Goal: Task Accomplishment & Management: Use online tool/utility

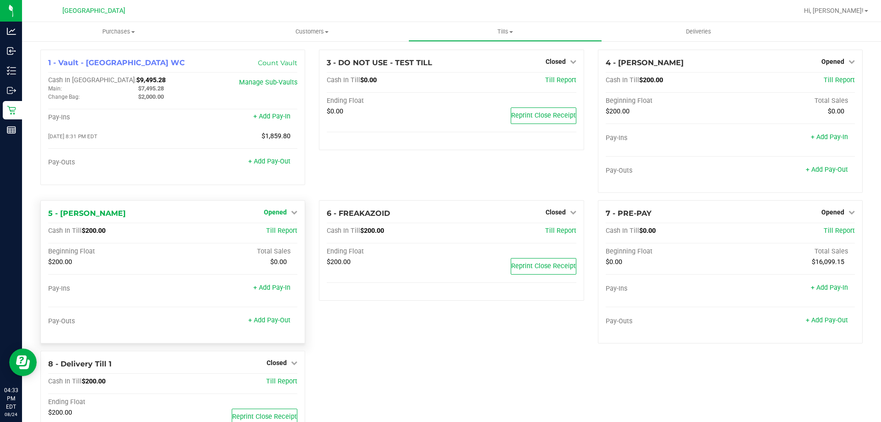
click at [280, 212] on span "Opened" at bounding box center [275, 211] width 23 height 7
click at [277, 229] on link "Close Till" at bounding box center [276, 231] width 25 height 7
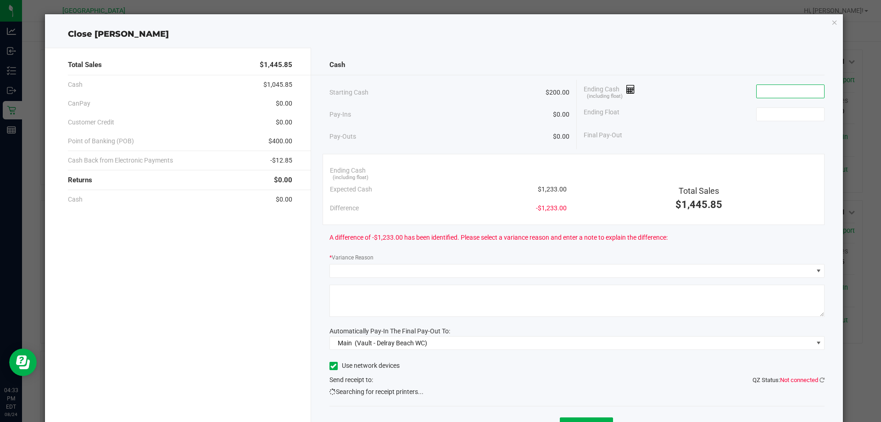
click at [792, 93] on input at bounding box center [790, 91] width 67 height 13
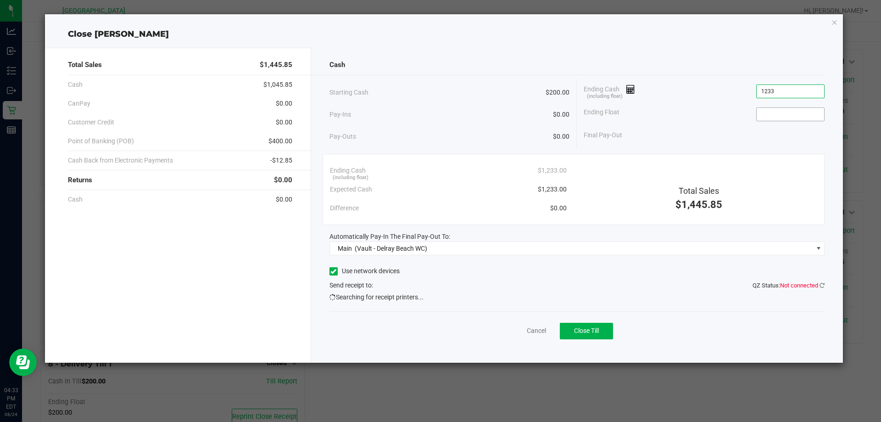
type input "$1,233.00"
click at [812, 116] on input at bounding box center [790, 114] width 67 height 13
type input "$200.00"
click at [783, 169] on div "Total Sales $1,445.85" at bounding box center [698, 186] width 251 height 51
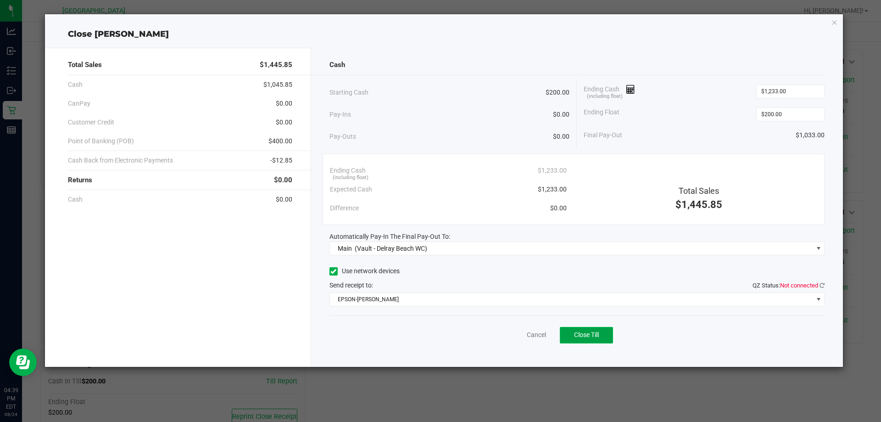
click at [593, 328] on button "Close Till" at bounding box center [586, 335] width 53 height 17
click at [512, 334] on link "Dismiss" at bounding box center [516, 335] width 22 height 10
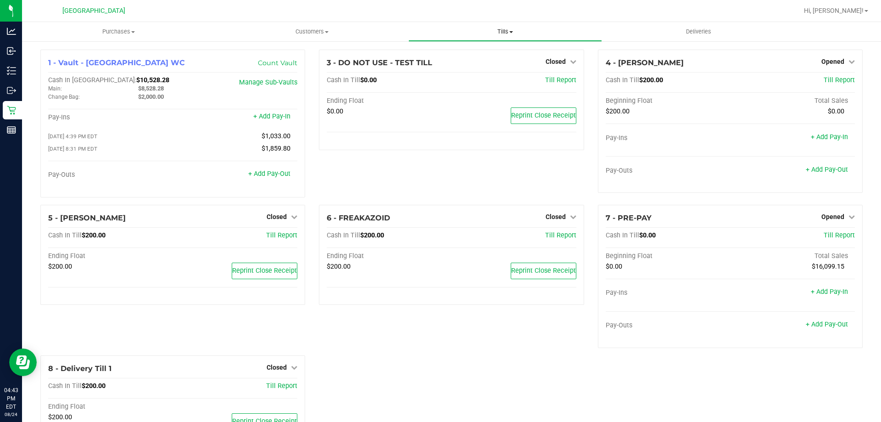
click at [507, 36] on uib-tab-heading "Tills Manage tills Reconcile e-payments" at bounding box center [505, 31] width 192 height 18
click at [446, 58] on span "Manage tills" at bounding box center [439, 55] width 62 height 8
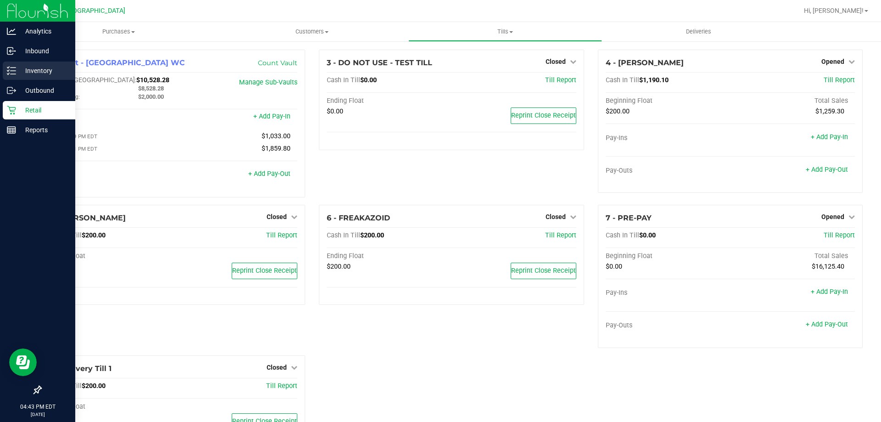
click at [39, 72] on p "Inventory" at bounding box center [43, 70] width 55 height 11
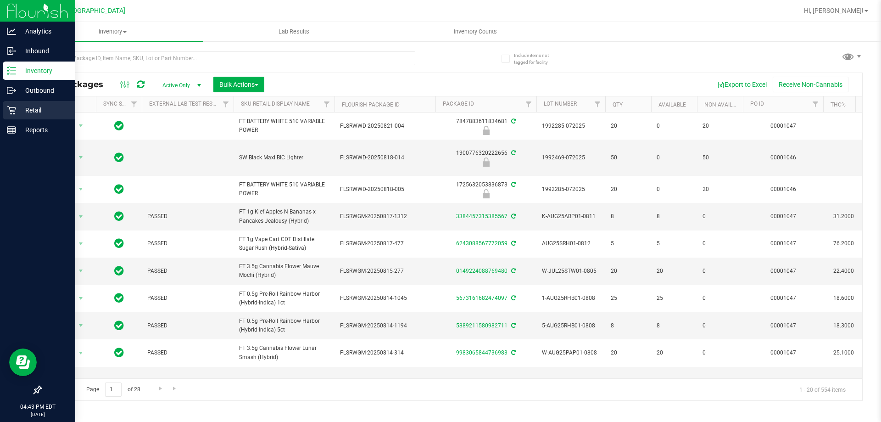
click at [38, 113] on p "Retail" at bounding box center [43, 110] width 55 height 11
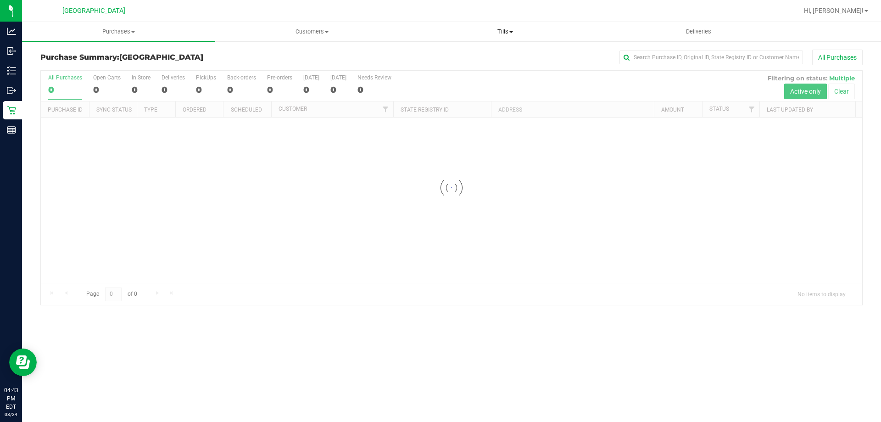
click at [506, 28] on span "Tills" at bounding box center [505, 32] width 192 height 8
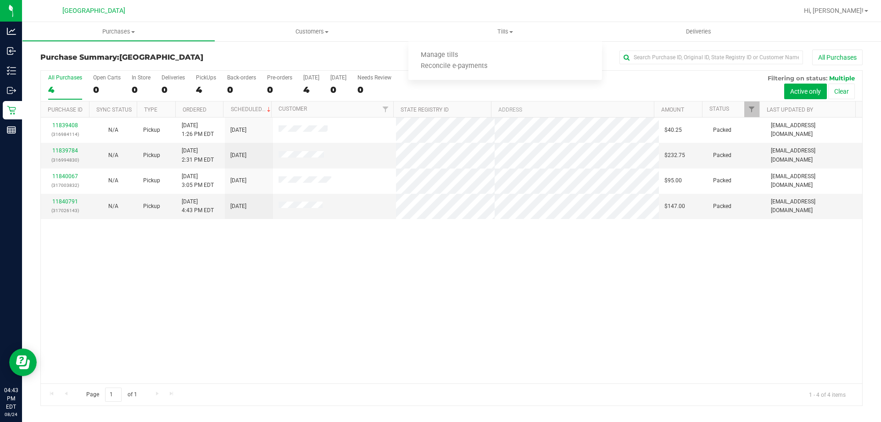
click at [437, 291] on div "11839408 (316984114) N/A Pickup 8/24/2025 1:26 PM EDT 8/24/2025 $40.25 Packed j…" at bounding box center [451, 250] width 821 height 266
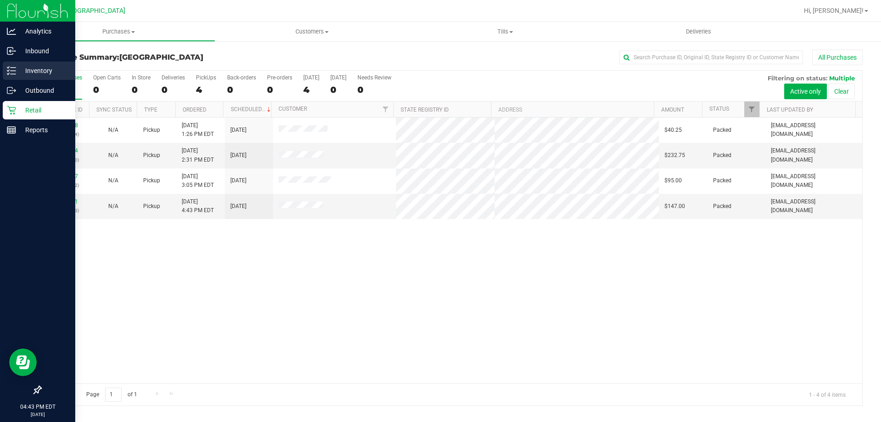
click at [13, 71] on line at bounding box center [13, 71] width 5 height 0
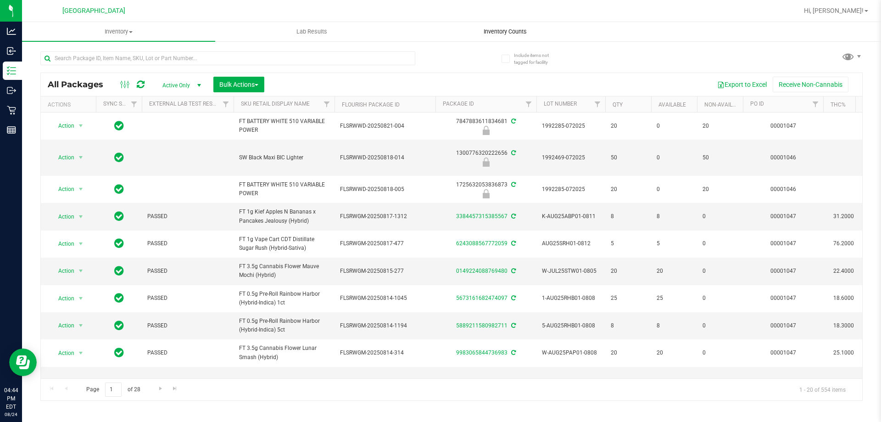
click at [527, 31] on span "Inventory Counts" at bounding box center [505, 32] width 68 height 8
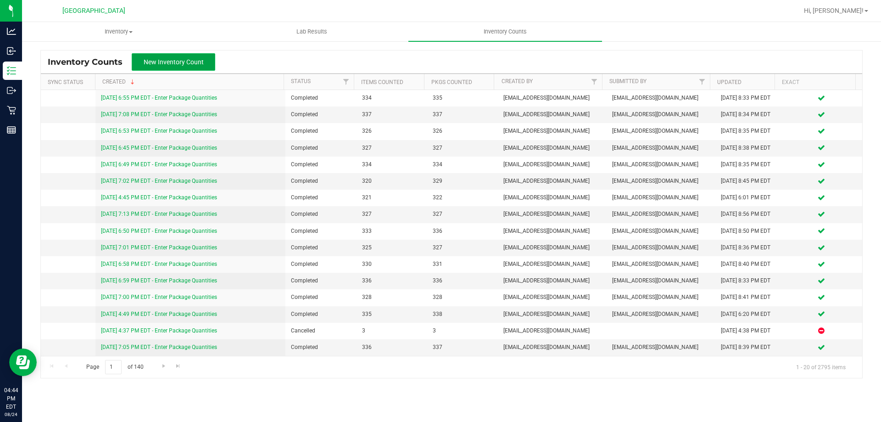
click at [194, 66] on span "New Inventory Count" at bounding box center [174, 61] width 60 height 7
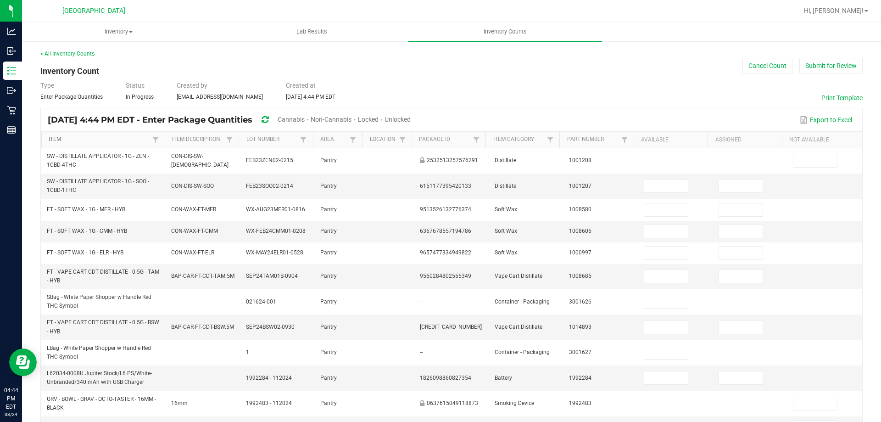
click at [51, 139] on link "Item" at bounding box center [99, 139] width 101 height 7
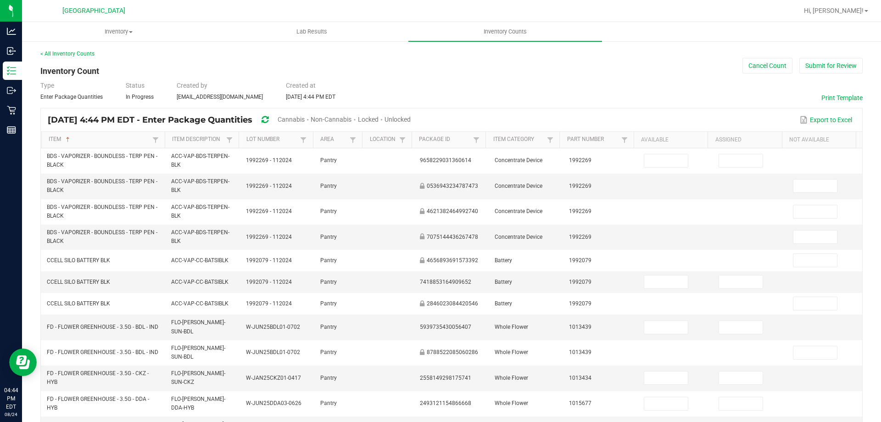
click at [305, 121] on span "Cannabis" at bounding box center [291, 119] width 27 height 7
click at [411, 116] on span "Unlocked" at bounding box center [398, 119] width 26 height 7
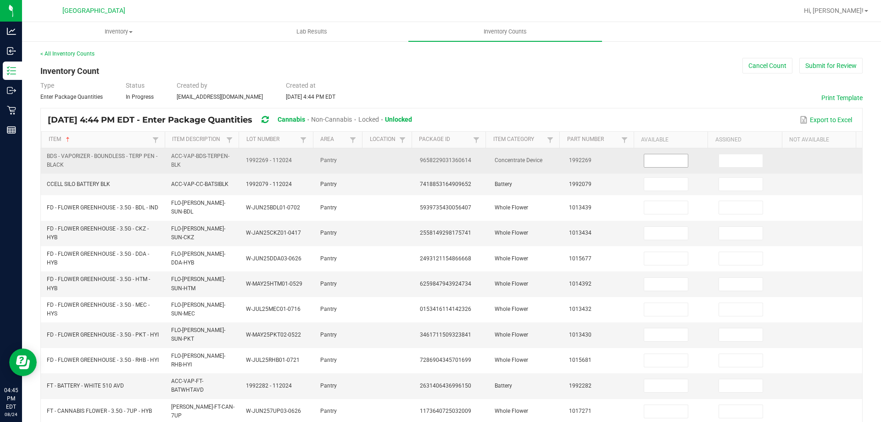
click at [676, 159] on input at bounding box center [666, 160] width 44 height 13
type input "2"
type input "0"
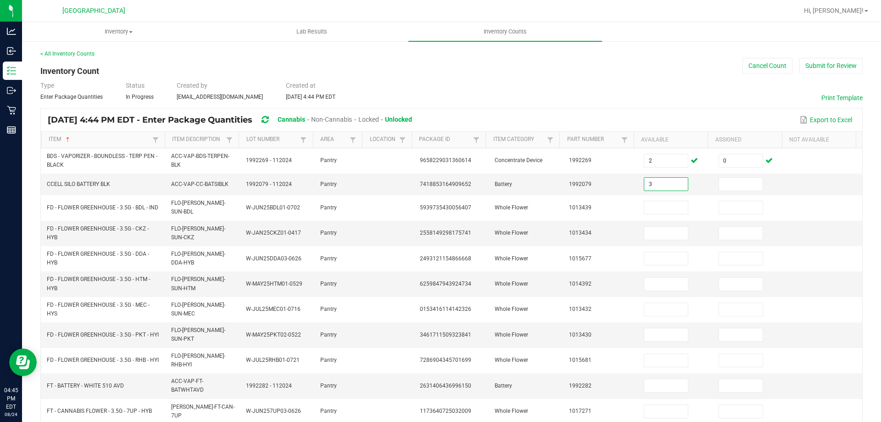
type input "3"
type input "0"
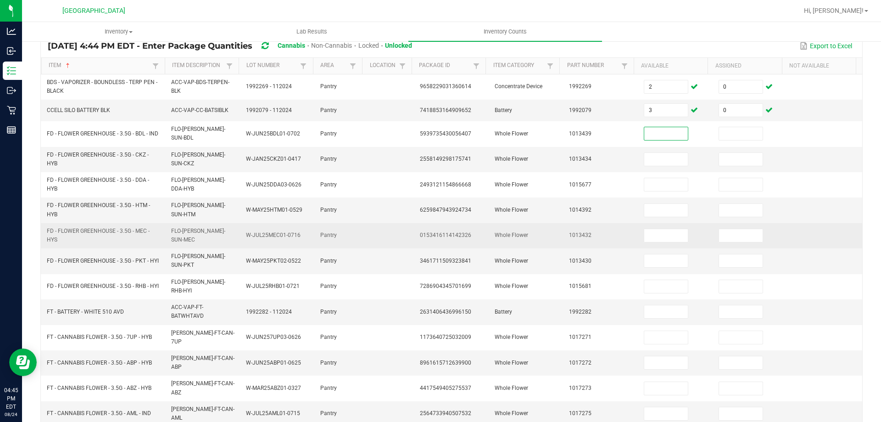
scroll to position [92, 0]
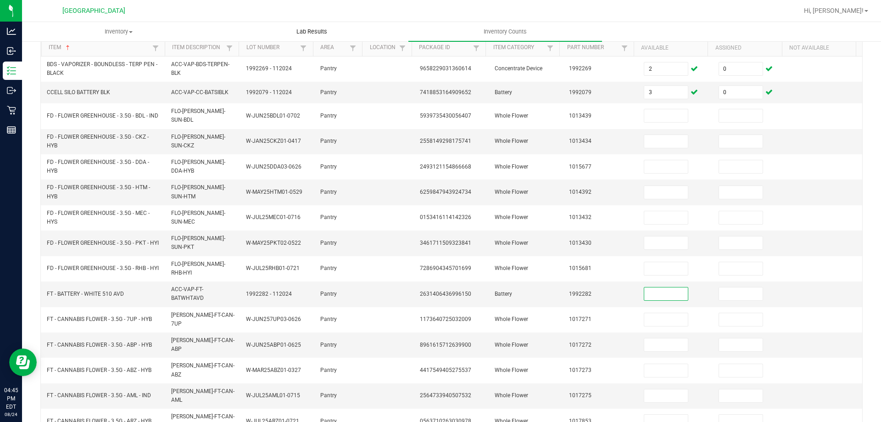
drag, startPoint x: 639, startPoint y: 291, endPoint x: 268, endPoint y: 28, distance: 455.4
click at [644, 291] on input at bounding box center [666, 293] width 44 height 13
type input "6"
type input "0"
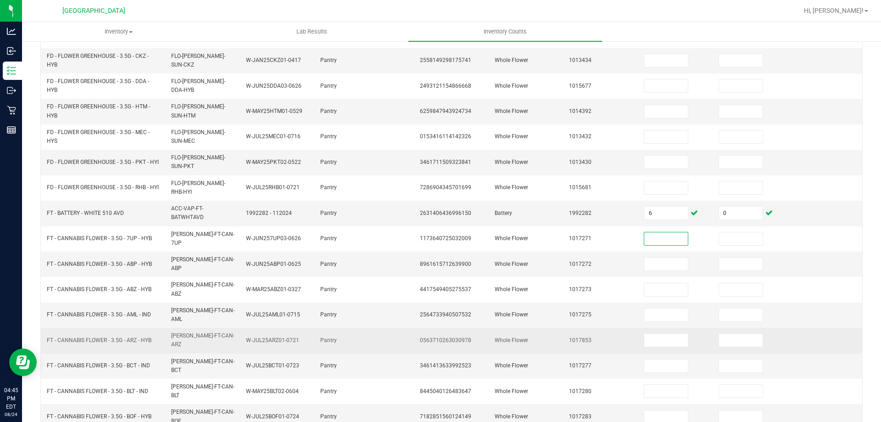
scroll to position [222, 0]
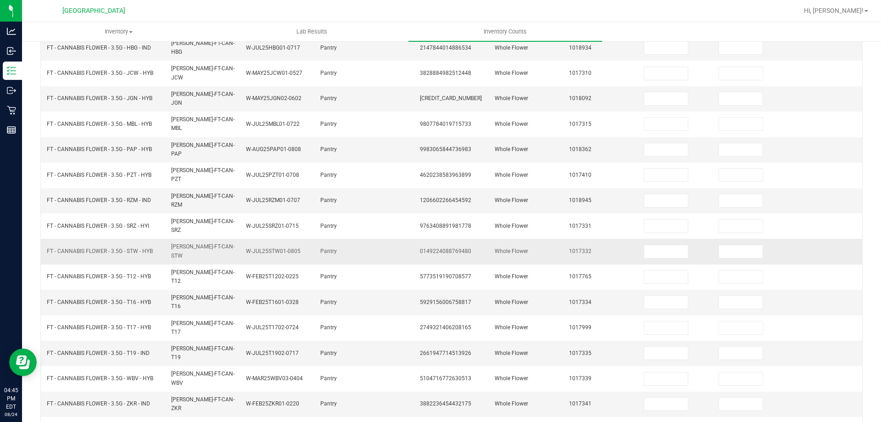
scroll to position [190, 0]
drag, startPoint x: 106, startPoint y: 404, endPoint x: 115, endPoint y: 390, distance: 16.3
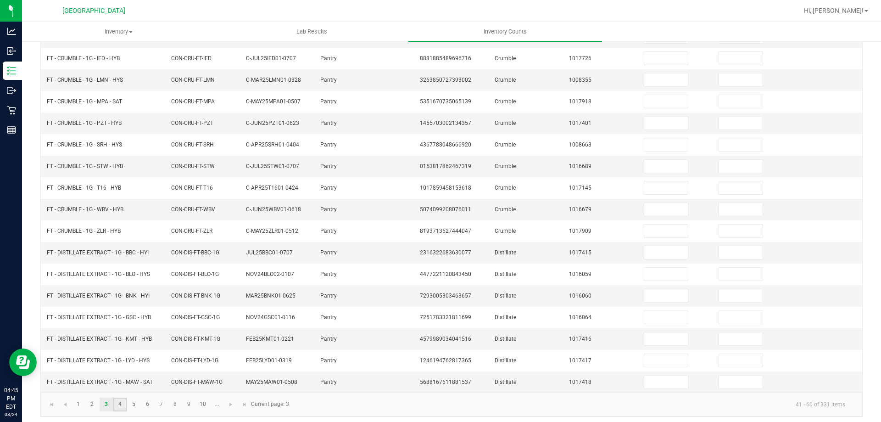
click at [121, 406] on link "4" at bounding box center [119, 404] width 13 height 14
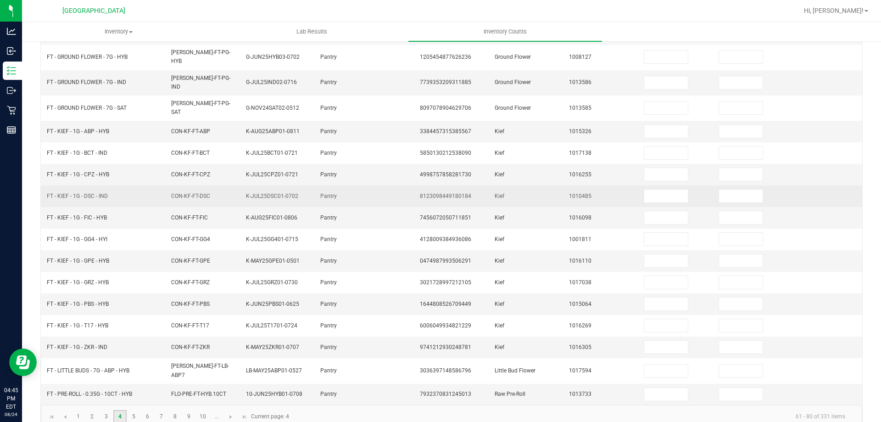
scroll to position [195, 0]
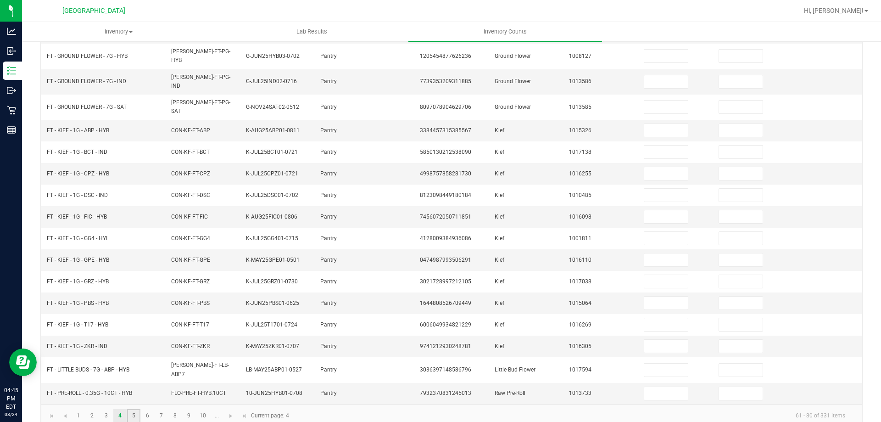
click at [137, 409] on link "5" at bounding box center [133, 416] width 13 height 14
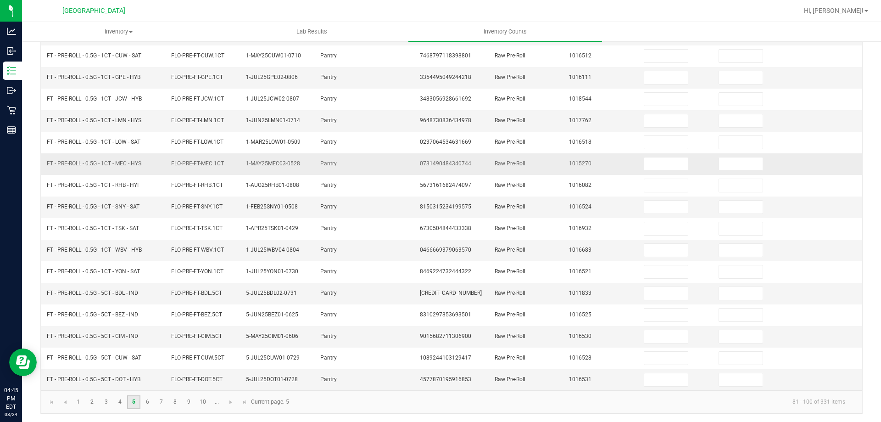
scroll to position [190, 0]
click at [143, 406] on link "6" at bounding box center [147, 401] width 13 height 14
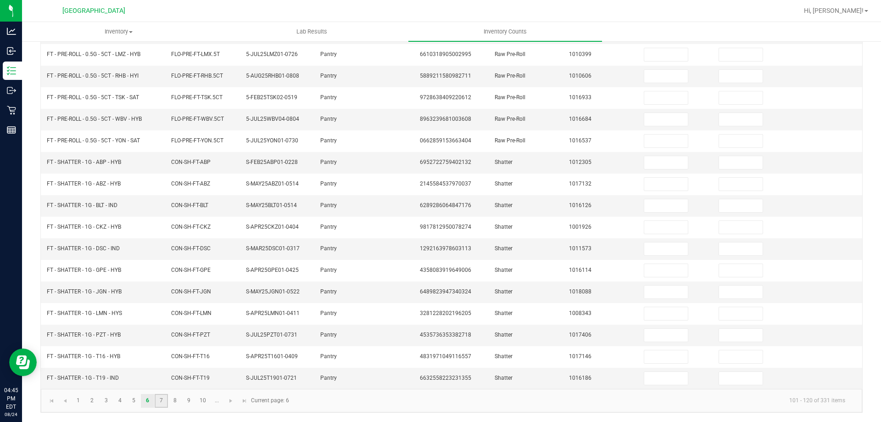
click at [167, 407] on link "7" at bounding box center [161, 401] width 13 height 14
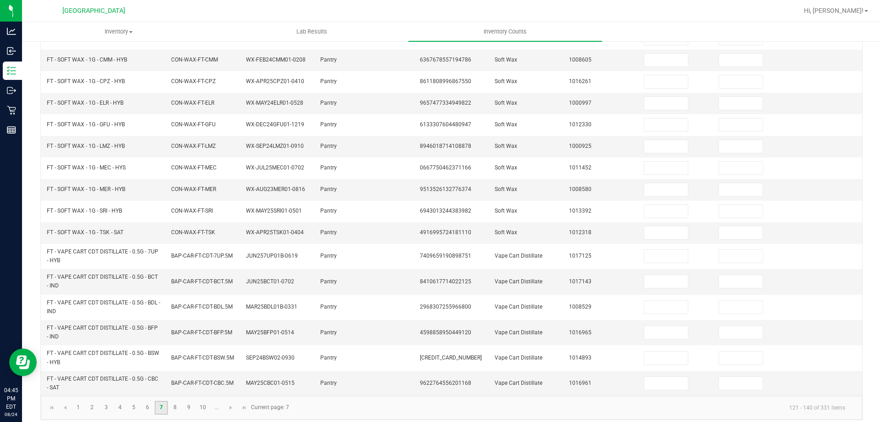
scroll to position [214, 0]
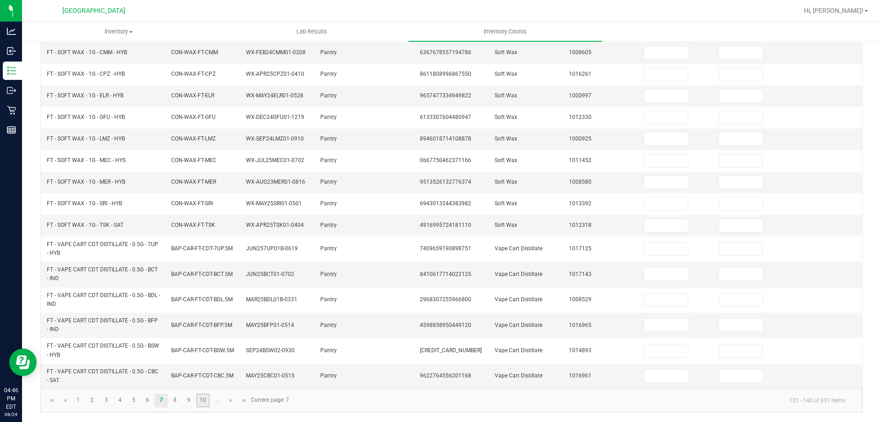
click at [207, 401] on link "10" at bounding box center [202, 400] width 13 height 14
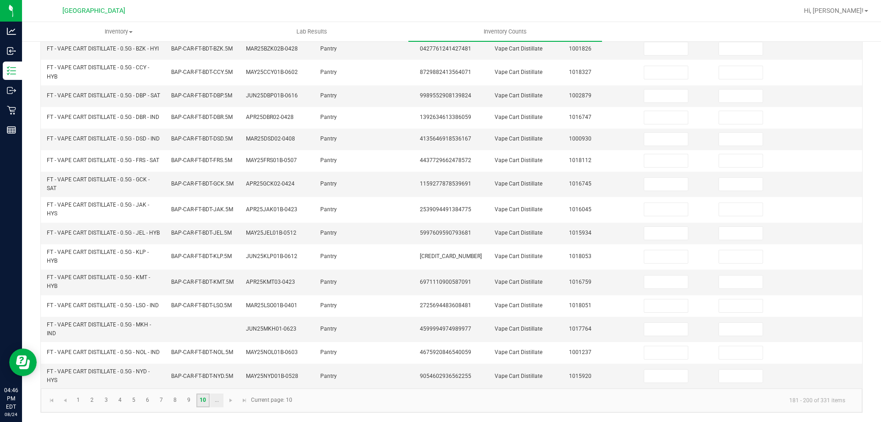
scroll to position [267, 0]
click at [230, 401] on span "Go to the next page" at bounding box center [230, 399] width 7 height 7
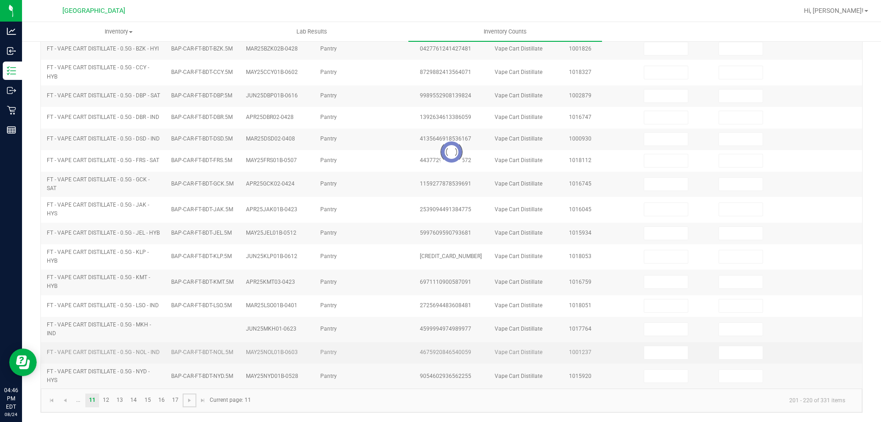
scroll to position [233, 0]
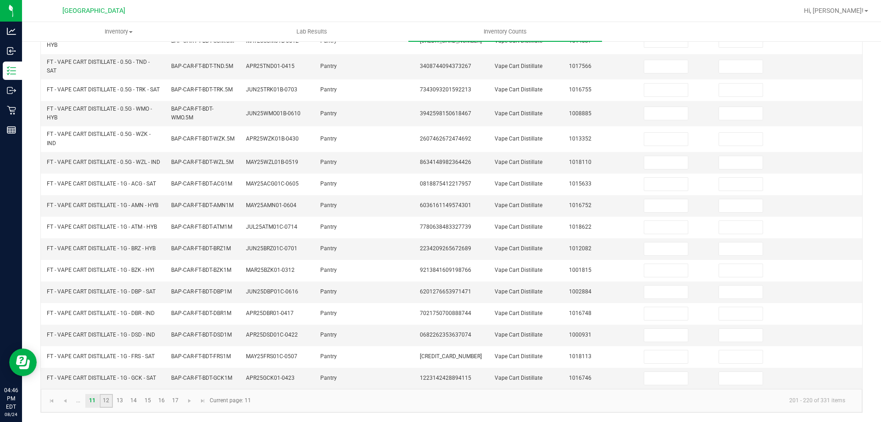
click at [111, 406] on link "12" at bounding box center [106, 401] width 13 height 14
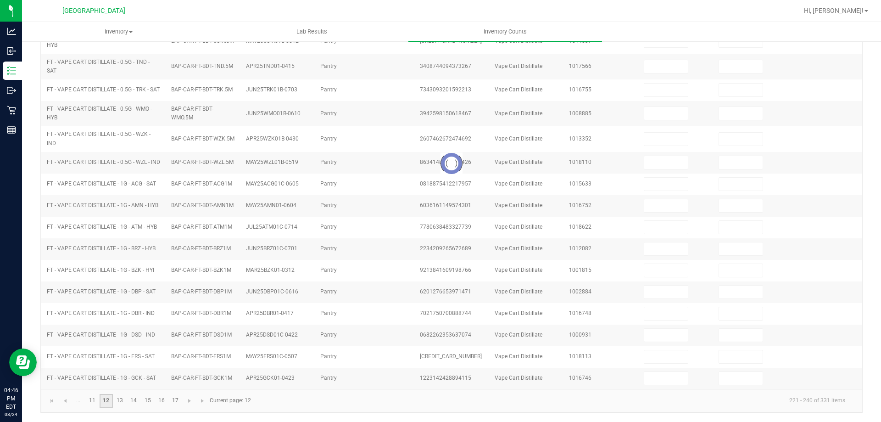
scroll to position [206, 0]
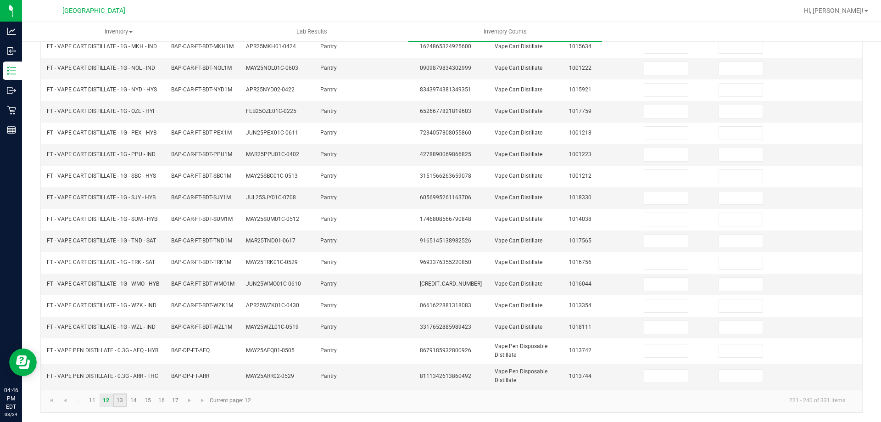
click at [124, 400] on link "13" at bounding box center [119, 400] width 13 height 14
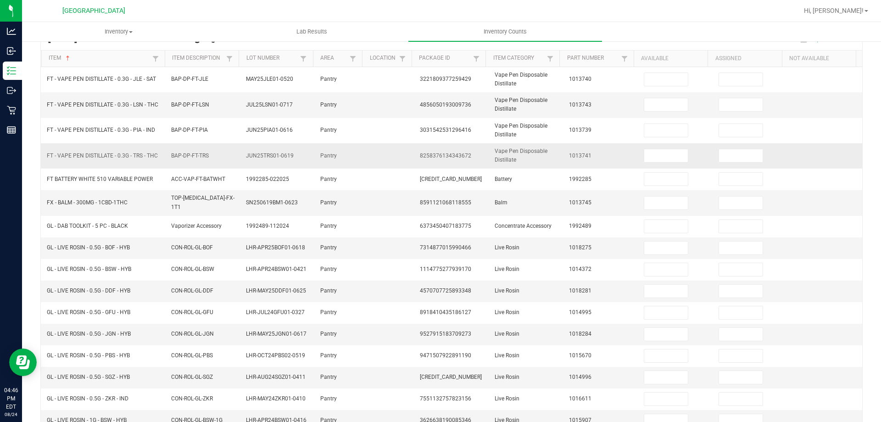
scroll to position [0, 0]
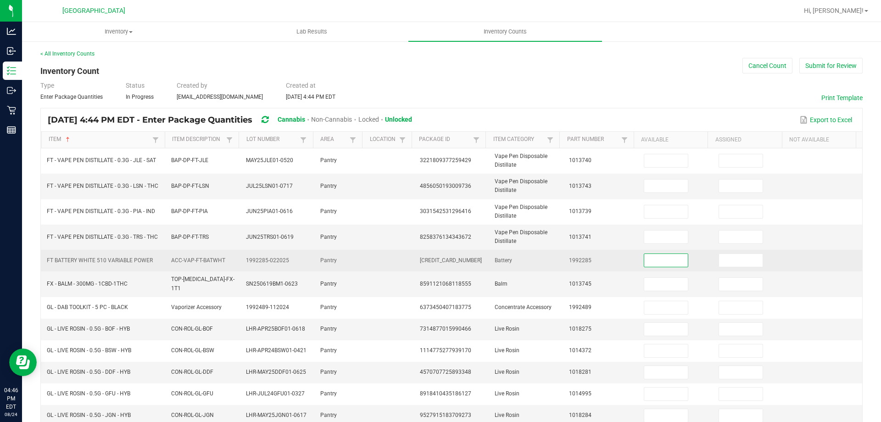
click at [646, 257] on input at bounding box center [666, 260] width 44 height 13
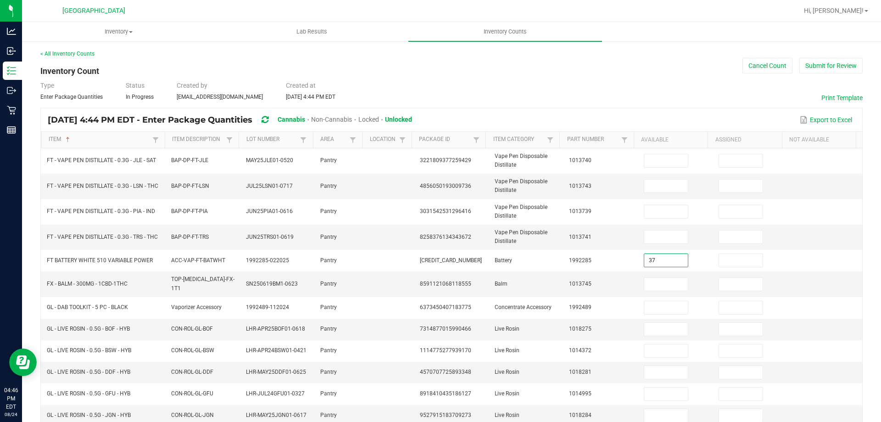
type input "37"
type input "0"
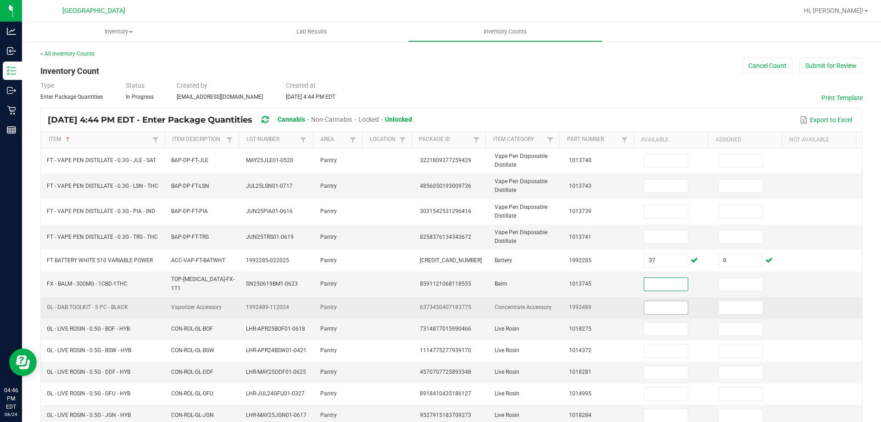
click at [662, 301] on input at bounding box center [666, 307] width 44 height 13
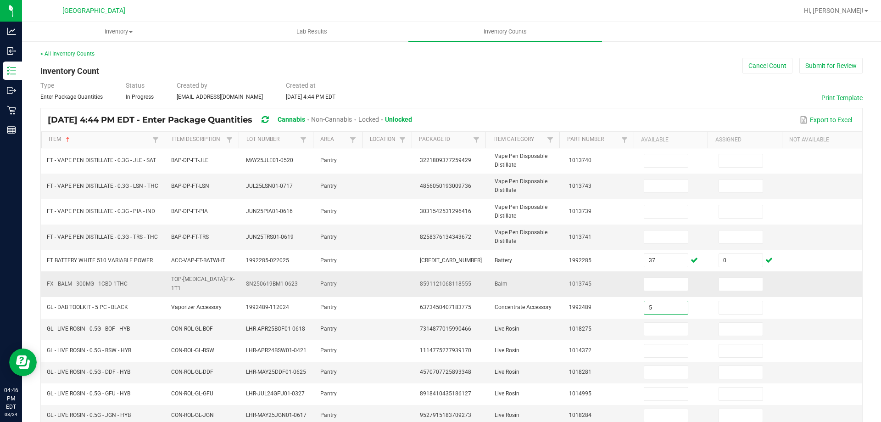
type input "5"
type input "0"
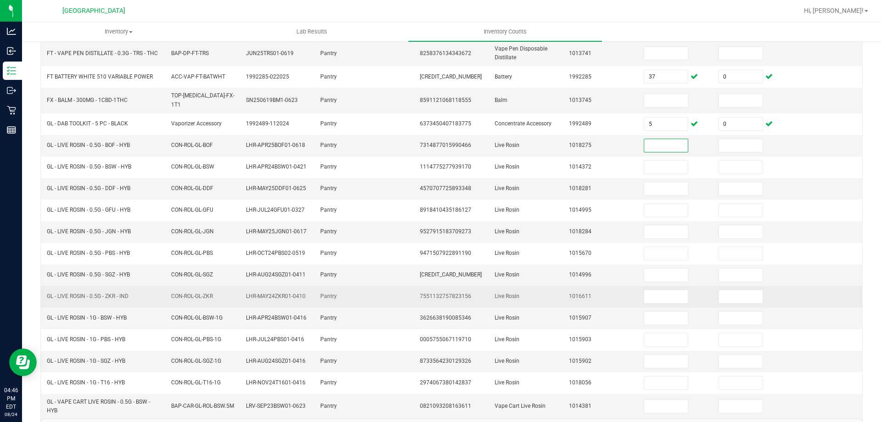
scroll to position [210, 0]
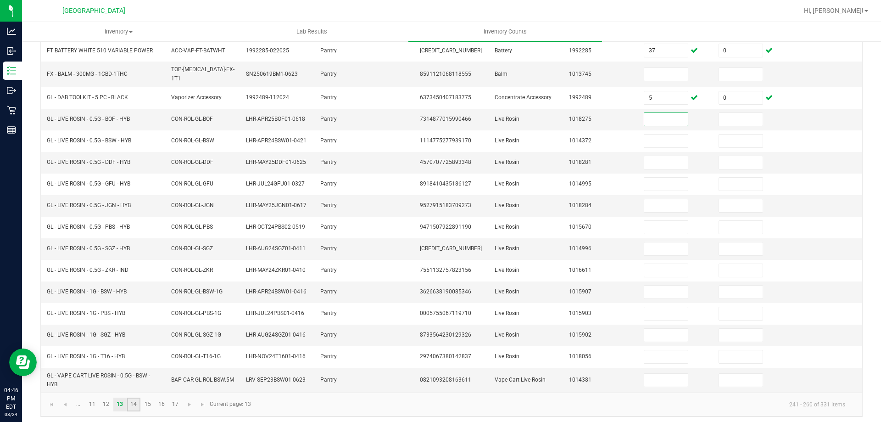
click at [132, 400] on link "14" at bounding box center [133, 404] width 13 height 14
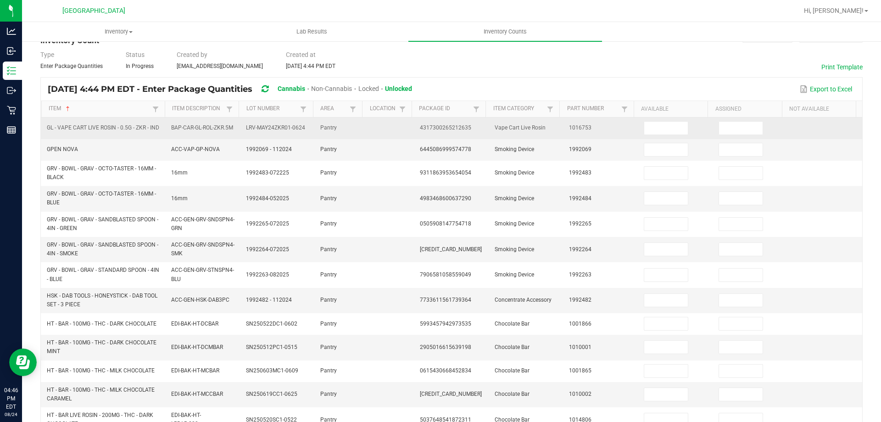
scroll to position [46, 0]
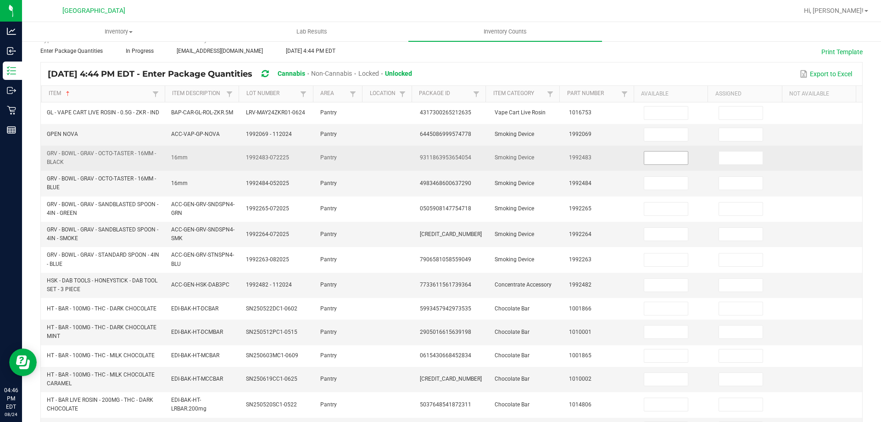
click at [644, 159] on input at bounding box center [666, 157] width 44 height 13
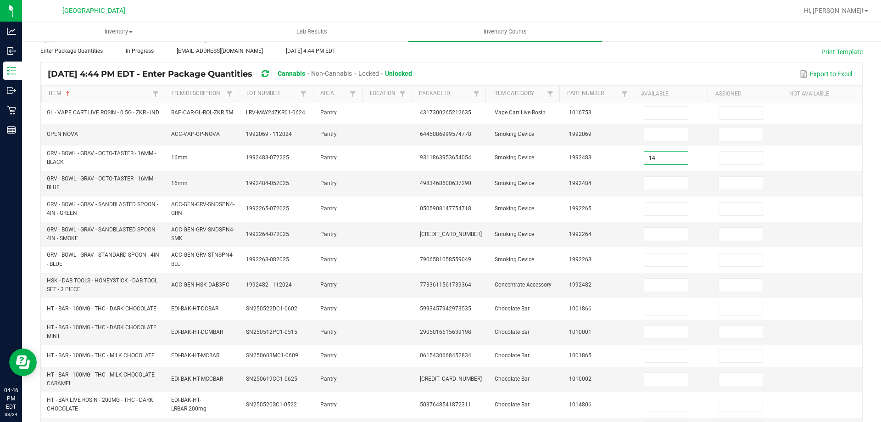
type input "14"
type input "0"
type input "8"
type input "0"
type input "8"
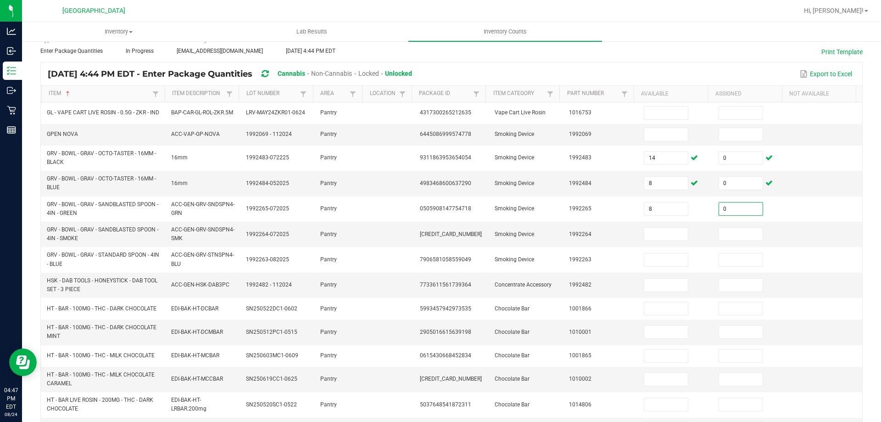
type input "0"
type input "9"
type input "0"
type input "8"
type input "0"
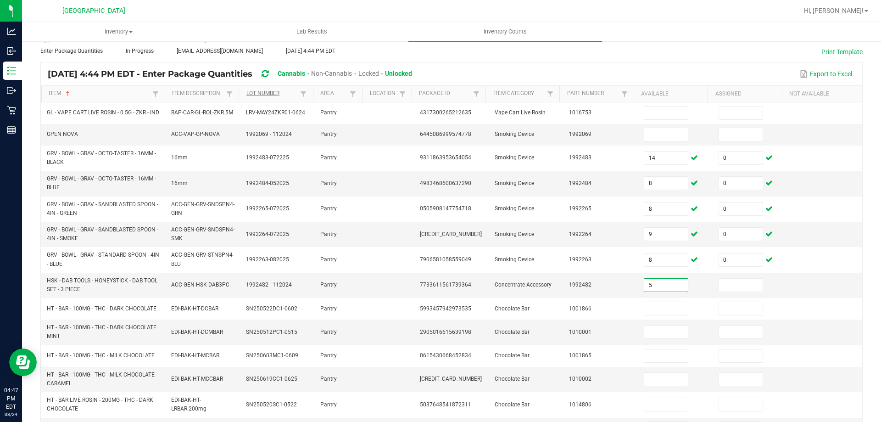
type input "5"
type input "0"
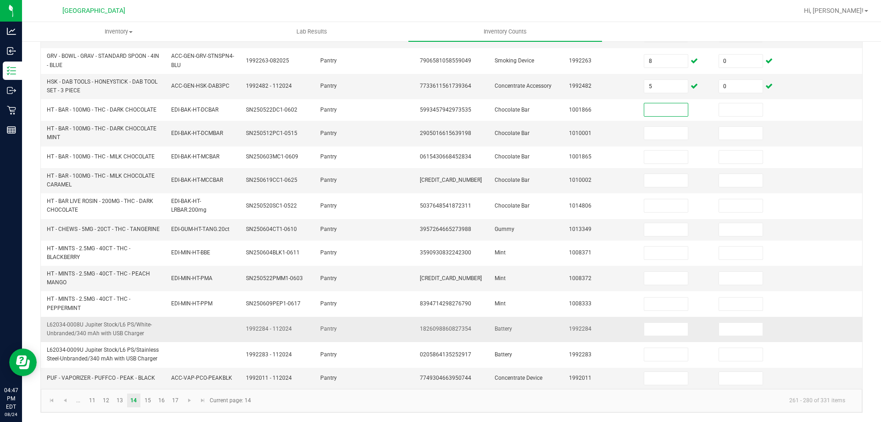
scroll to position [252, 0]
click at [658, 329] on input at bounding box center [666, 329] width 44 height 13
type input "1"
type input "0"
click at [665, 319] on td "1" at bounding box center [675, 329] width 75 height 25
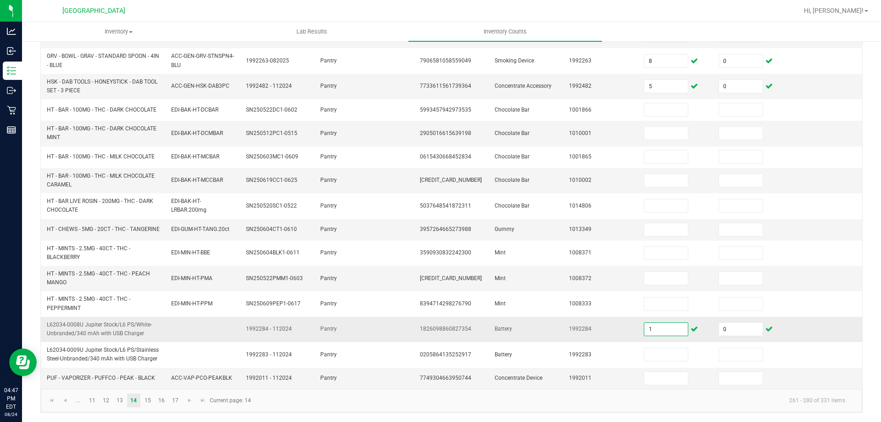
click at [667, 328] on input "1" at bounding box center [666, 329] width 44 height 13
type input "3"
type input "1"
type input "0"
type input "2"
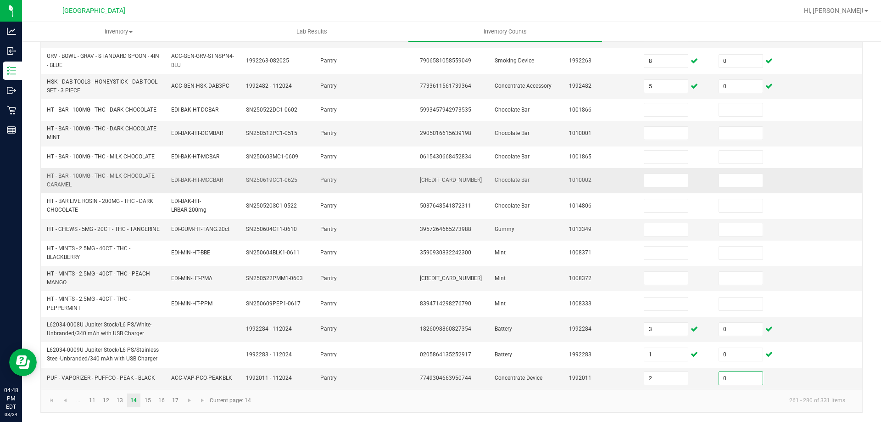
type input "0"
click at [148, 395] on link "15" at bounding box center [147, 400] width 13 height 14
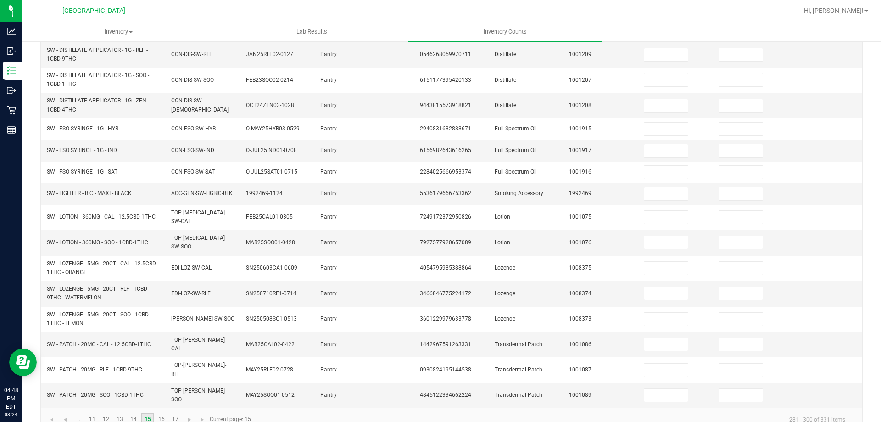
scroll to position [0, 0]
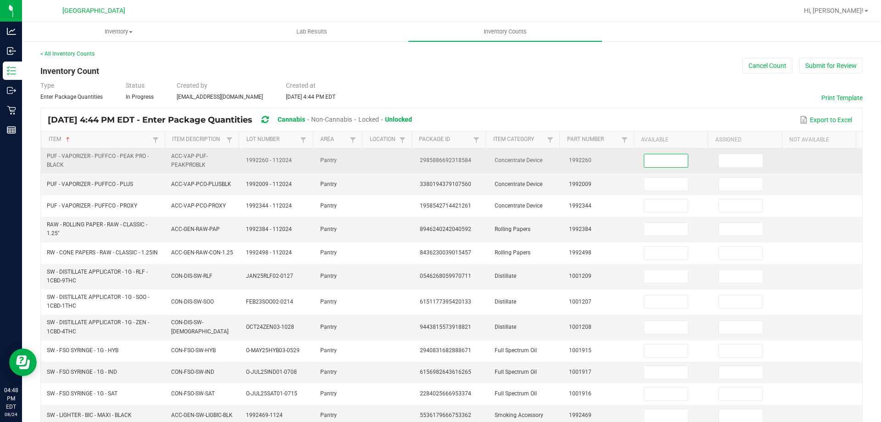
click at [656, 163] on input at bounding box center [666, 160] width 44 height 13
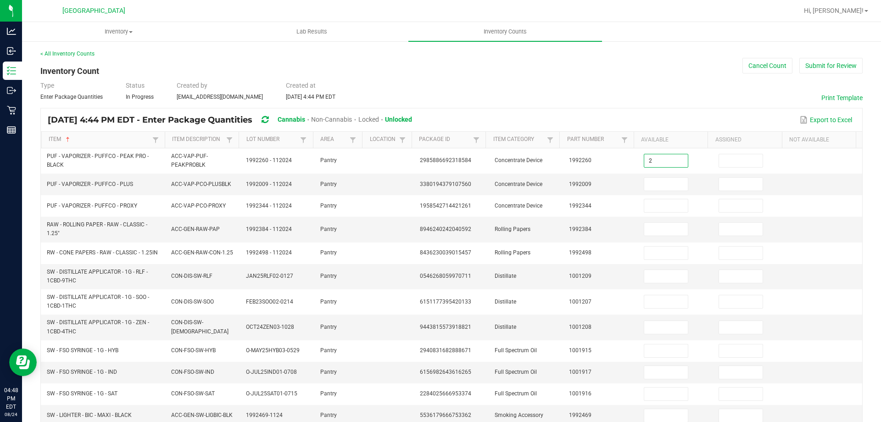
type input "2"
type input "0"
type input "5"
type input "0"
type input "10"
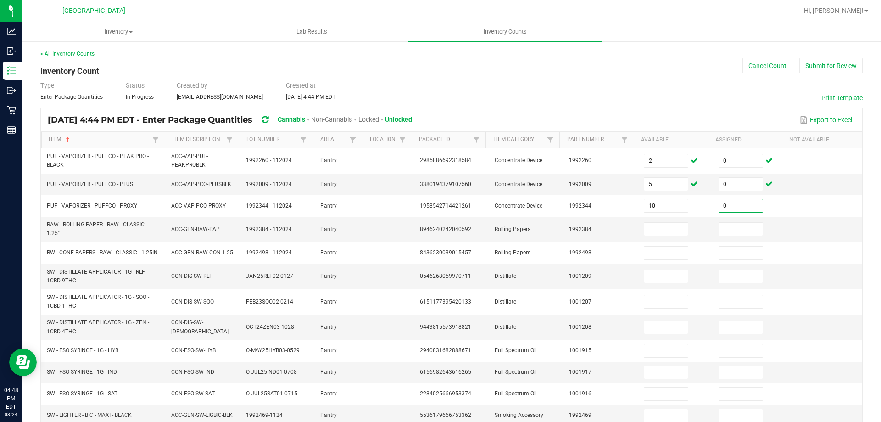
type input "0"
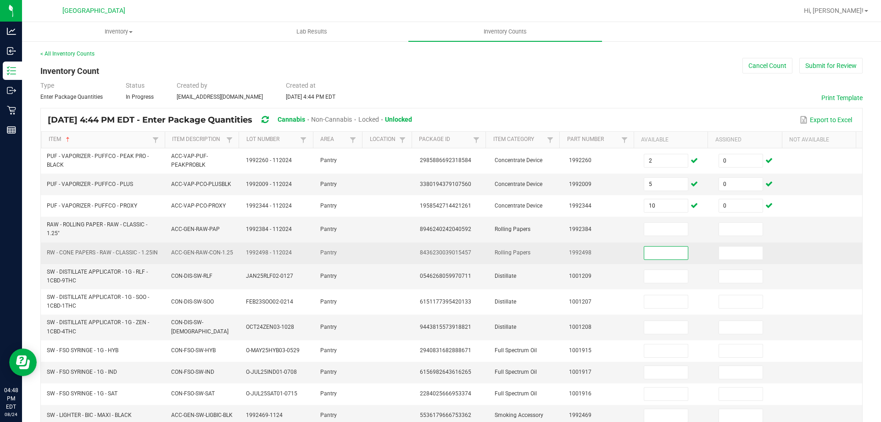
click at [644, 251] on input at bounding box center [666, 252] width 44 height 13
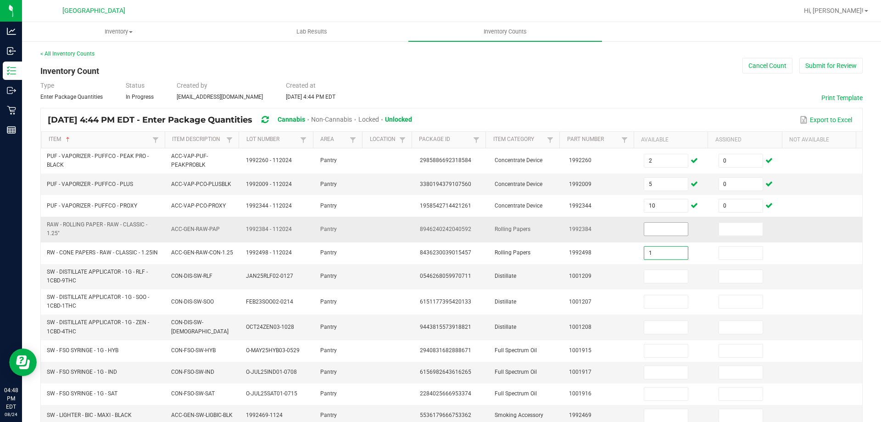
type input "1"
type input "0"
click at [660, 222] on span at bounding box center [666, 229] width 45 height 14
click at [657, 226] on input at bounding box center [666, 229] width 44 height 13
type input "5"
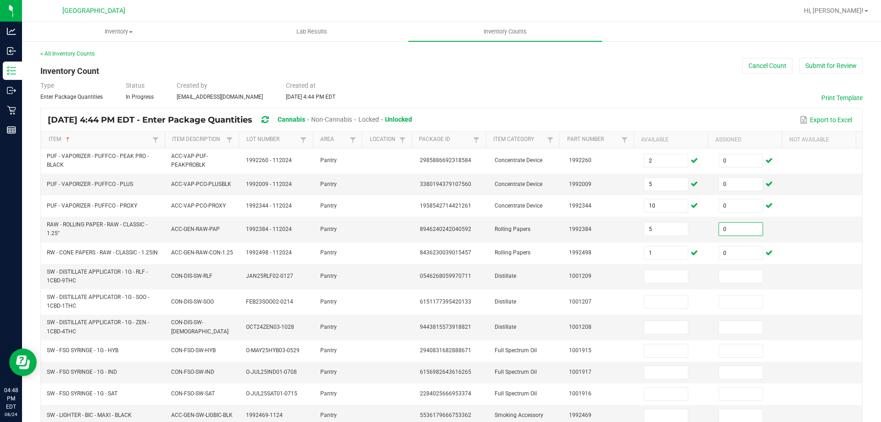
type input "0"
click at [658, 274] on input at bounding box center [666, 276] width 44 height 13
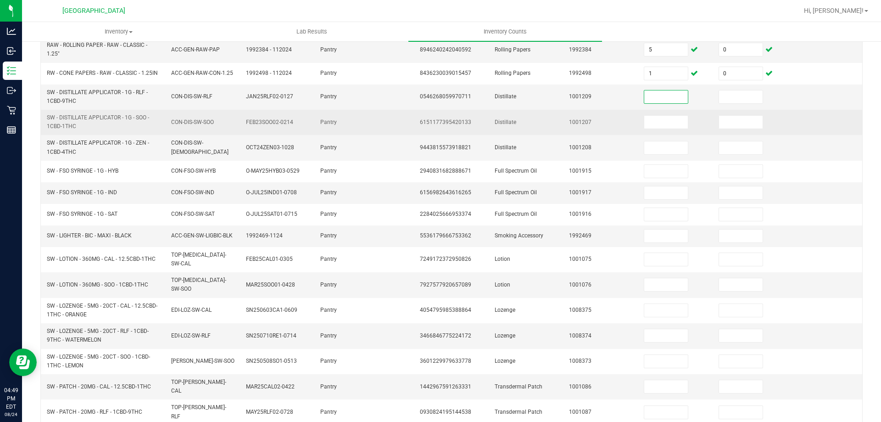
scroll to position [184, 0]
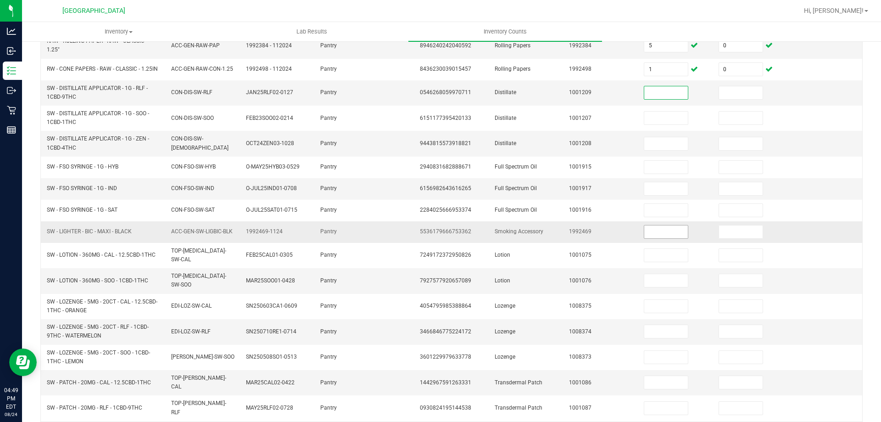
click at [669, 234] on input at bounding box center [666, 231] width 44 height 13
type input "44"
type input "0"
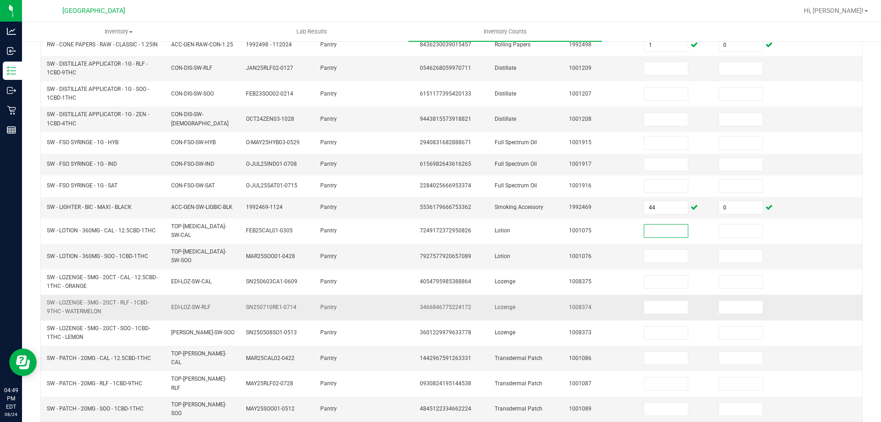
scroll to position [222, 0]
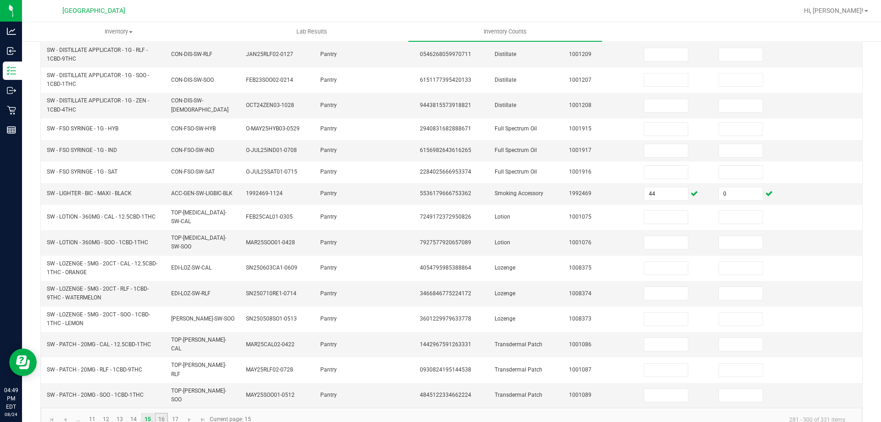
click at [161, 412] on link "16" at bounding box center [161, 419] width 13 height 14
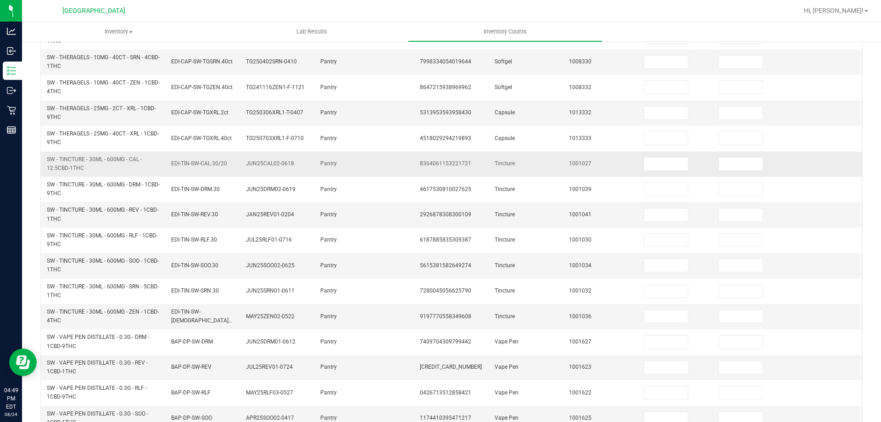
scroll to position [267, 0]
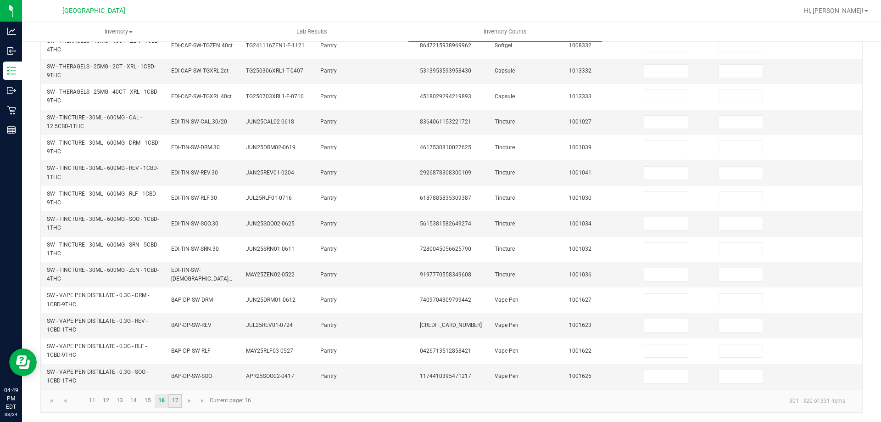
click at [170, 404] on link "17" at bounding box center [174, 401] width 13 height 14
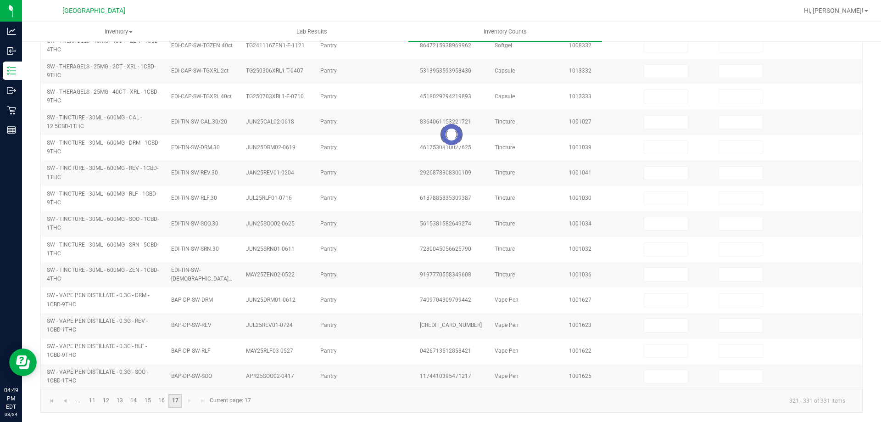
scroll to position [39, 0]
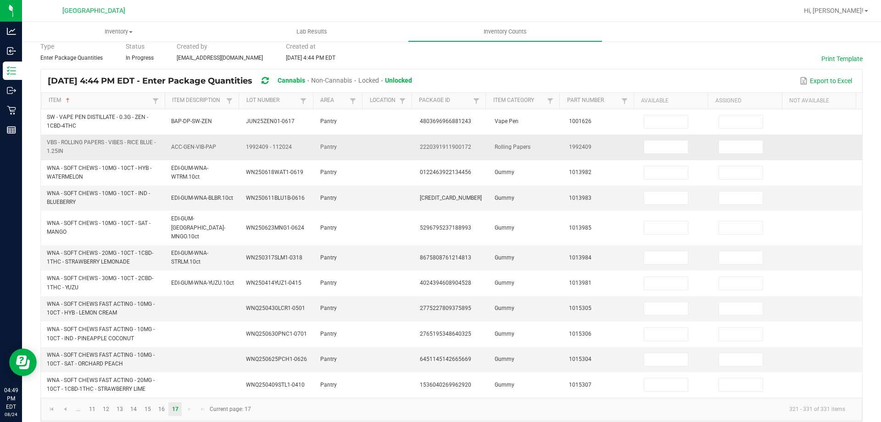
click at [693, 145] on td at bounding box center [675, 146] width 75 height 25
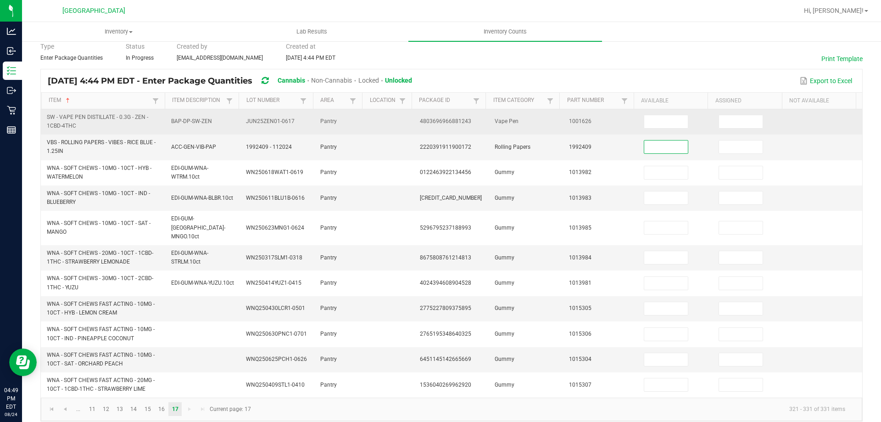
drag, startPoint x: 665, startPoint y: 149, endPoint x: 385, endPoint y: 127, distance: 281.2
click at [665, 149] on input at bounding box center [666, 146] width 44 height 13
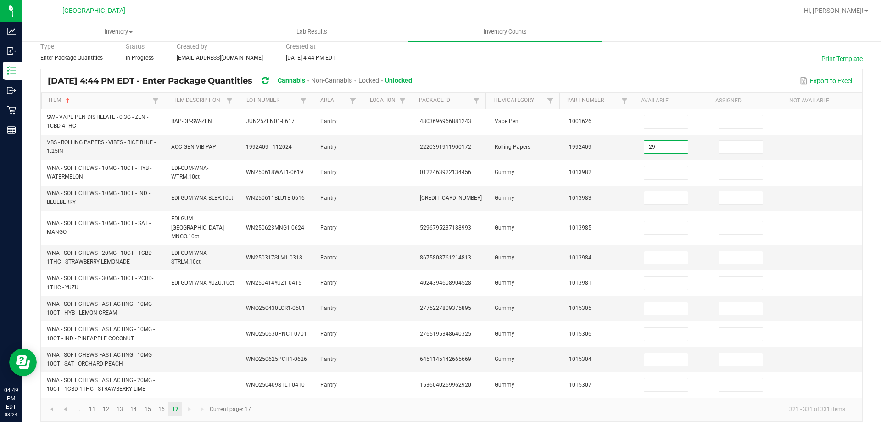
type input "29"
type input "0"
click at [54, 405] on span "Go to the first page" at bounding box center [51, 408] width 7 height 7
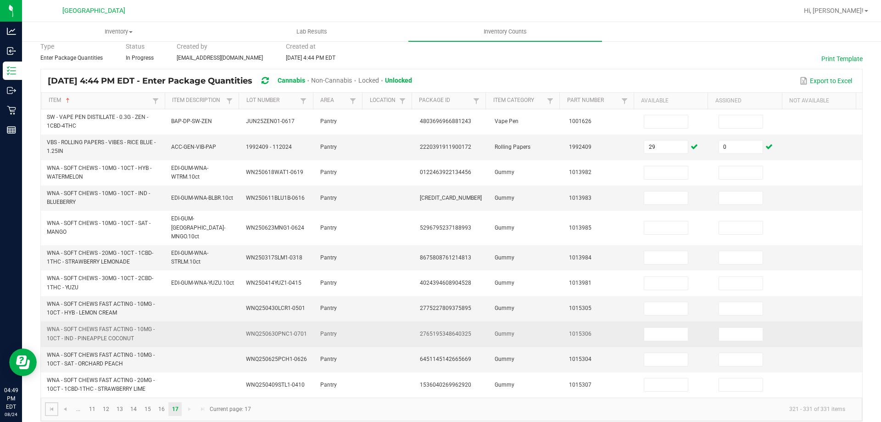
type input "6"
type input "0"
type input "2"
type input "0"
type input "3"
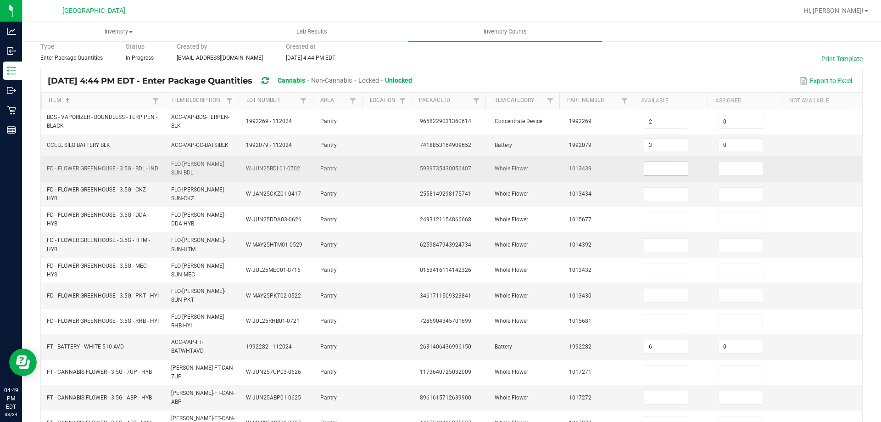
click at [658, 170] on input at bounding box center [666, 168] width 44 height 13
click at [746, 171] on input at bounding box center [741, 168] width 44 height 13
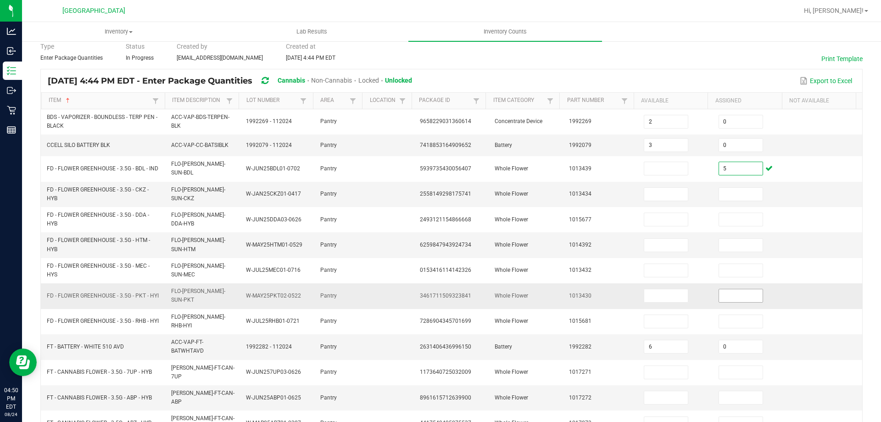
type input "5"
click at [733, 293] on input at bounding box center [741, 295] width 44 height 13
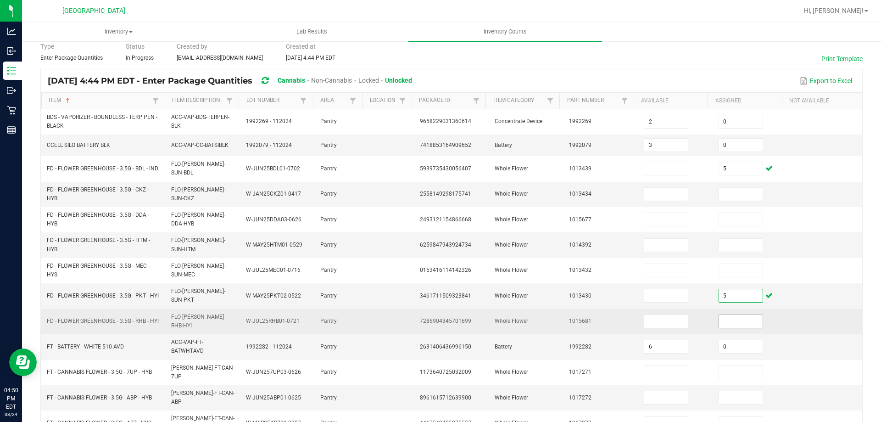
type input "5"
click at [740, 323] on input at bounding box center [741, 321] width 44 height 13
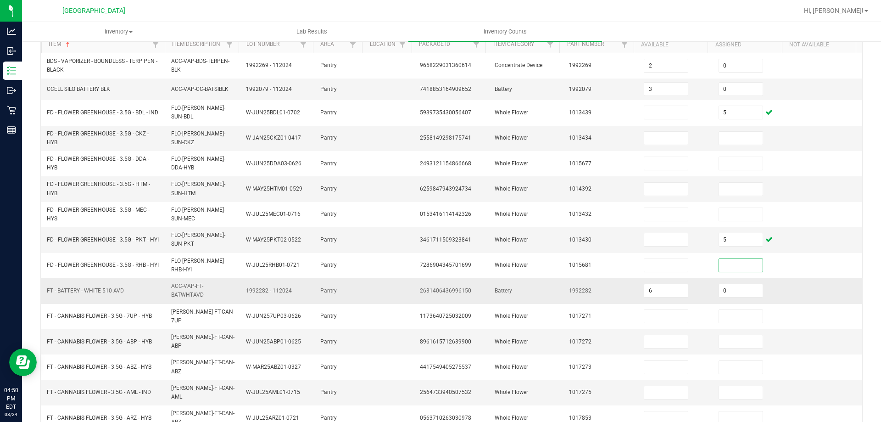
scroll to position [222, 0]
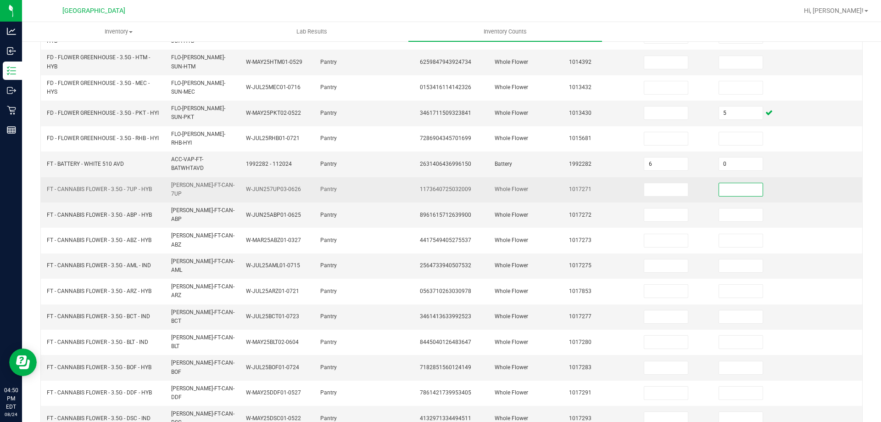
click at [743, 187] on input at bounding box center [741, 189] width 44 height 13
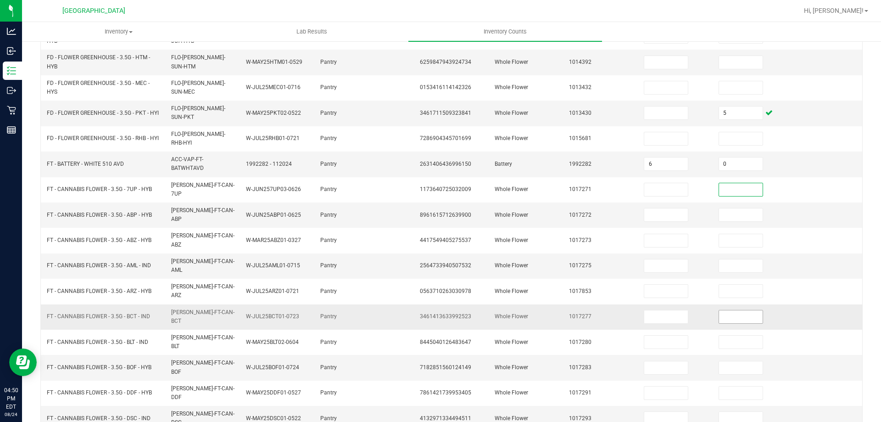
click at [719, 310] on input at bounding box center [741, 316] width 44 height 13
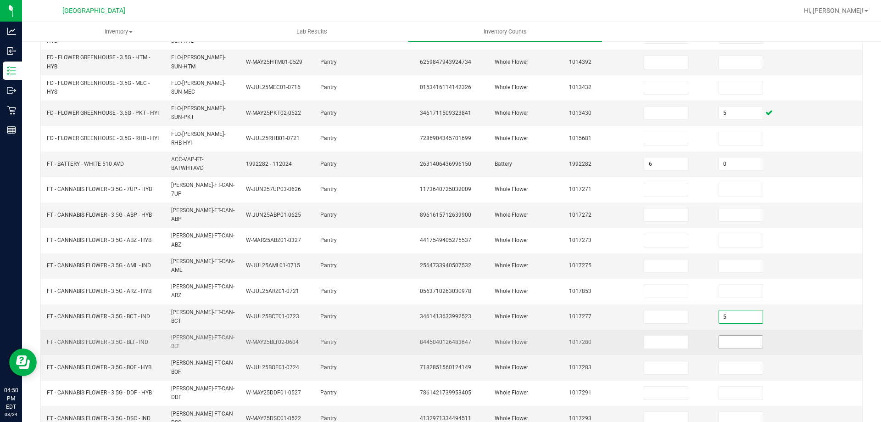
type input "5"
click at [722, 335] on input at bounding box center [741, 341] width 44 height 13
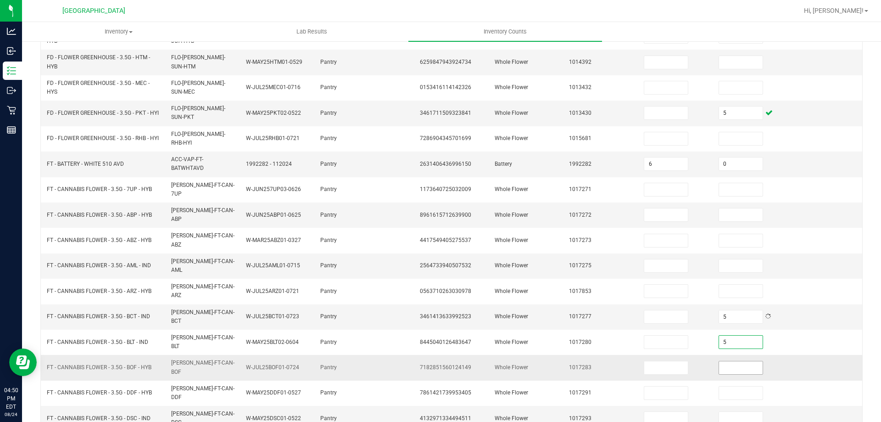
type input "5"
click at [722, 361] on input at bounding box center [741, 367] width 44 height 13
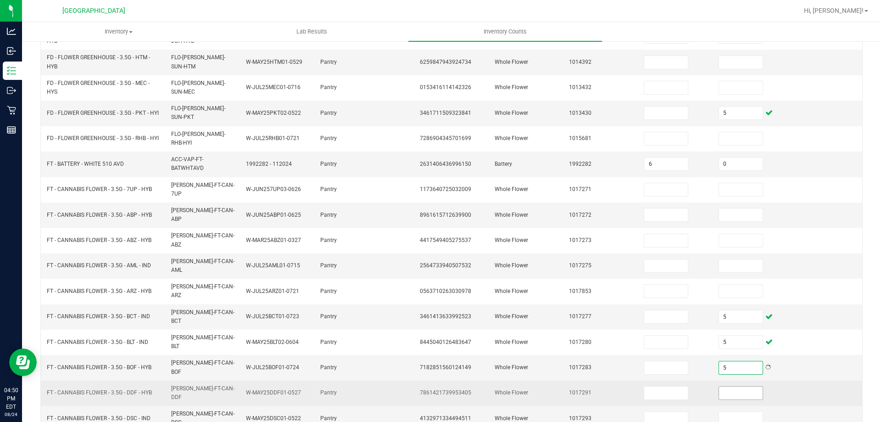
type input "5"
click at [732, 386] on input at bounding box center [741, 392] width 44 height 13
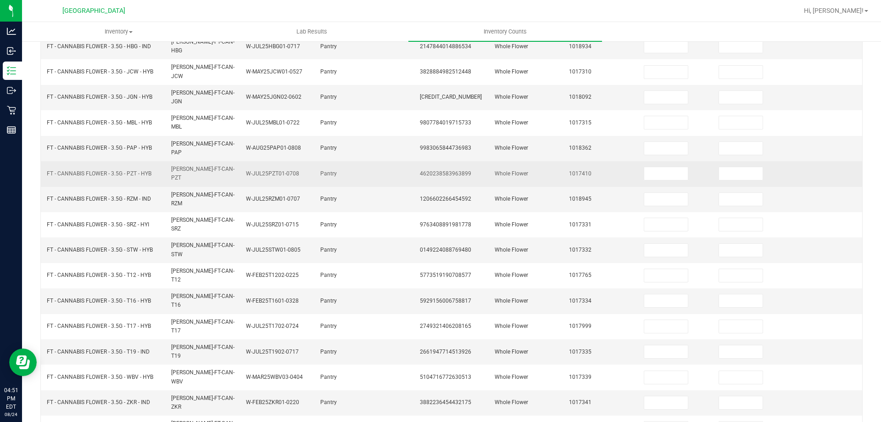
scroll to position [145, 0]
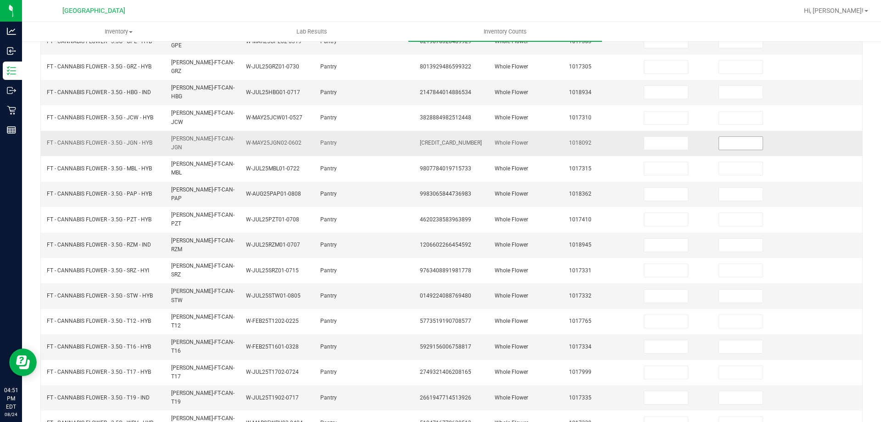
click at [727, 137] on input at bounding box center [741, 143] width 44 height 13
type input "5"
click at [730, 188] on input at bounding box center [741, 194] width 44 height 13
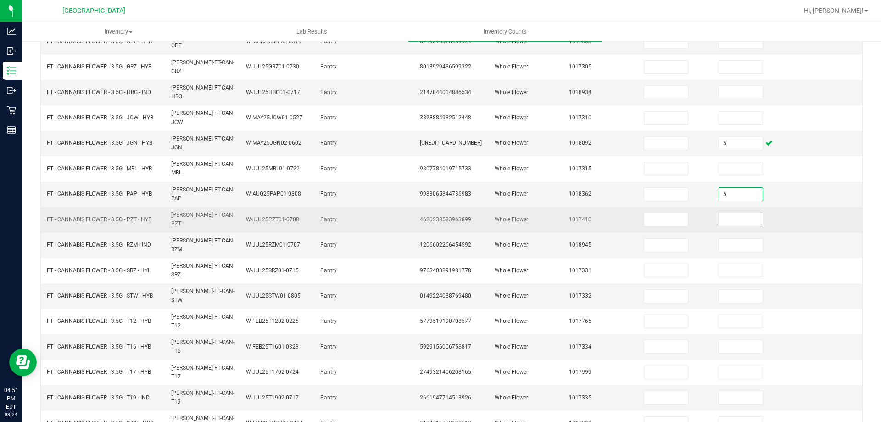
type input "5"
click at [729, 213] on input at bounding box center [741, 219] width 44 height 13
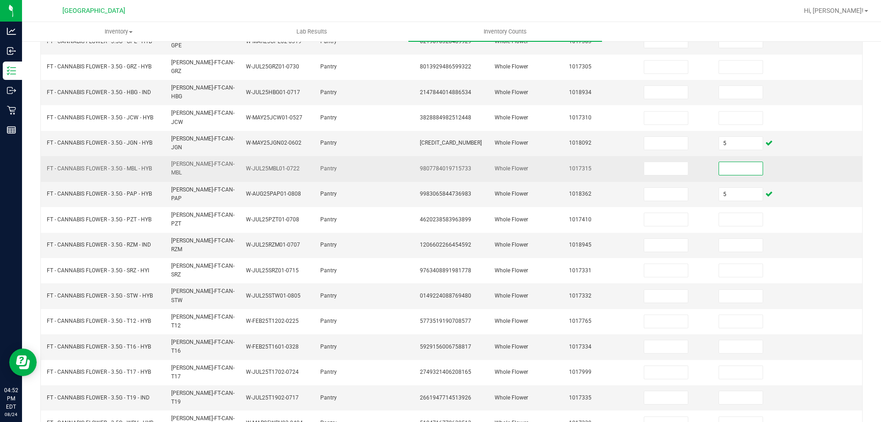
click at [725, 162] on input at bounding box center [741, 168] width 44 height 13
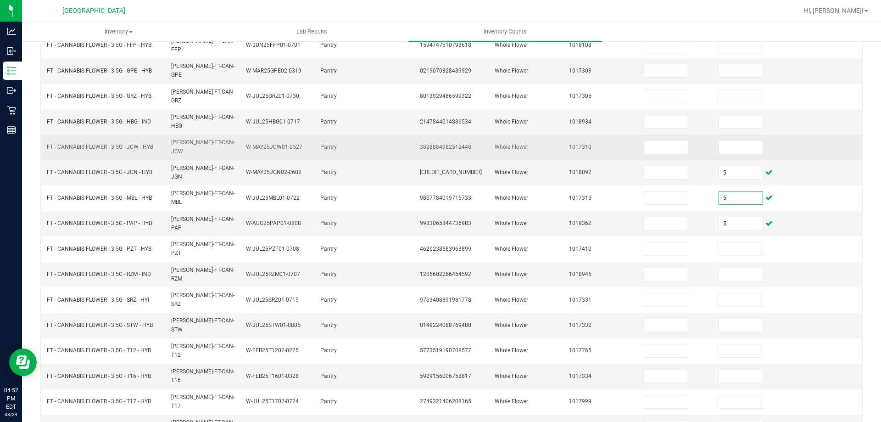
scroll to position [99, 0]
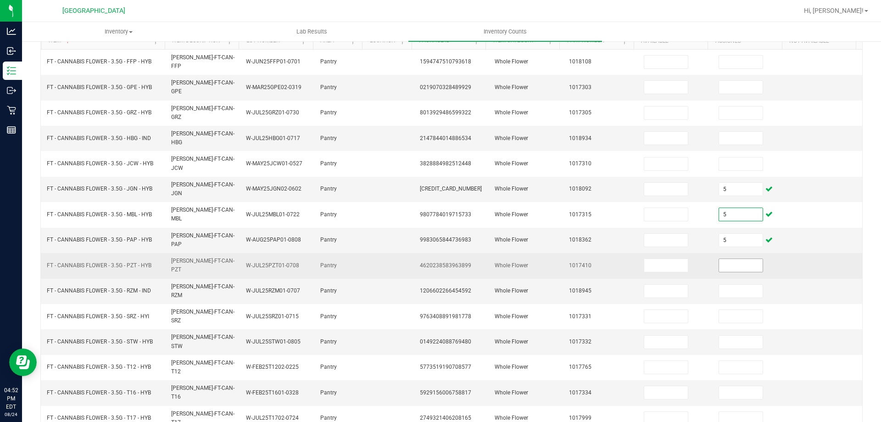
type input "5"
click at [738, 259] on input at bounding box center [741, 265] width 44 height 13
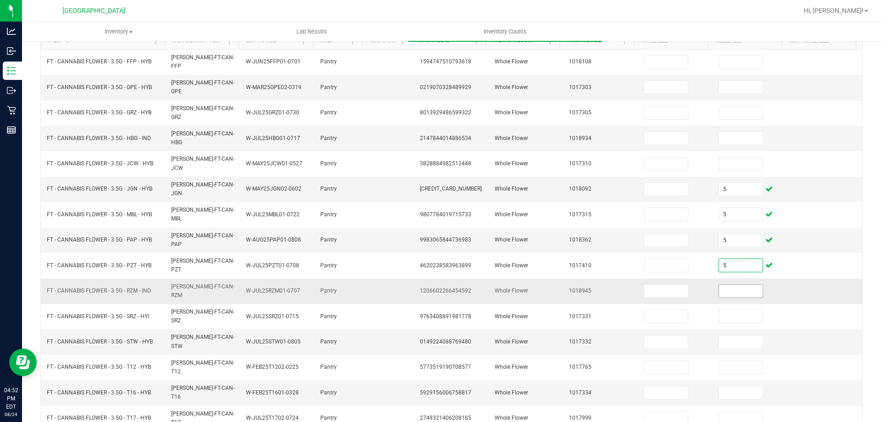
type input "5"
click at [724, 284] on input at bounding box center [741, 290] width 44 height 13
type input "5"
click at [726, 335] on input at bounding box center [741, 341] width 44 height 13
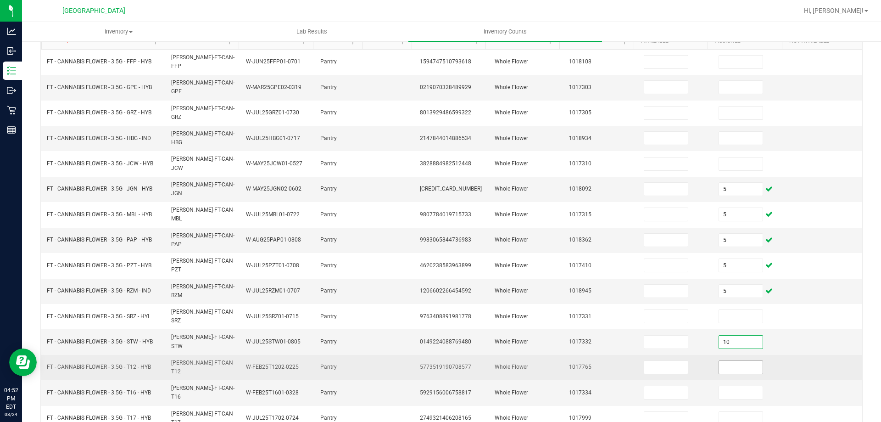
type input "10"
click at [733, 361] on input at bounding box center [741, 367] width 44 height 13
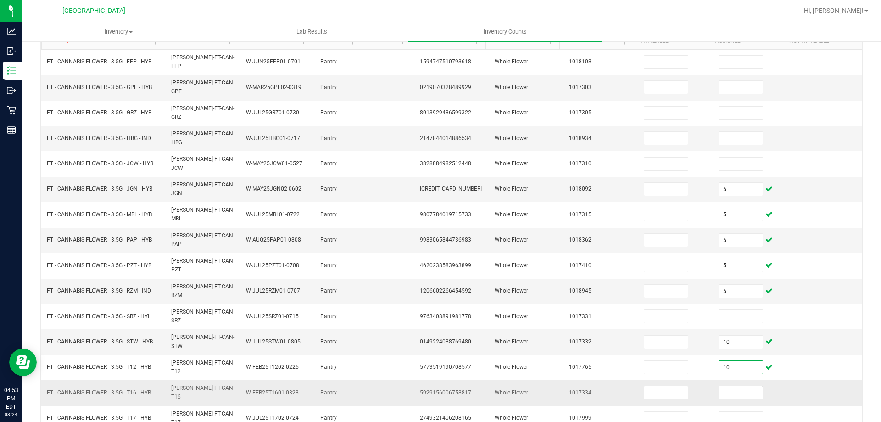
type input "10"
click at [729, 386] on input at bounding box center [741, 392] width 44 height 13
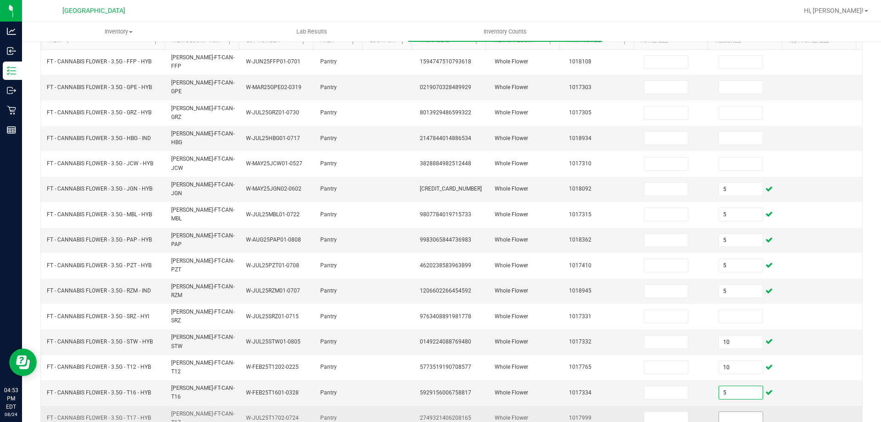
type input "5"
click at [724, 412] on input at bounding box center [741, 418] width 44 height 13
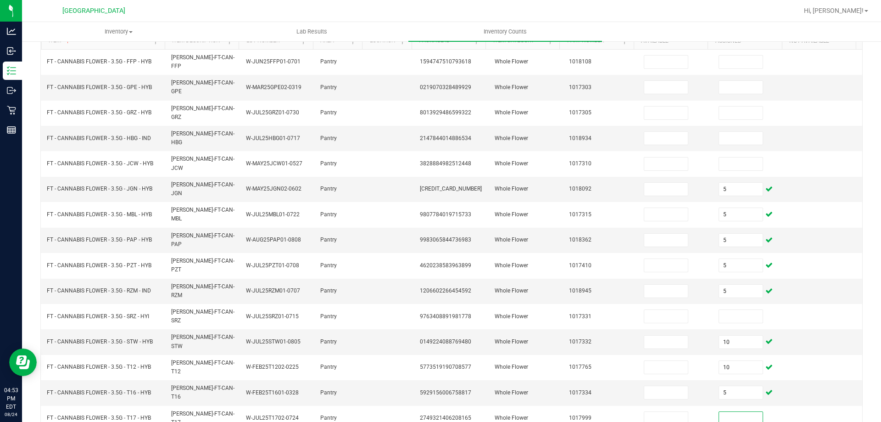
type input "0"
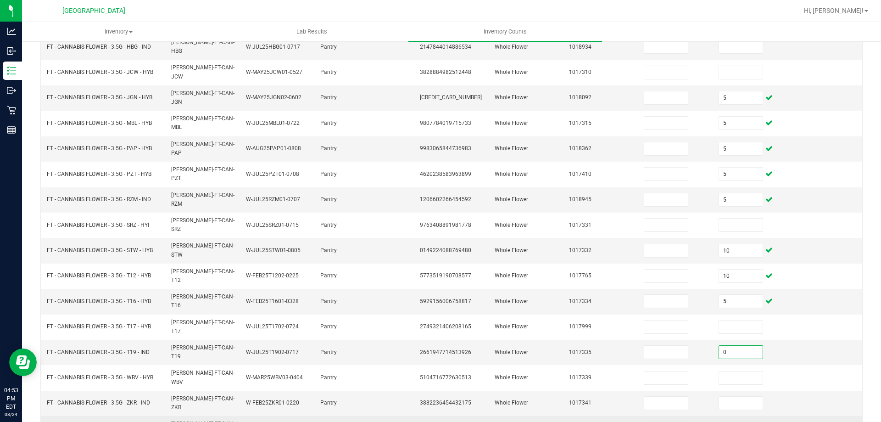
scroll to position [190, 0]
click at [644, 421] on input at bounding box center [666, 427] width 44 height 13
click at [645, 421] on input at bounding box center [666, 427] width 44 height 13
type input "18"
type input "0"
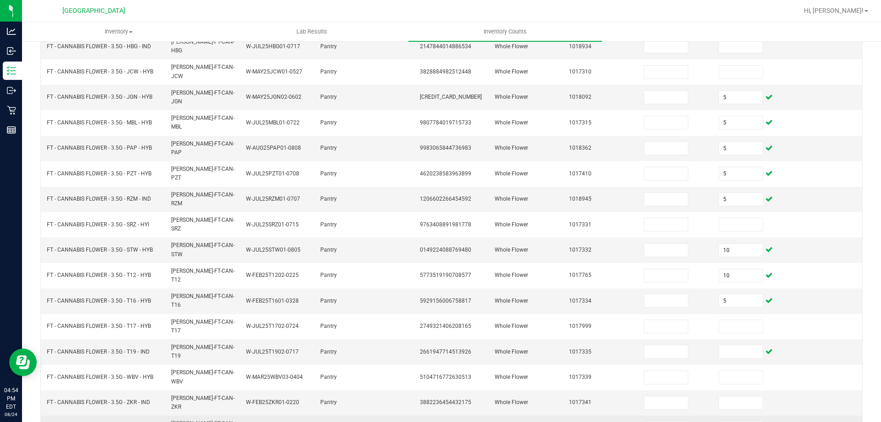
click at [667, 415] on td "18" at bounding box center [675, 427] width 75 height 25
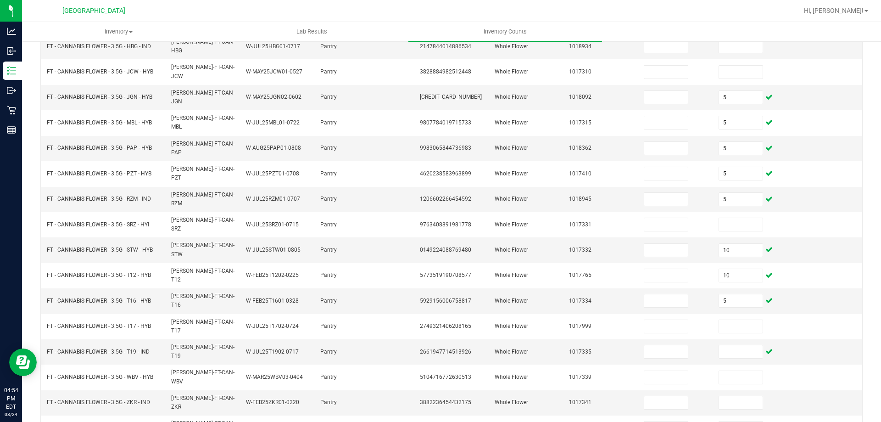
type input "18"
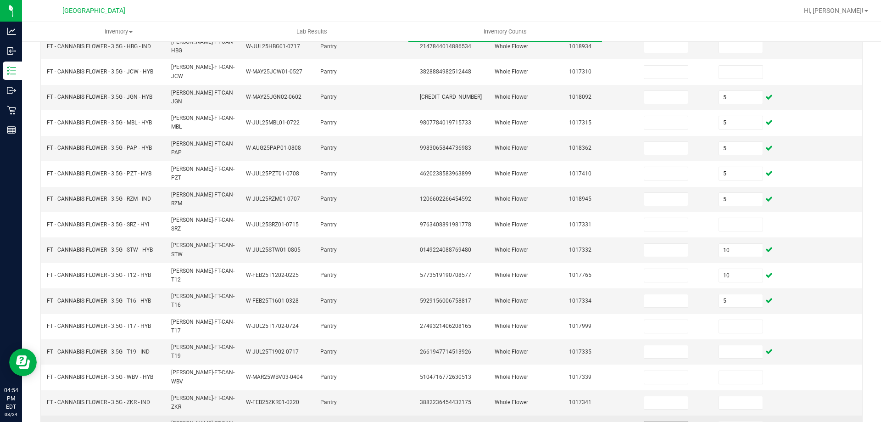
type input "0"
click at [662, 421] on span "18" at bounding box center [666, 428] width 45 height 14
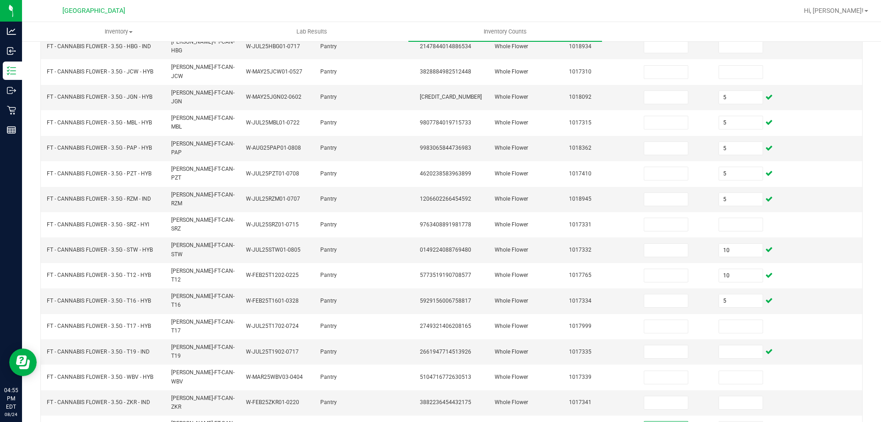
type input "19"
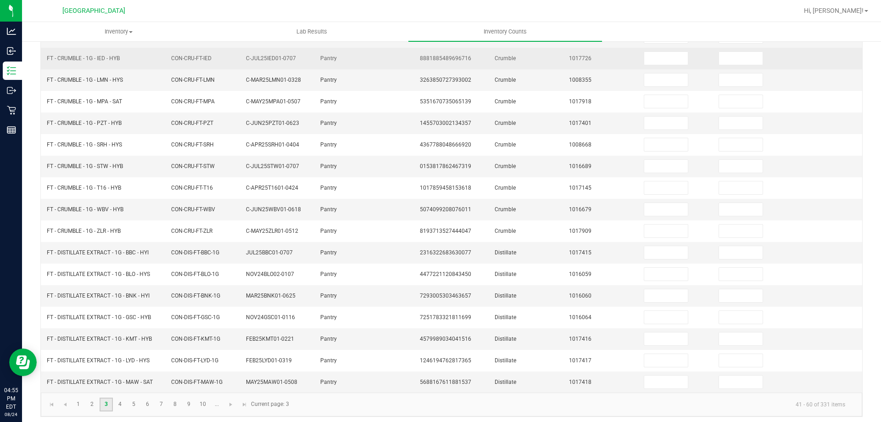
scroll to position [7, 0]
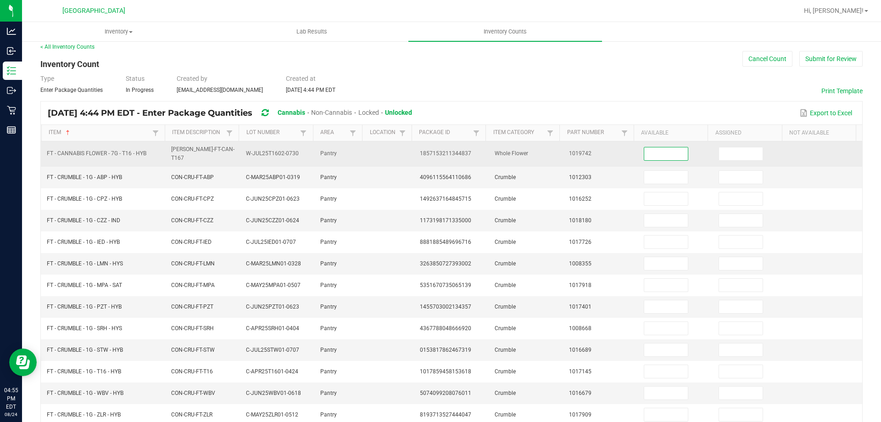
click at [658, 153] on input at bounding box center [666, 153] width 44 height 13
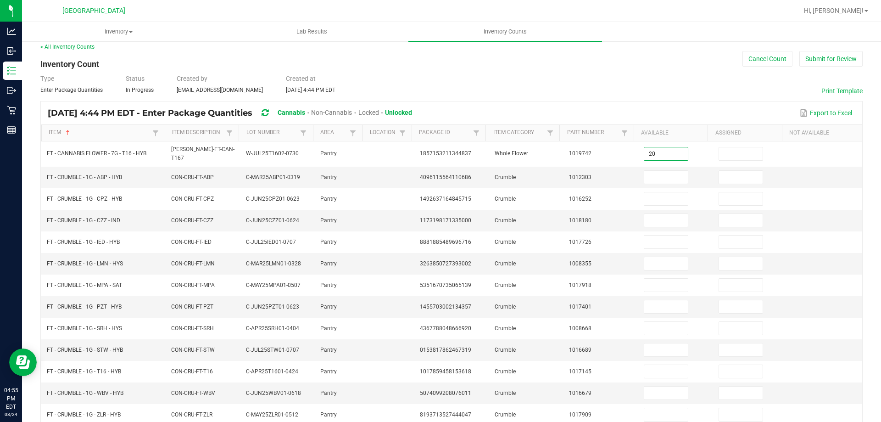
type input "20"
type input "0"
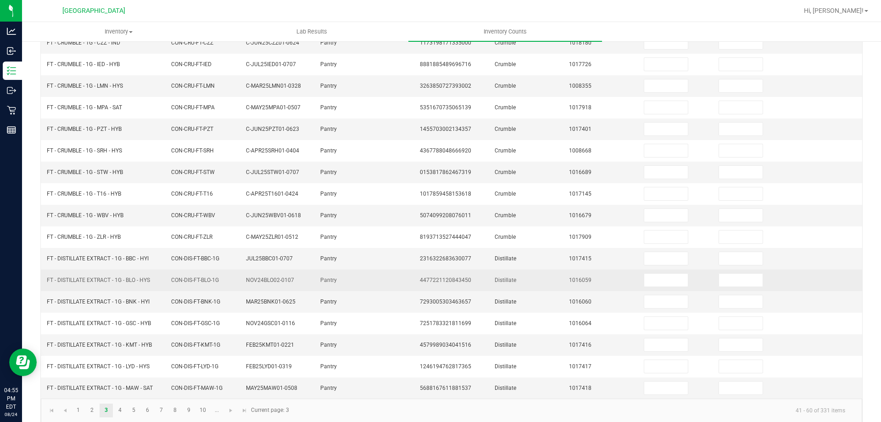
scroll to position [190, 0]
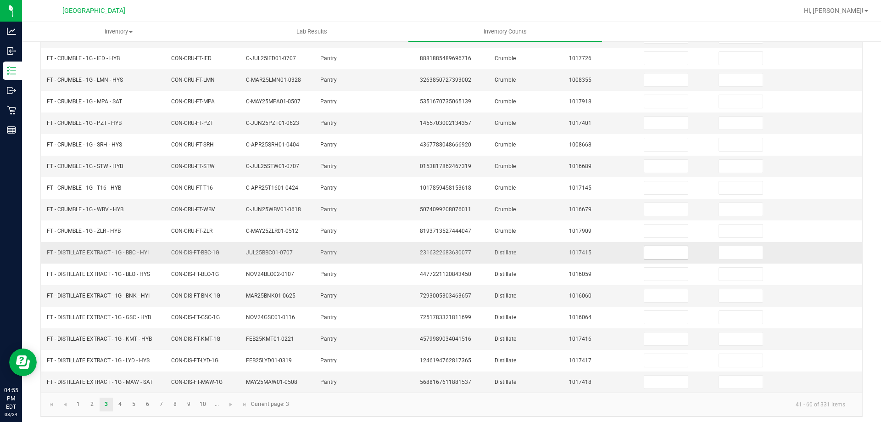
click at [659, 251] on input at bounding box center [666, 252] width 44 height 13
type input "3"
type input "0"
type input "12"
type input "0"
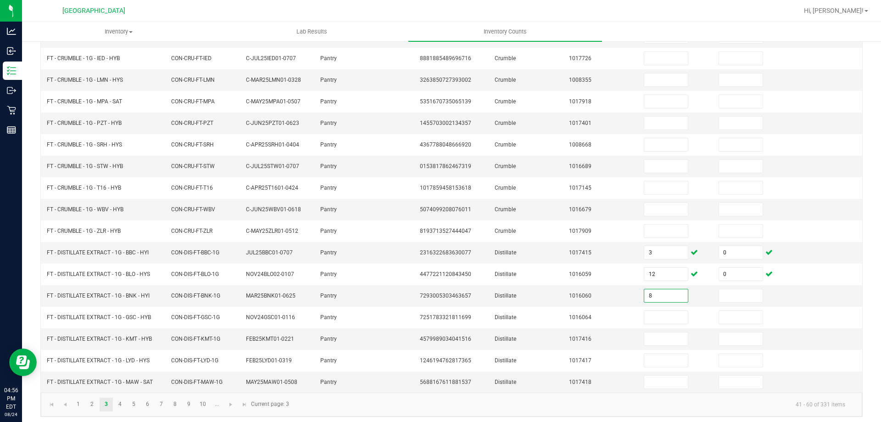
type input "8"
type input "0"
type input "10"
type input "0"
type input "6"
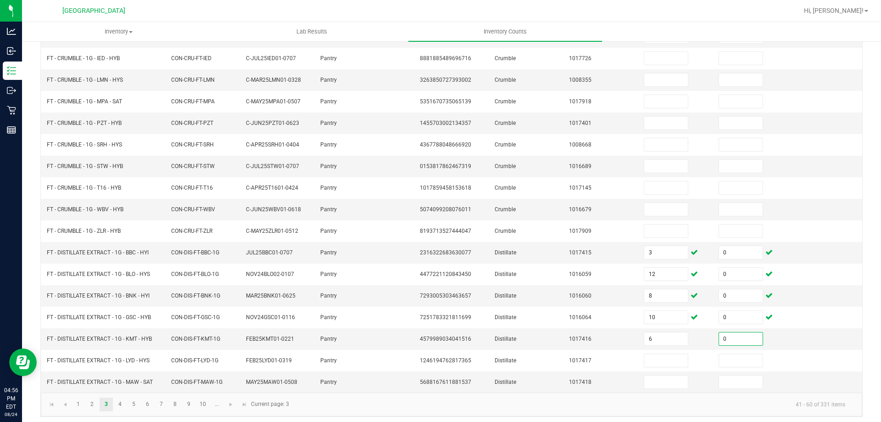
type input "0"
type input "4"
type input "0"
type input "10"
type input "0"
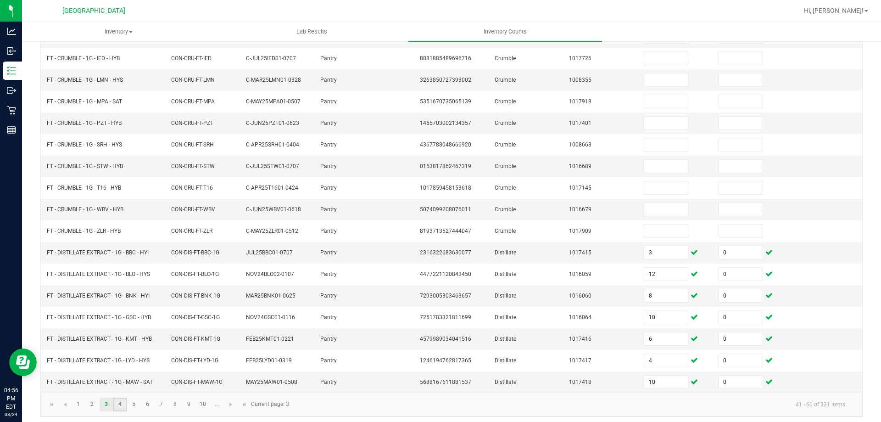
click at [123, 401] on link "4" at bounding box center [119, 404] width 13 height 14
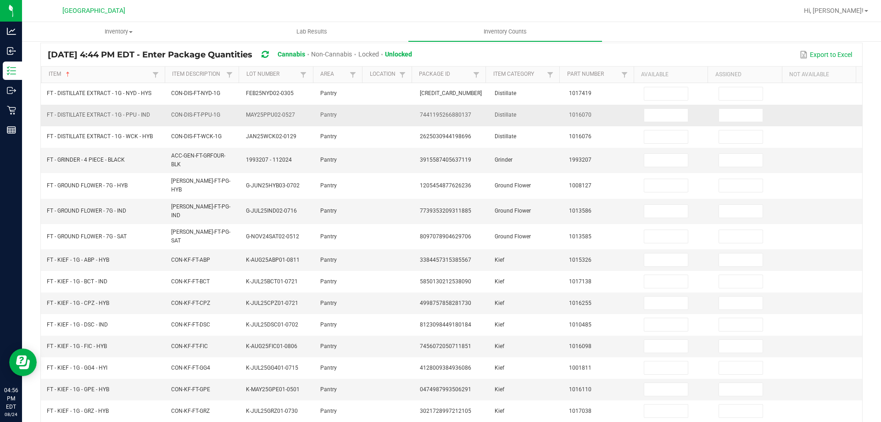
scroll to position [7, 0]
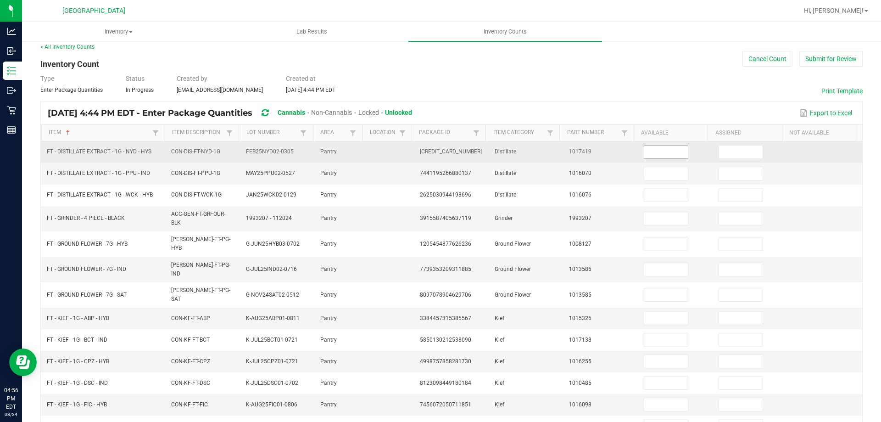
click at [654, 155] on input at bounding box center [666, 151] width 44 height 13
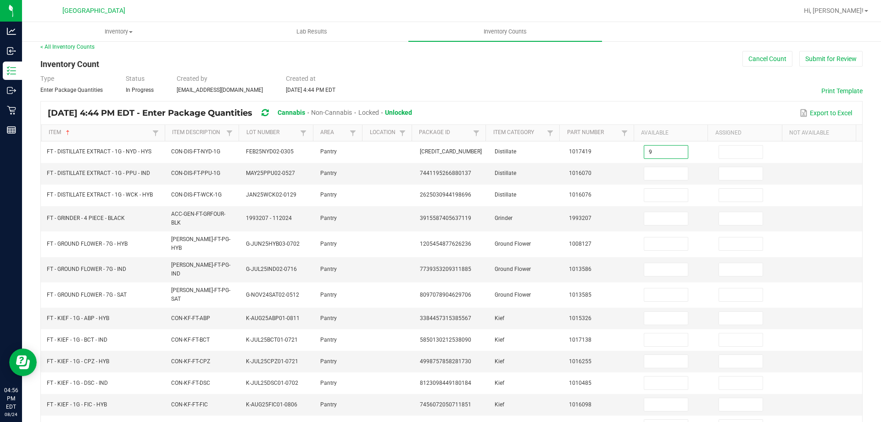
type input "9"
type input "0"
type input "8"
type input "0"
type input "11"
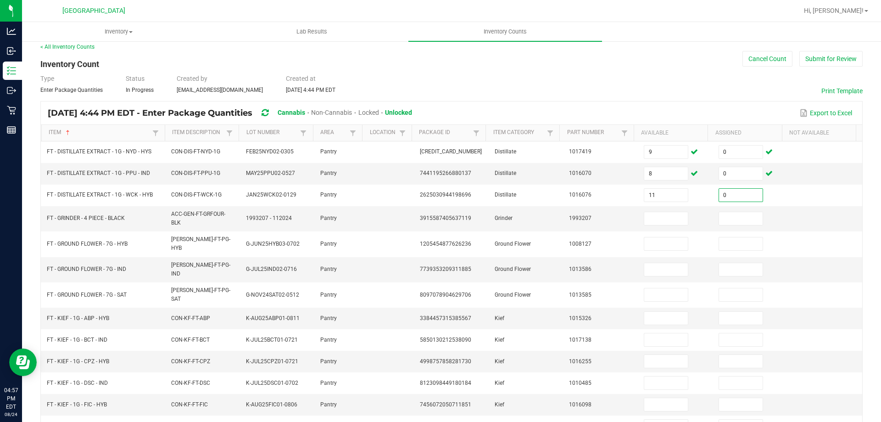
type input "0"
type input "4"
click at [723, 217] on input at bounding box center [741, 218] width 44 height 13
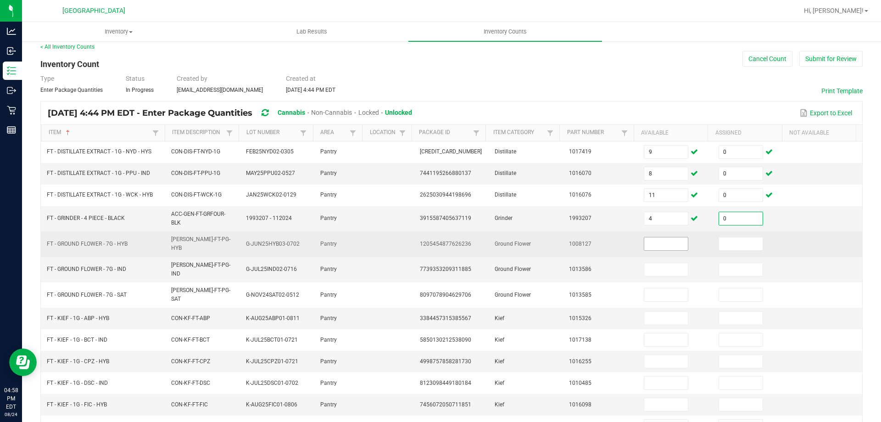
type input "0"
click at [672, 238] on input at bounding box center [666, 243] width 44 height 13
drag, startPoint x: 728, startPoint y: 239, endPoint x: 736, endPoint y: 235, distance: 8.9
click at [729, 238] on input at bounding box center [741, 243] width 44 height 13
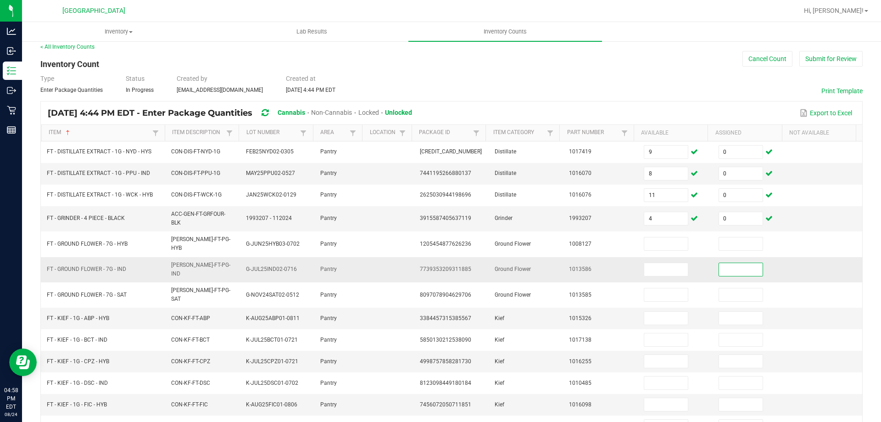
click at [733, 264] on input at bounding box center [741, 269] width 44 height 13
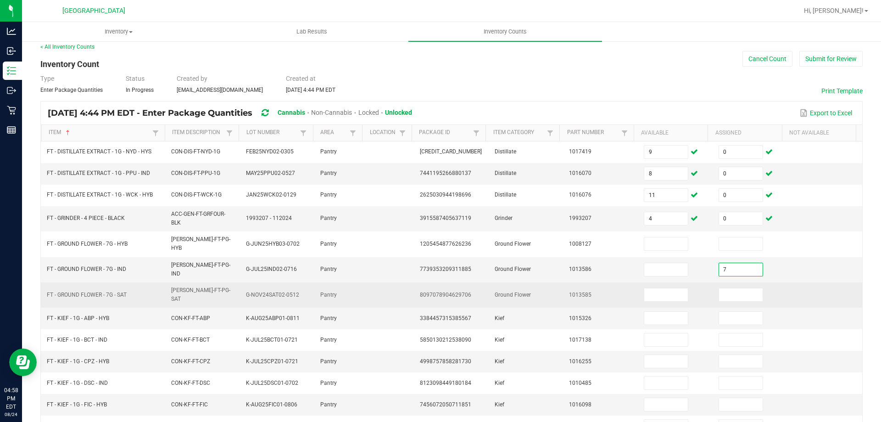
type input "7"
click at [749, 292] on td at bounding box center [750, 294] width 75 height 25
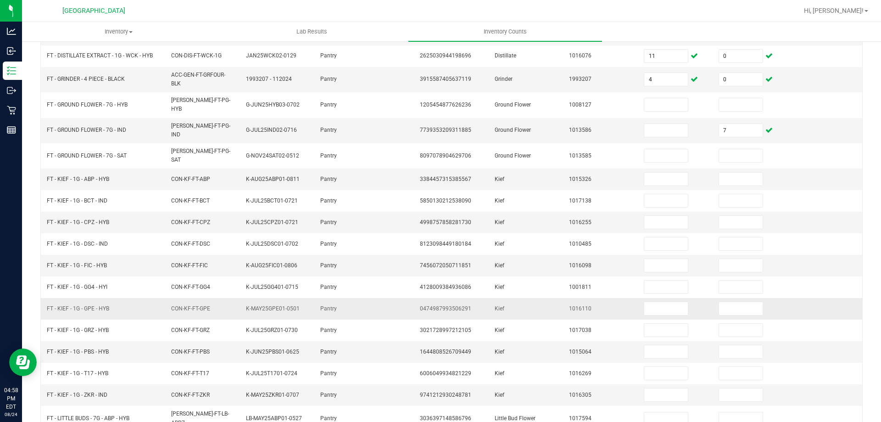
scroll to position [195, 0]
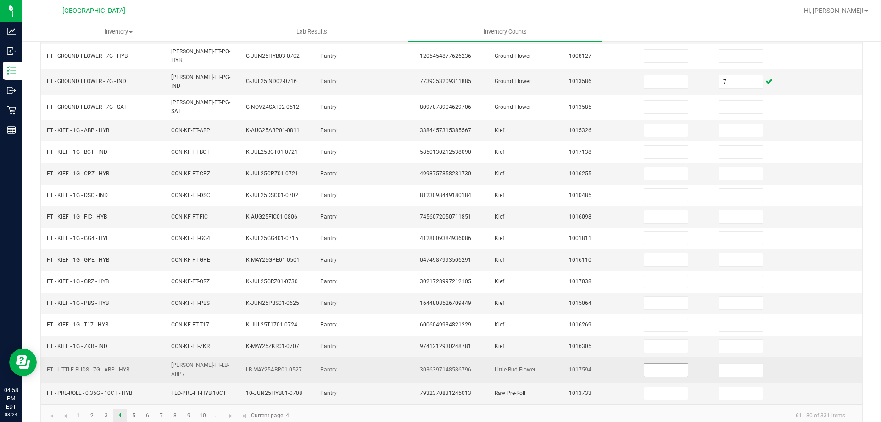
click at [670, 363] on input at bounding box center [666, 369] width 44 height 13
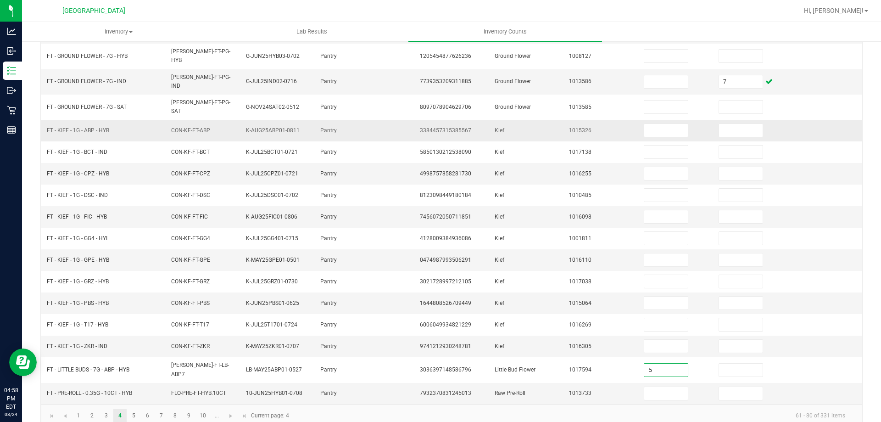
type input "5"
type input "0"
drag, startPoint x: 707, startPoint y: 377, endPoint x: 739, endPoint y: 376, distance: 31.7
click at [718, 386] on span at bounding box center [740, 393] width 45 height 14
click at [742, 387] on input at bounding box center [741, 393] width 44 height 13
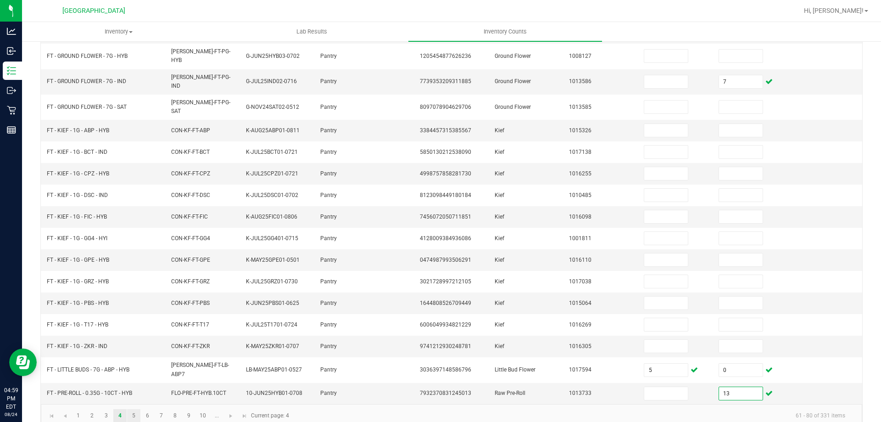
type input "13"
click at [137, 409] on link "5" at bounding box center [133, 416] width 13 height 14
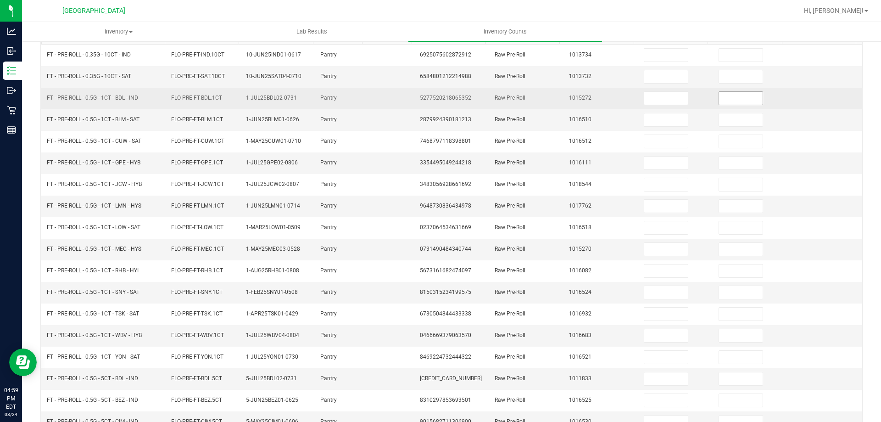
scroll to position [7, 0]
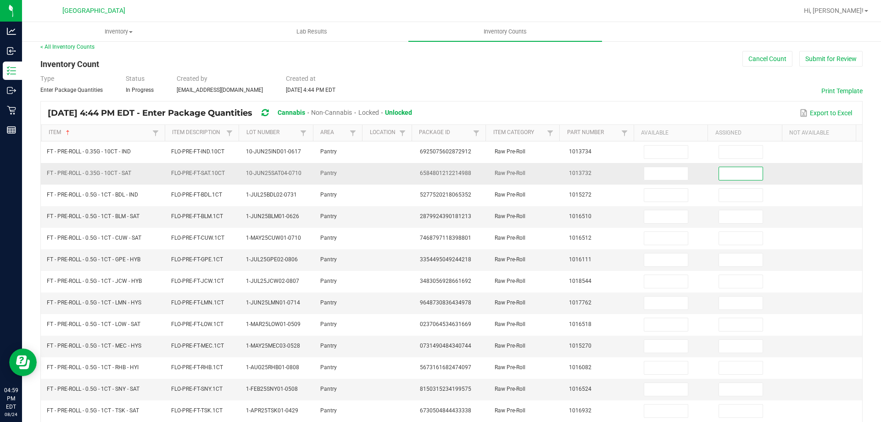
click at [719, 178] on input at bounding box center [741, 173] width 44 height 13
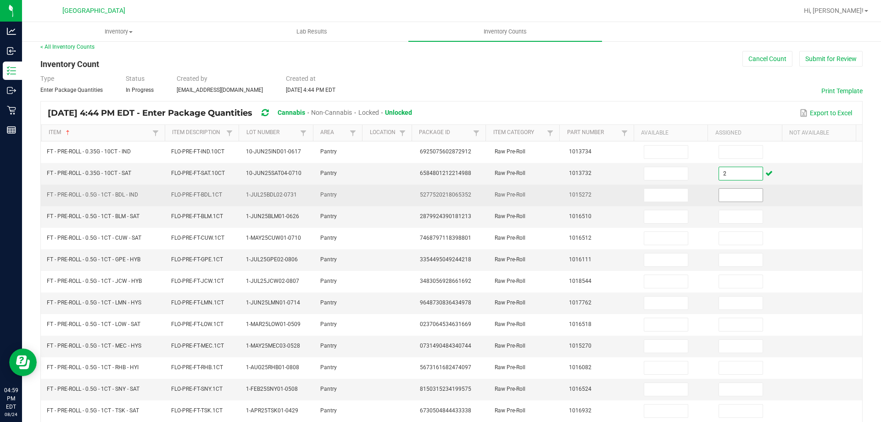
type input "2"
click at [721, 194] on input at bounding box center [741, 195] width 44 height 13
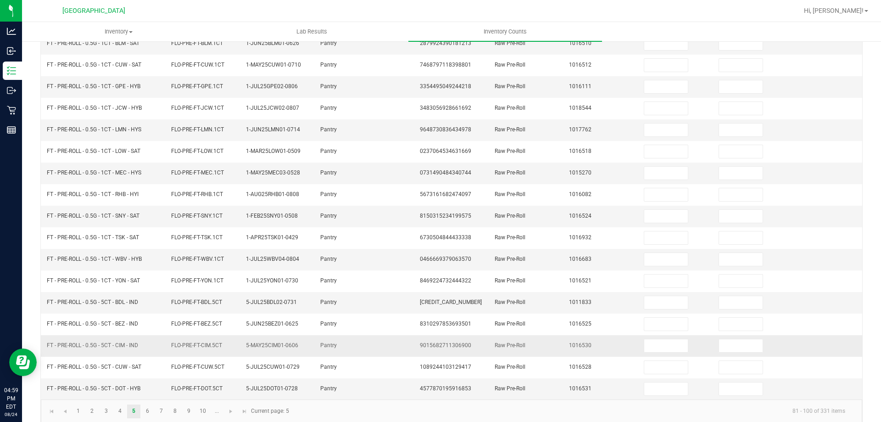
scroll to position [190, 0]
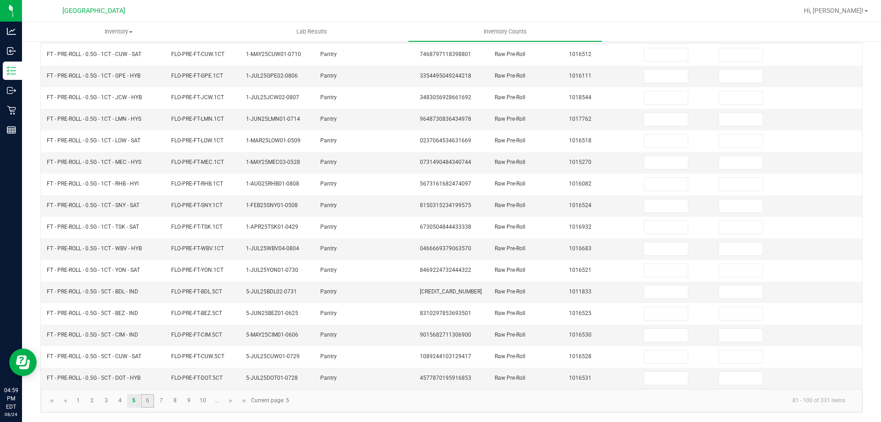
click at [146, 405] on link "6" at bounding box center [147, 401] width 13 height 14
click at [160, 406] on link "7" at bounding box center [161, 401] width 13 height 14
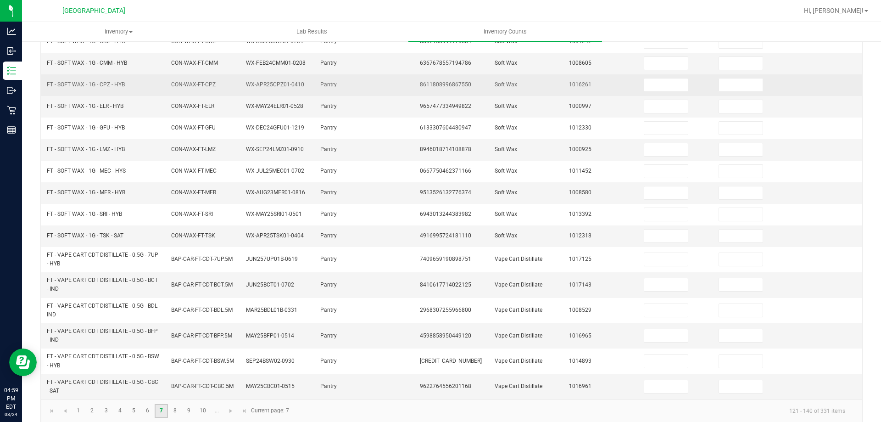
scroll to position [214, 0]
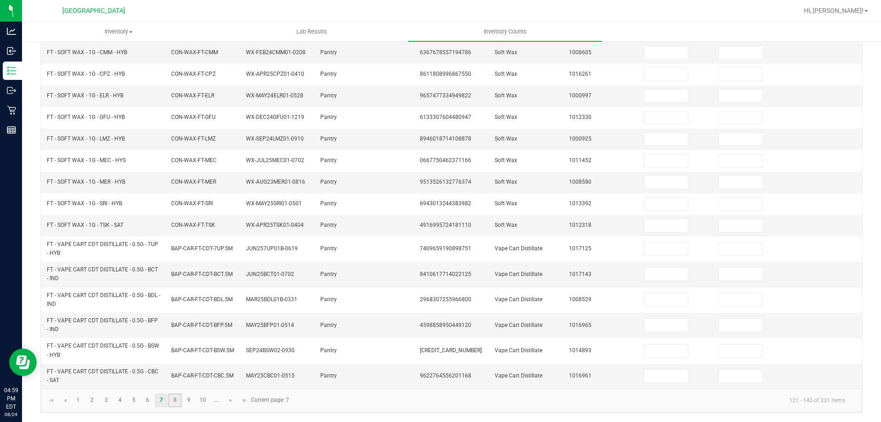
click at [177, 404] on link "8" at bounding box center [174, 400] width 13 height 14
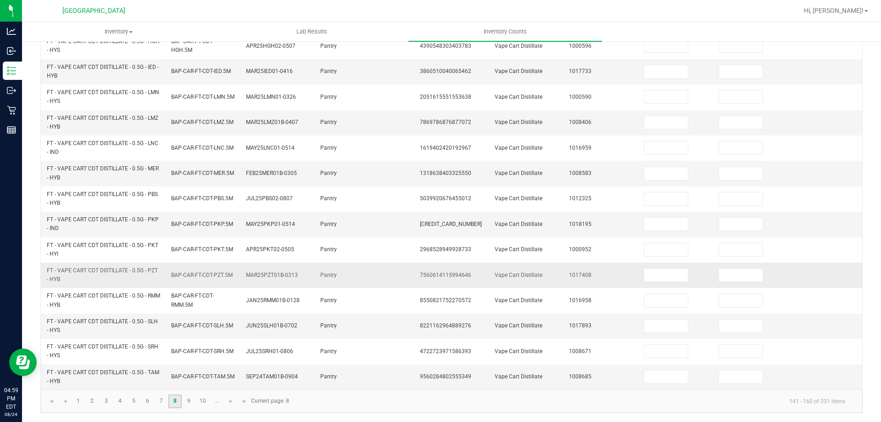
scroll to position [267, 0]
click at [201, 401] on link "10" at bounding box center [202, 401] width 13 height 14
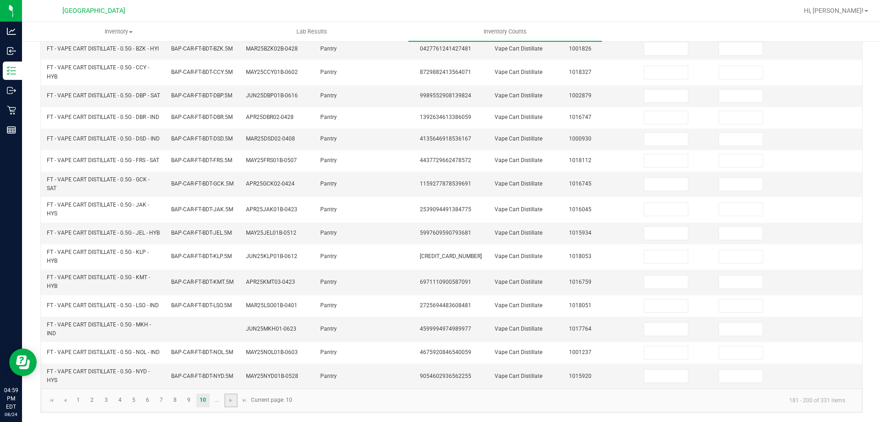
click at [231, 405] on link at bounding box center [230, 400] width 13 height 14
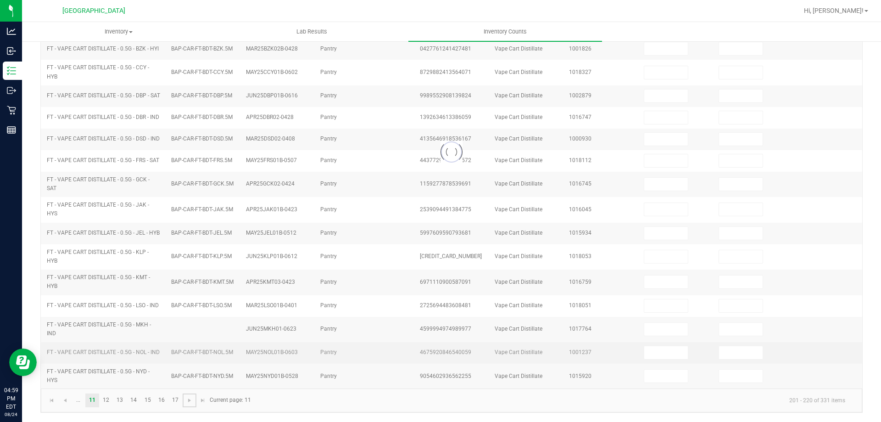
scroll to position [233, 0]
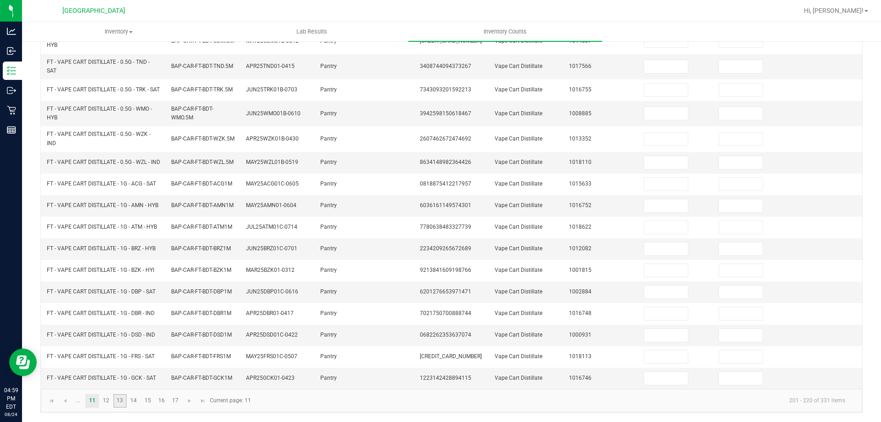
click at [118, 401] on link "13" at bounding box center [119, 401] width 13 height 14
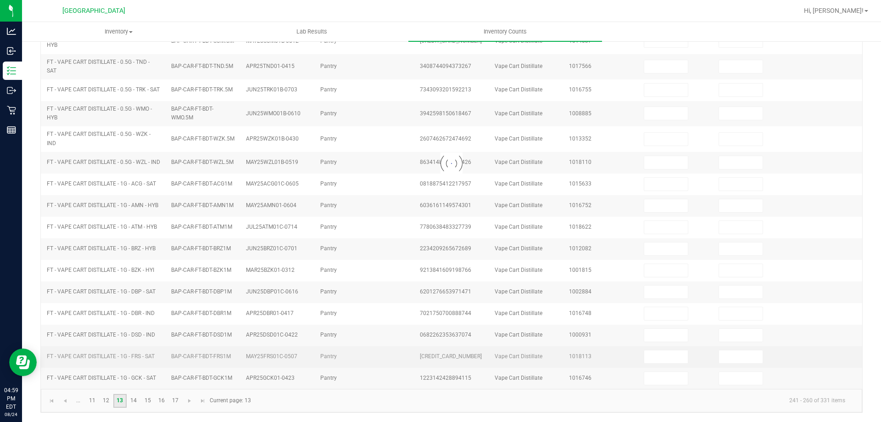
type input "37"
type input "0"
type input "5"
type input "0"
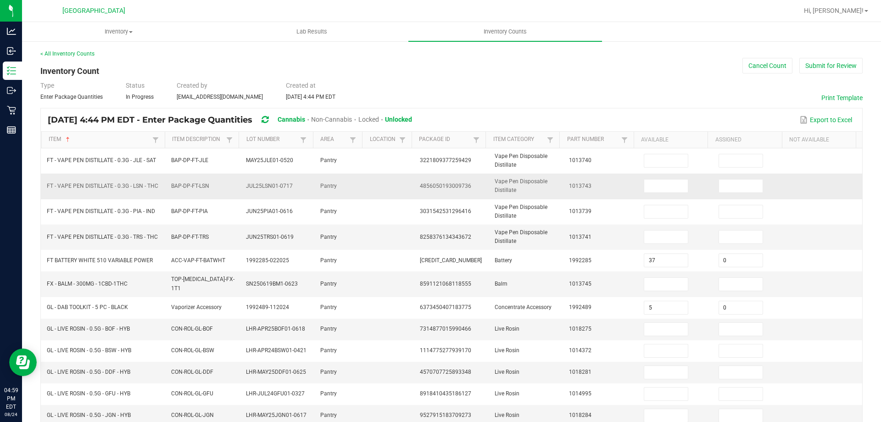
scroll to position [46, 0]
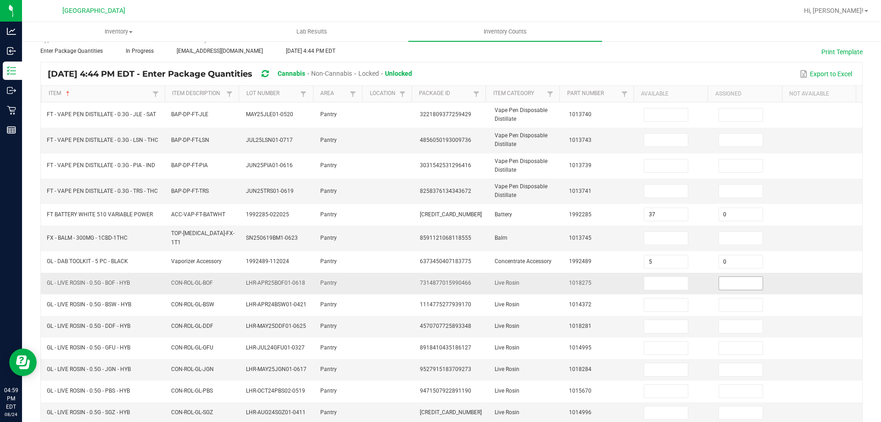
drag, startPoint x: 661, startPoint y: 285, endPoint x: 740, endPoint y: 284, distance: 78.5
click at [663, 284] on input at bounding box center [666, 283] width 44 height 13
type input "6"
type input "0"
type input "5"
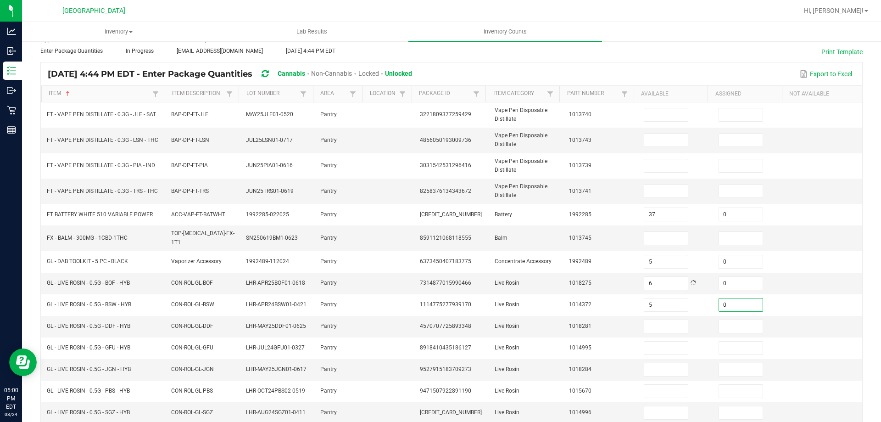
type input "0"
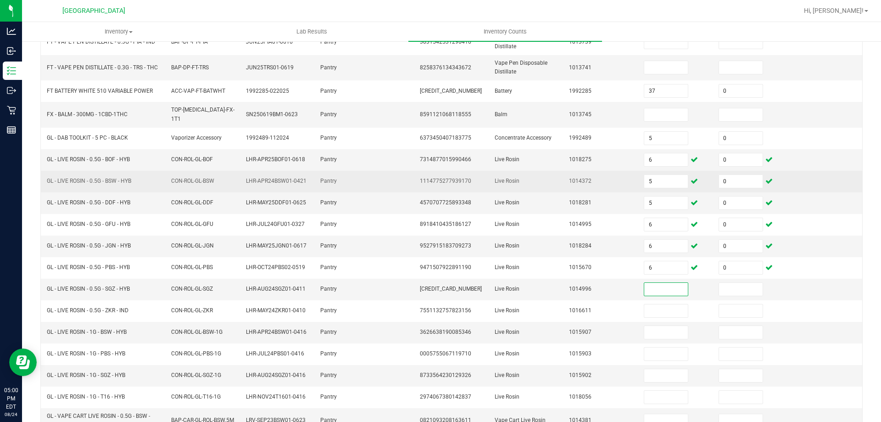
scroll to position [210, 0]
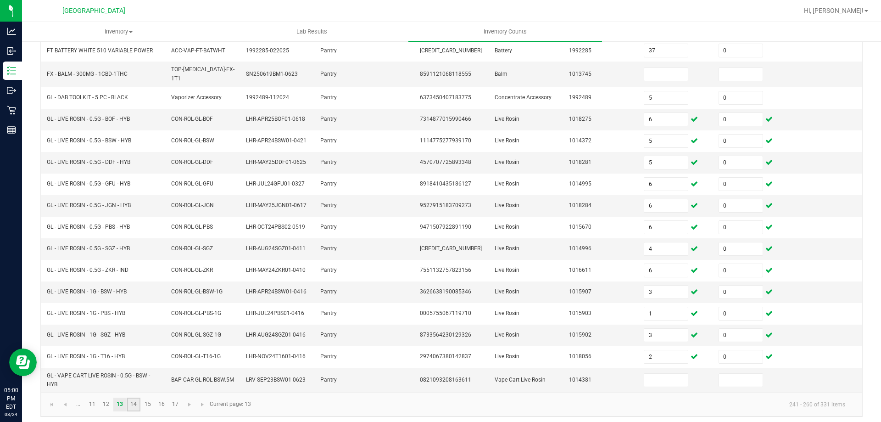
click at [128, 397] on link "14" at bounding box center [133, 404] width 13 height 14
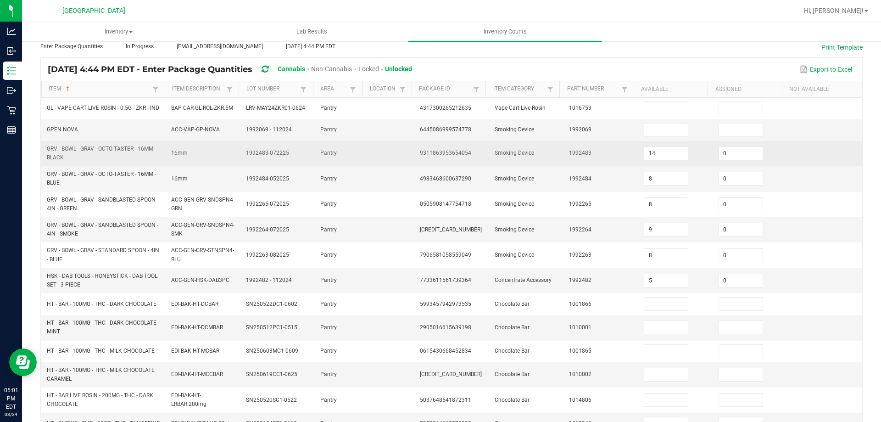
scroll to position [72, 0]
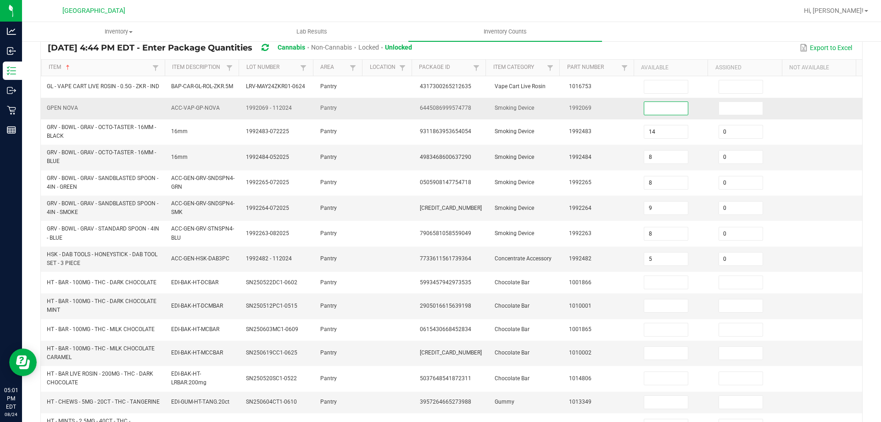
click at [651, 115] on input at bounding box center [666, 108] width 44 height 13
click at [761, 318] on td at bounding box center [750, 305] width 75 height 25
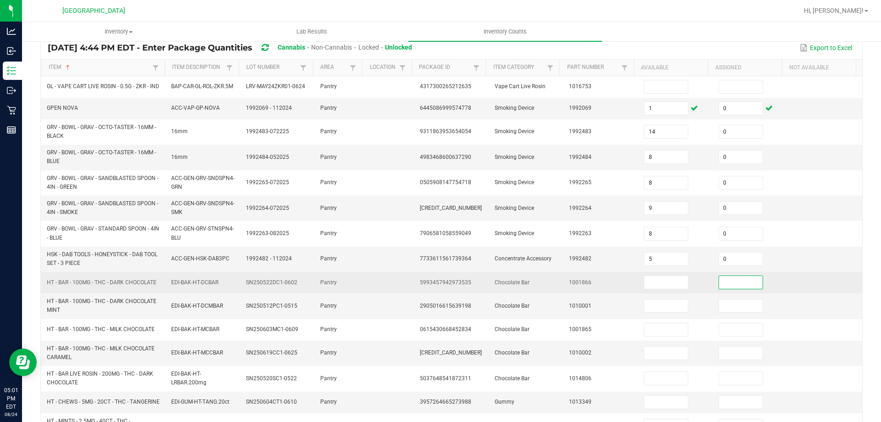
click at [732, 287] on input at bounding box center [741, 282] width 44 height 13
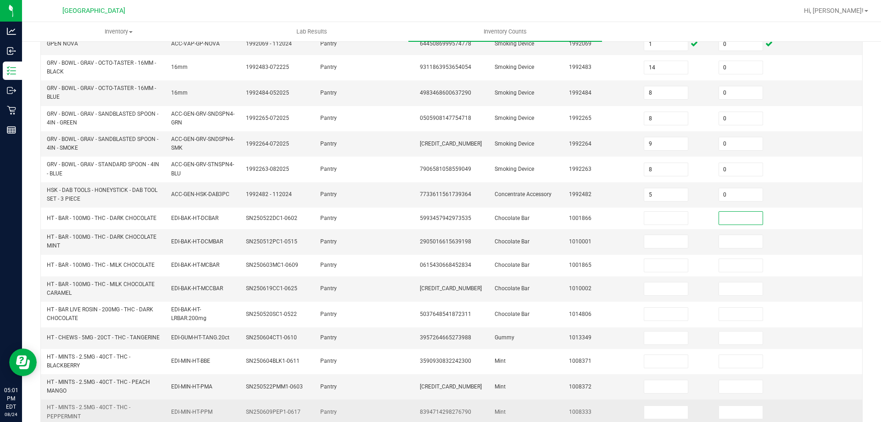
scroll to position [252, 0]
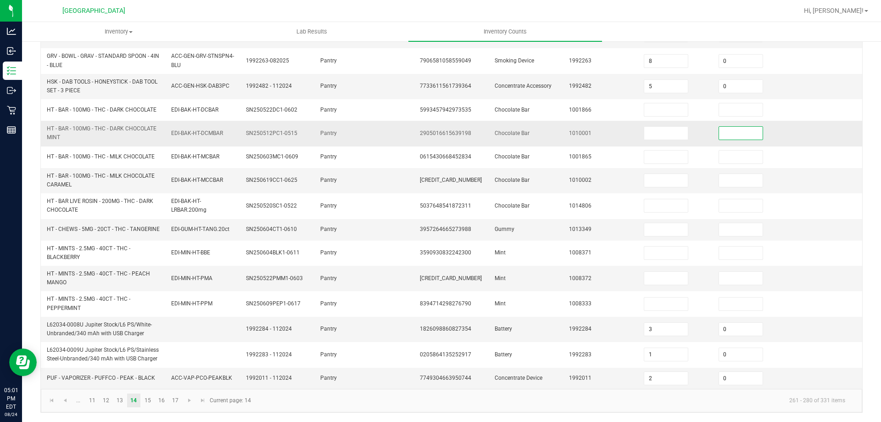
click at [728, 132] on input at bounding box center [741, 133] width 44 height 13
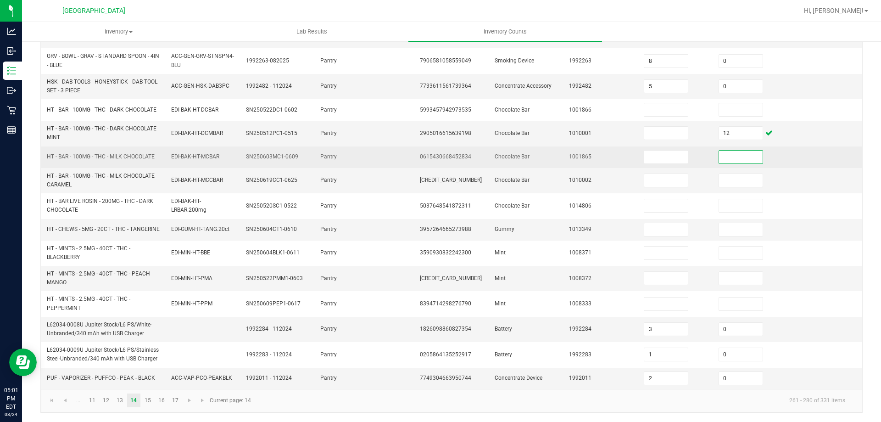
click at [728, 150] on input at bounding box center [741, 156] width 44 height 13
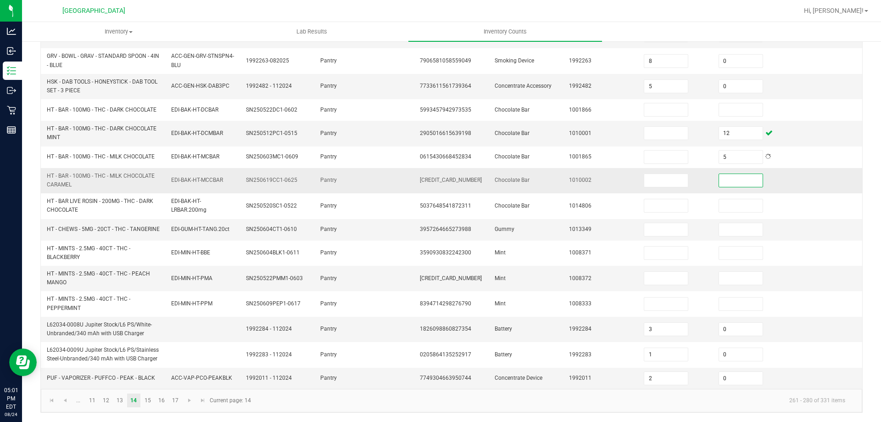
click at [727, 174] on input at bounding box center [741, 180] width 44 height 13
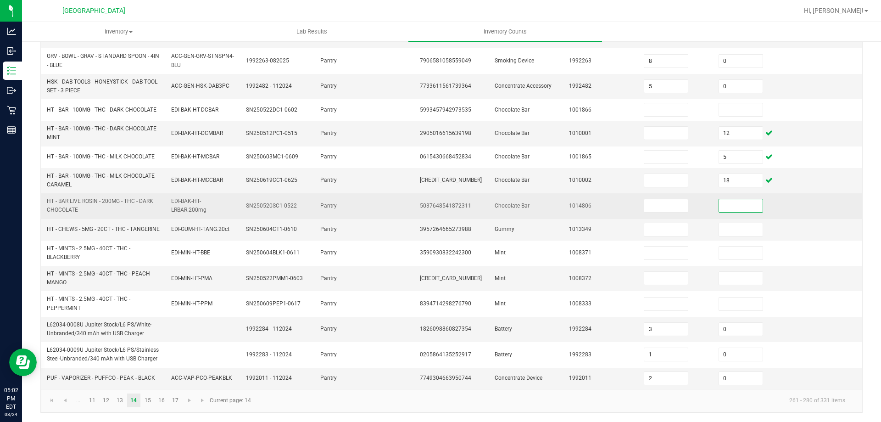
drag, startPoint x: 715, startPoint y: 199, endPoint x: 707, endPoint y: 193, distance: 10.2
click at [719, 199] on input at bounding box center [741, 205] width 44 height 13
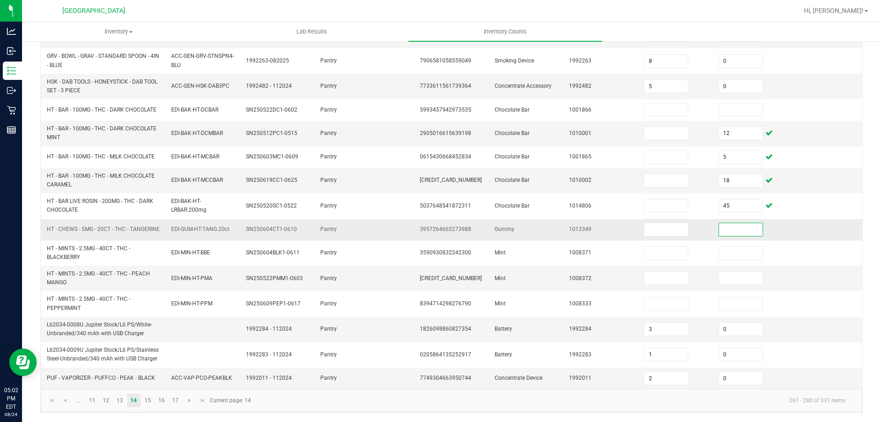
click at [745, 232] on input at bounding box center [741, 229] width 44 height 13
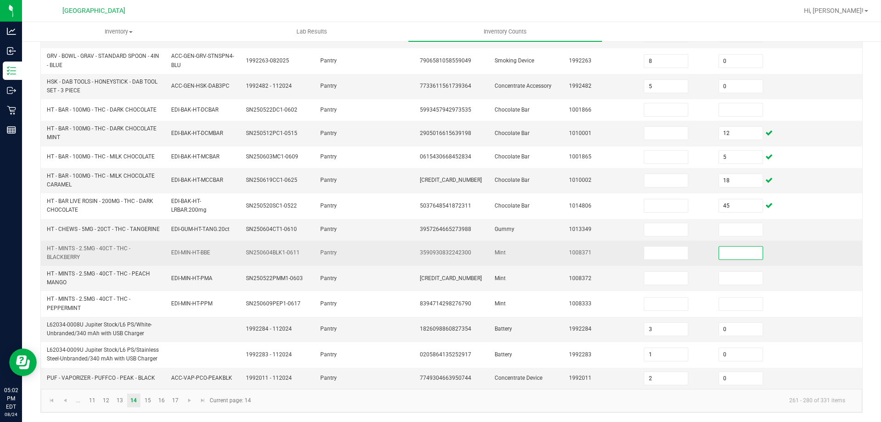
click at [747, 255] on input at bounding box center [741, 252] width 44 height 13
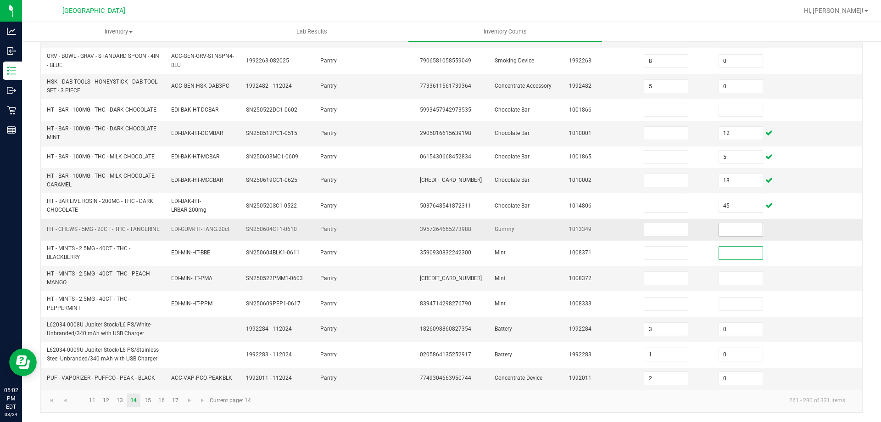
click at [733, 232] on input at bounding box center [741, 229] width 44 height 13
click at [726, 272] on input at bounding box center [741, 278] width 44 height 13
click at [145, 404] on link "15" at bounding box center [147, 400] width 13 height 14
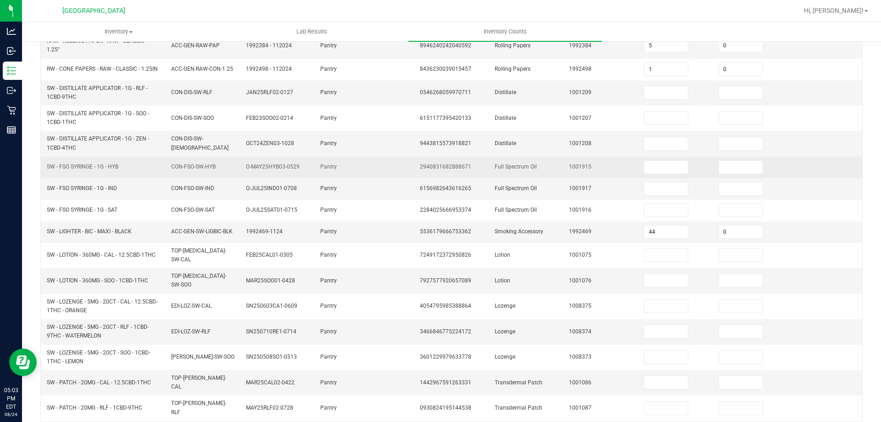
scroll to position [222, 0]
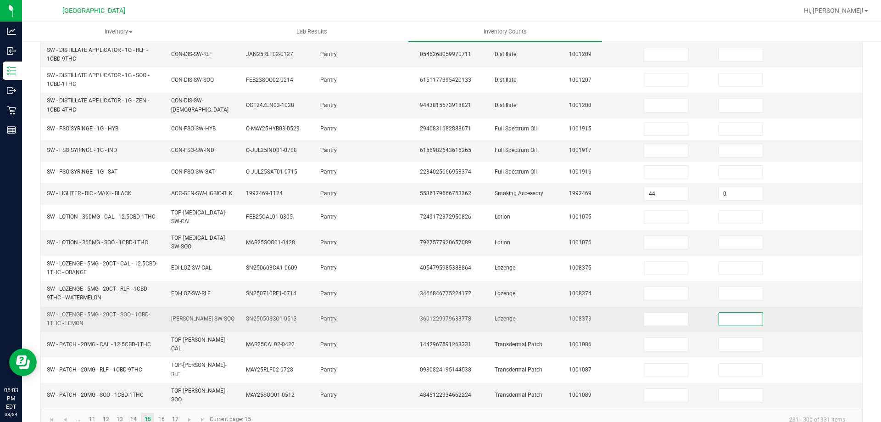
click at [744, 314] on input at bounding box center [741, 318] width 44 height 13
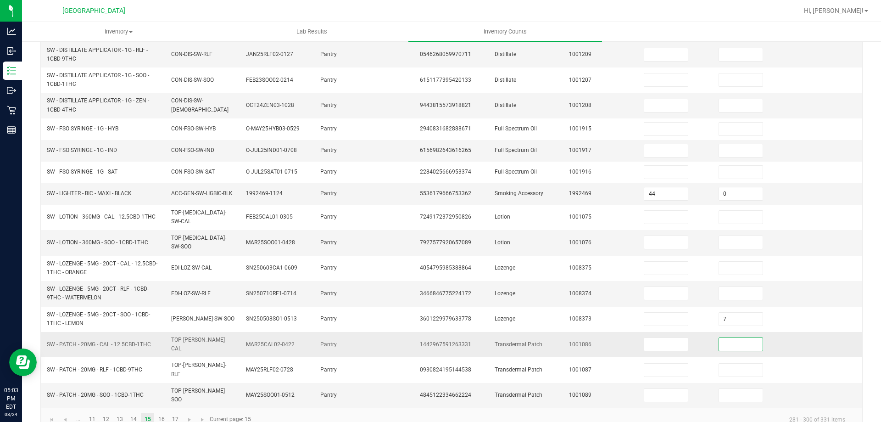
click at [741, 338] on input at bounding box center [741, 344] width 44 height 13
click at [167, 412] on link "16" at bounding box center [161, 419] width 13 height 14
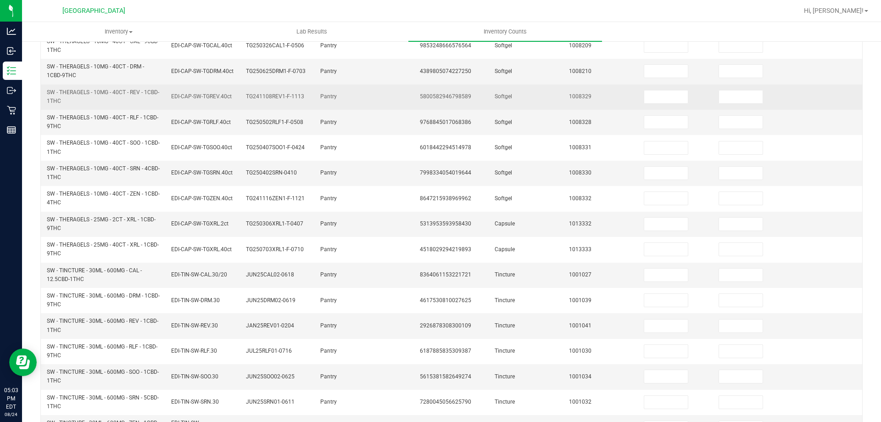
scroll to position [267, 0]
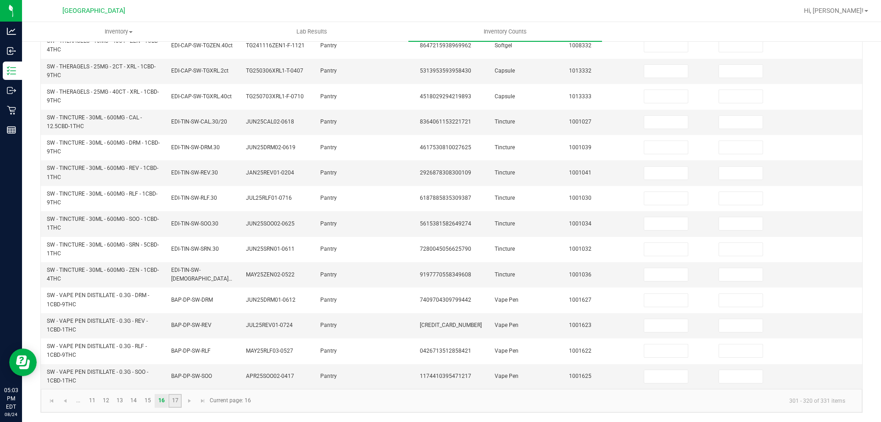
click at [172, 406] on link "17" at bounding box center [174, 401] width 13 height 14
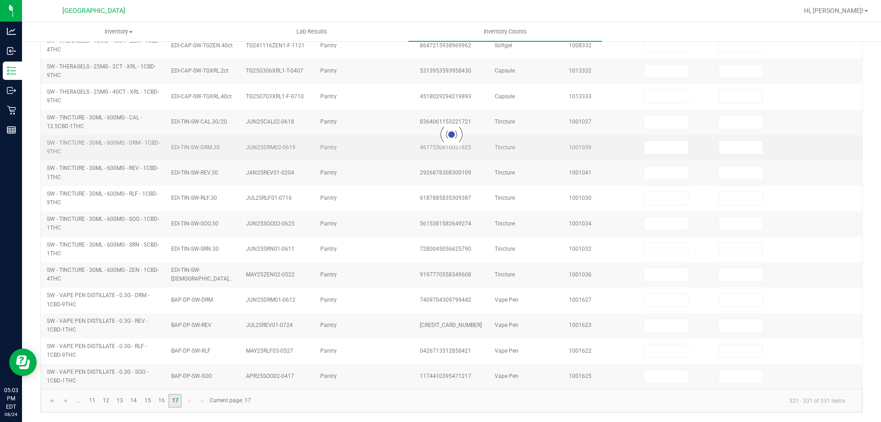
scroll to position [39, 0]
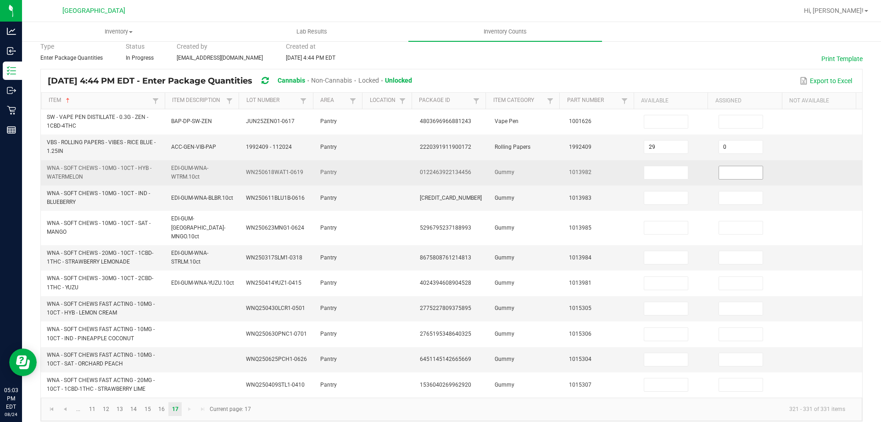
click at [721, 171] on input at bounding box center [741, 172] width 44 height 13
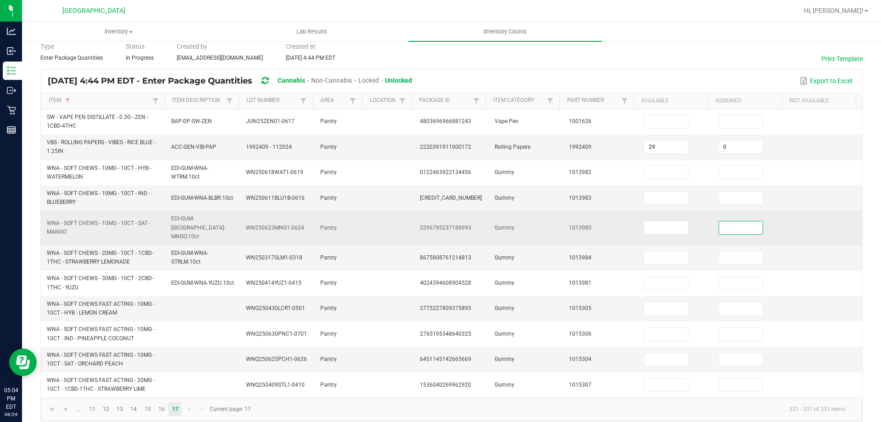
click at [724, 224] on input at bounding box center [741, 227] width 44 height 13
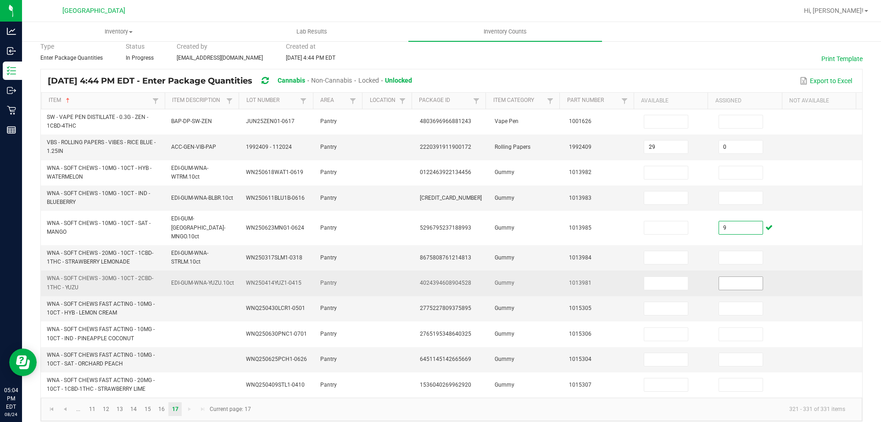
click at [724, 279] on input at bounding box center [741, 283] width 44 height 13
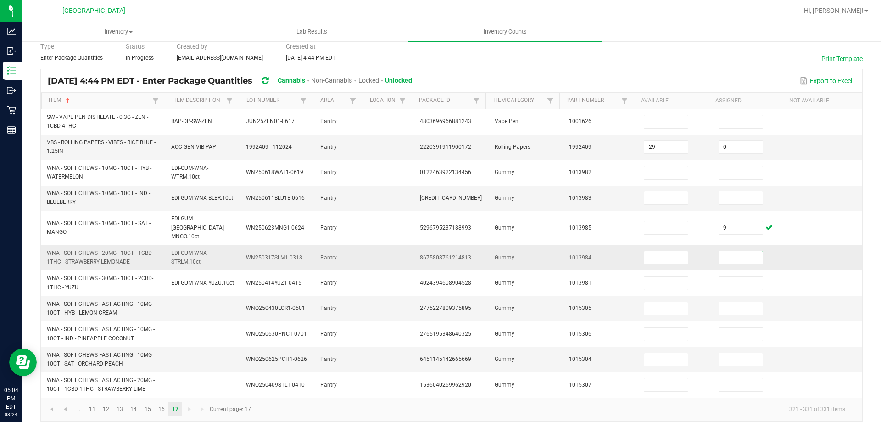
click at [719, 251] on input at bounding box center [741, 257] width 44 height 13
click at [726, 302] on input at bounding box center [741, 308] width 44 height 13
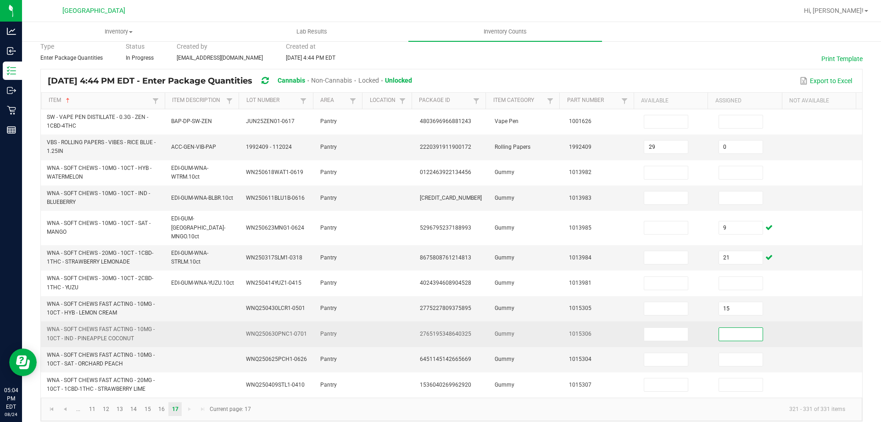
click at [733, 328] on input at bounding box center [741, 334] width 44 height 13
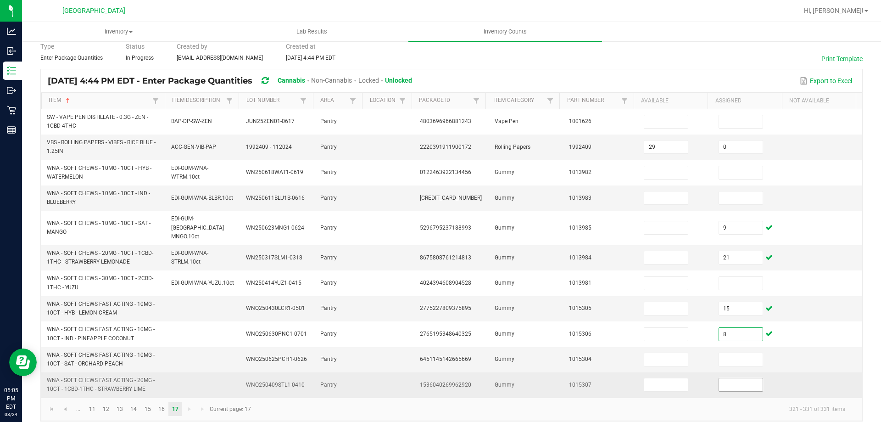
click at [743, 378] on input at bounding box center [741, 384] width 44 height 13
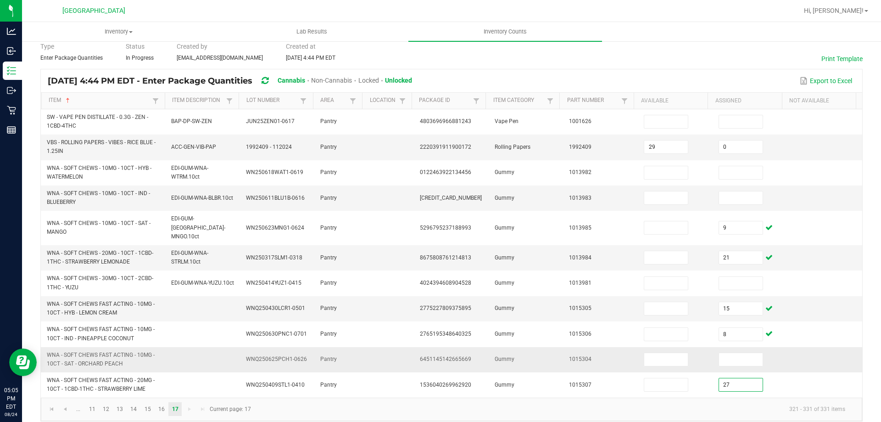
click at [804, 357] on td at bounding box center [824, 359] width 75 height 25
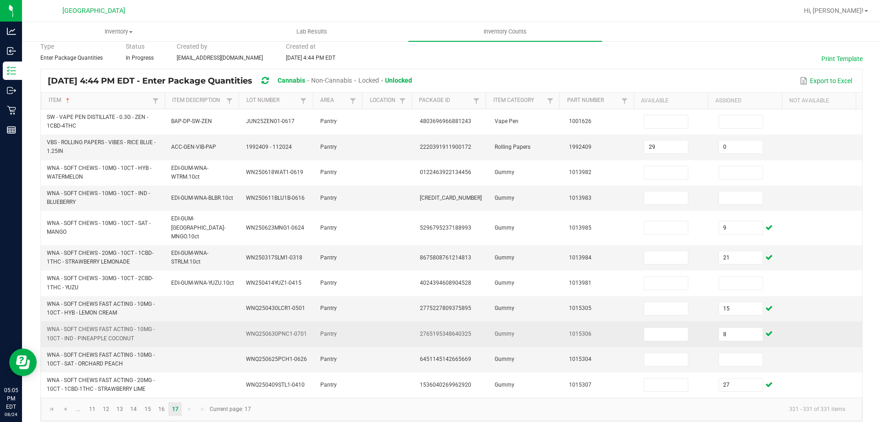
click at [791, 332] on td at bounding box center [824, 333] width 75 height 25
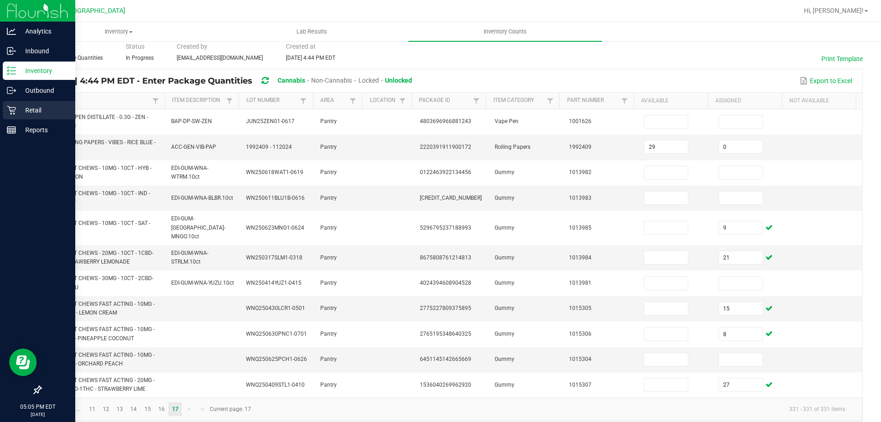
click at [17, 107] on p "Retail" at bounding box center [43, 110] width 55 height 11
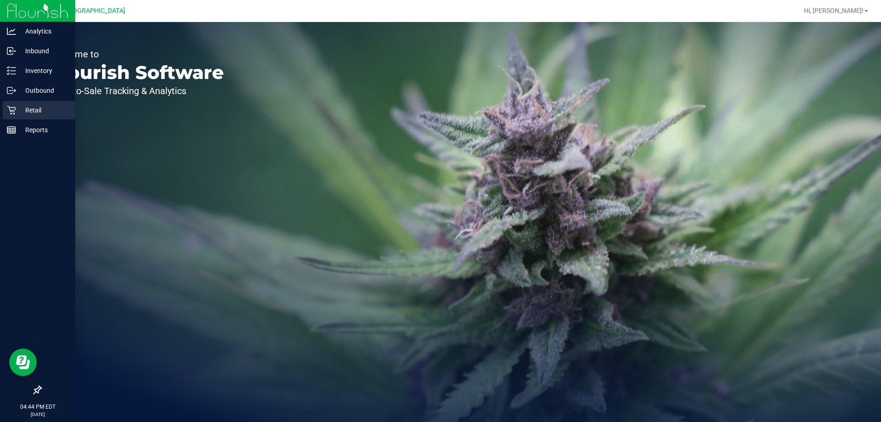
click at [36, 106] on p "Retail" at bounding box center [43, 110] width 55 height 11
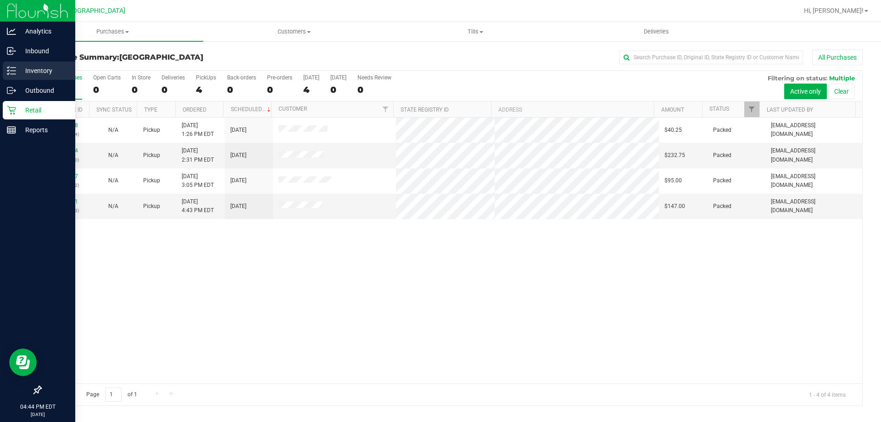
click at [45, 71] on p "Inventory" at bounding box center [43, 70] width 55 height 11
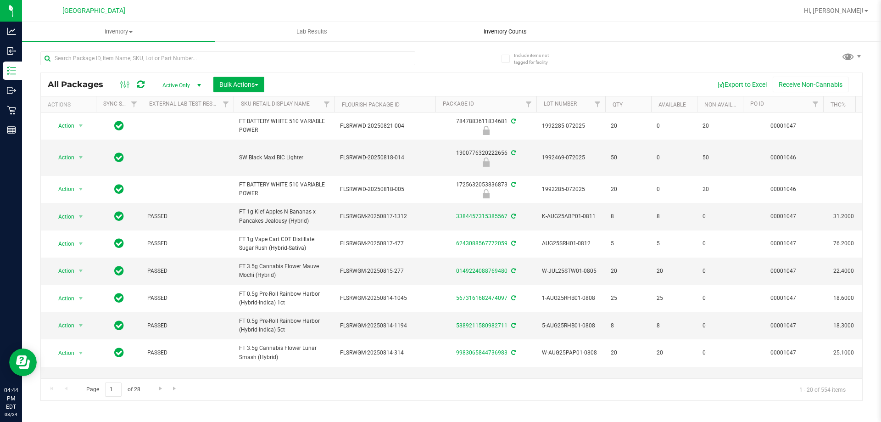
click at [518, 29] on span "Inventory Counts" at bounding box center [505, 32] width 68 height 8
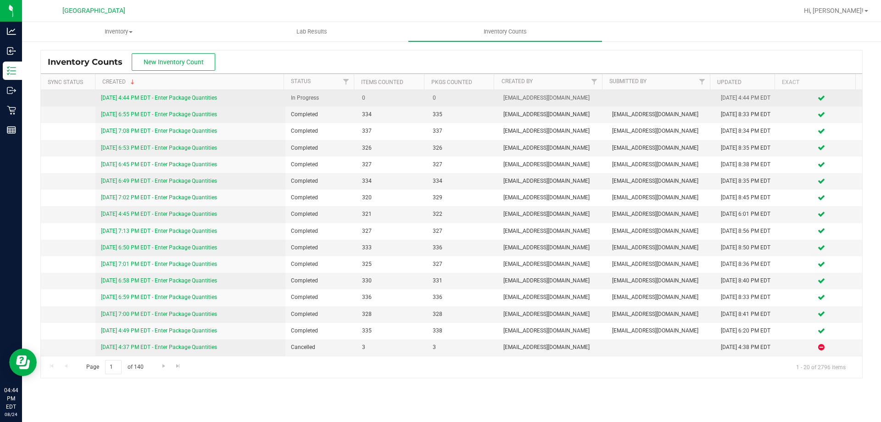
click at [201, 96] on link "[DATE] 4:44 PM EDT - Enter Package Quantities" at bounding box center [159, 98] width 116 height 6
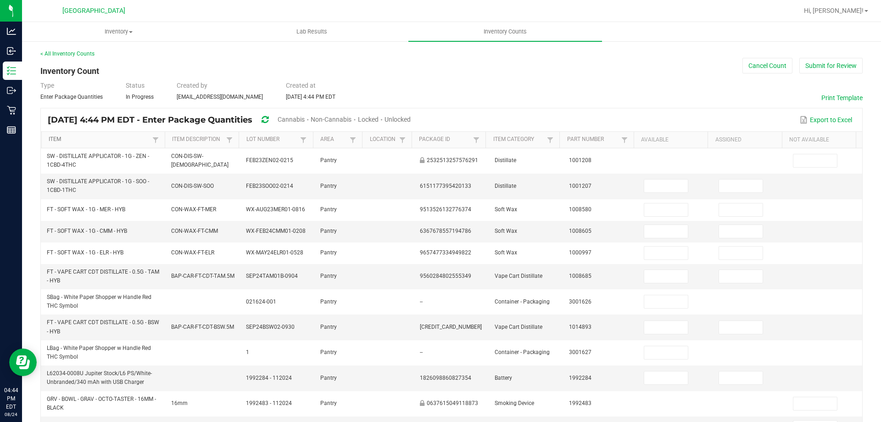
click at [63, 140] on link "Item" at bounding box center [99, 139] width 101 height 7
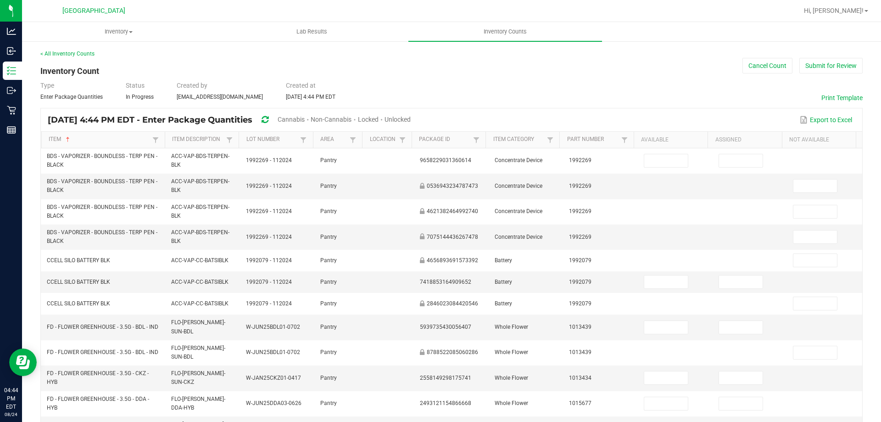
click at [305, 121] on span "Cannabis" at bounding box center [291, 119] width 27 height 7
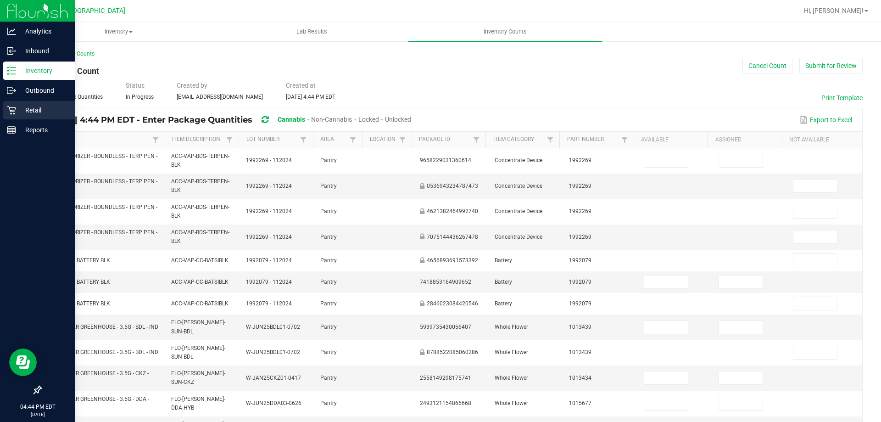
click at [45, 106] on p "Retail" at bounding box center [43, 110] width 55 height 11
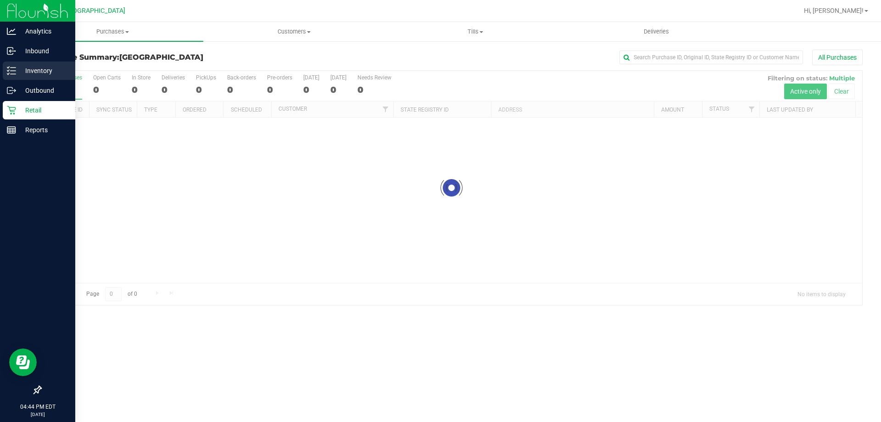
click at [47, 64] on div "Inventory" at bounding box center [39, 70] width 72 height 18
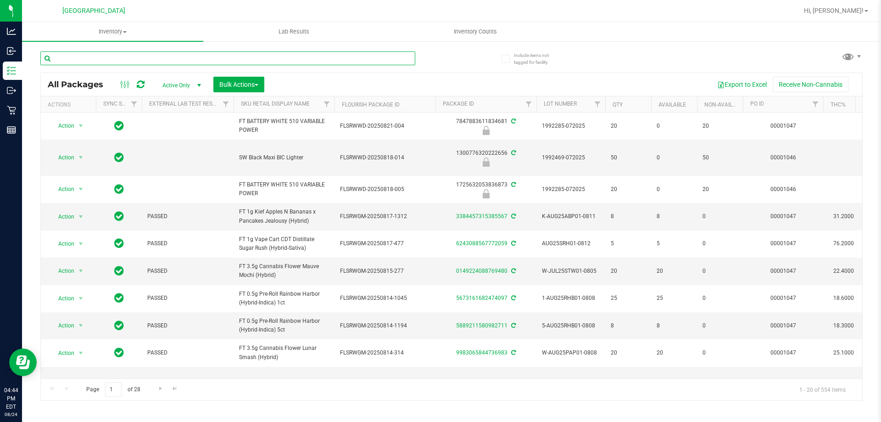
click at [136, 54] on input "text" at bounding box center [227, 58] width 375 height 14
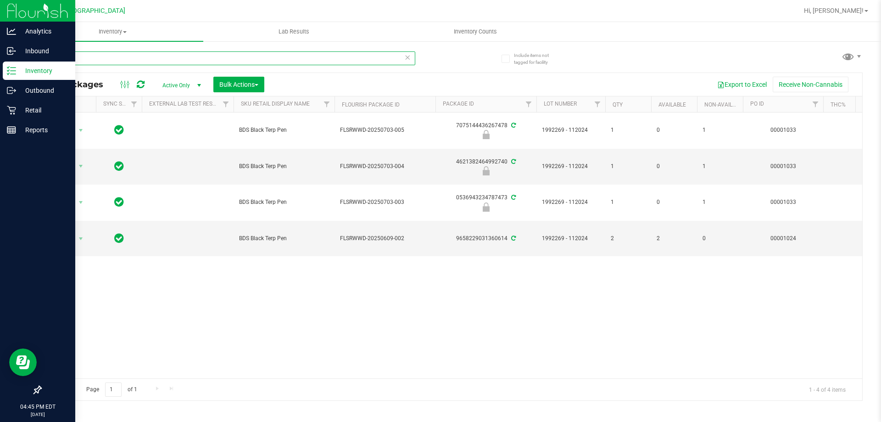
drag, startPoint x: 83, startPoint y: 61, endPoint x: 0, endPoint y: 2, distance: 101.1
click at [0, 2] on div "Analytics Inbound Inventory Outbound Retail Reports 04:45 PM EDT [DATE] 08/24 […" at bounding box center [440, 211] width 881 height 422
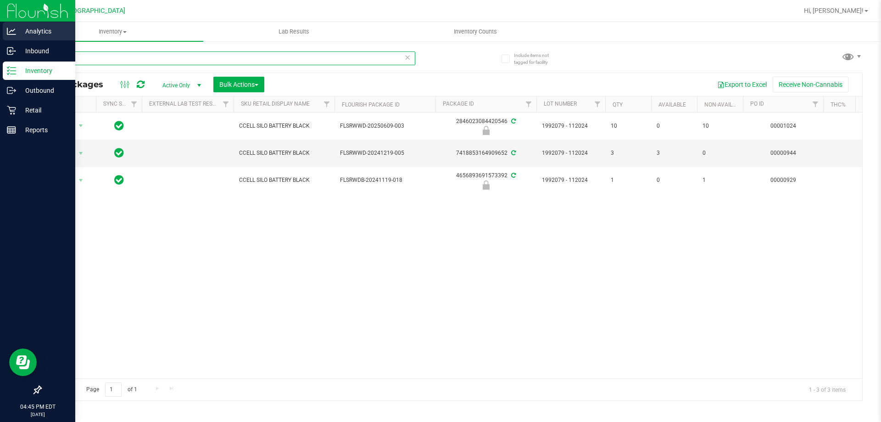
drag, startPoint x: 78, startPoint y: 54, endPoint x: 2, endPoint y: 31, distance: 79.2
click at [0, 41] on div "Analytics Inbound Inventory Outbound Retail Reports 04:45 PM EDT [DATE] 08/24 […" at bounding box center [440, 211] width 881 height 422
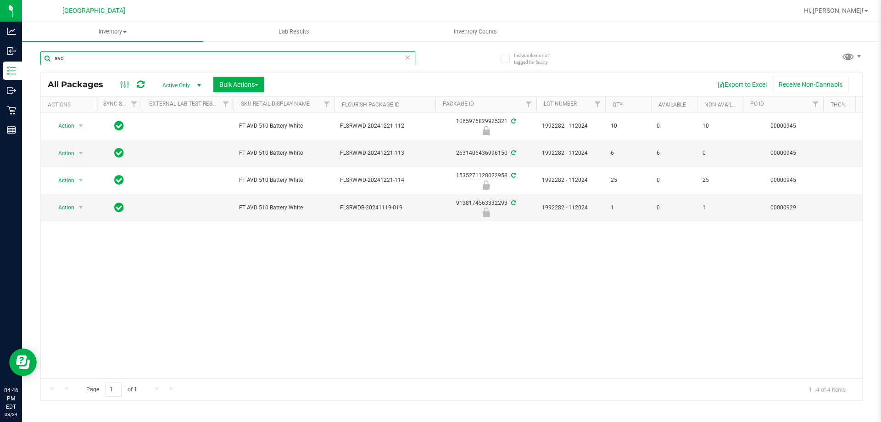
drag, startPoint x: 107, startPoint y: 62, endPoint x: 15, endPoint y: -25, distance: 126.9
click at [15, 0] on html "Analytics Inbound Inventory Outbound Retail Reports 04:46 PM EDT [DATE] 08/24 […" at bounding box center [440, 211] width 881 height 422
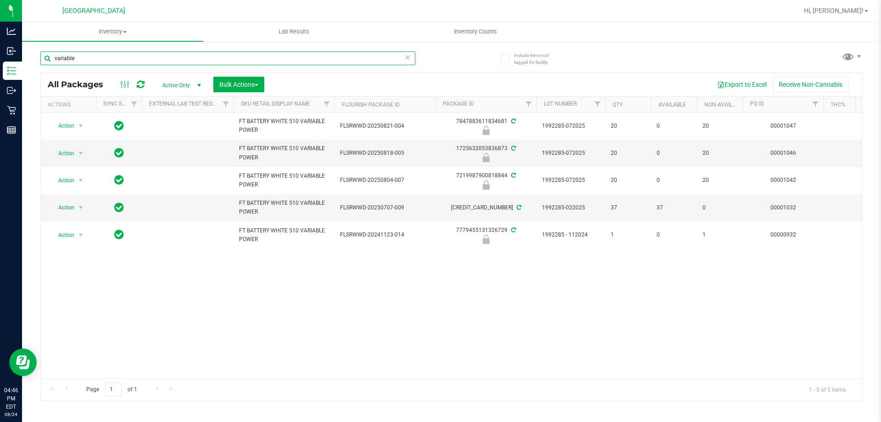
drag, startPoint x: 98, startPoint y: 57, endPoint x: 0, endPoint y: -38, distance: 136.3
click at [0, 0] on html "Analytics Inbound Inventory Outbound Retail Reports 04:46 PM EDT [DATE] 08/24 […" at bounding box center [440, 211] width 881 height 422
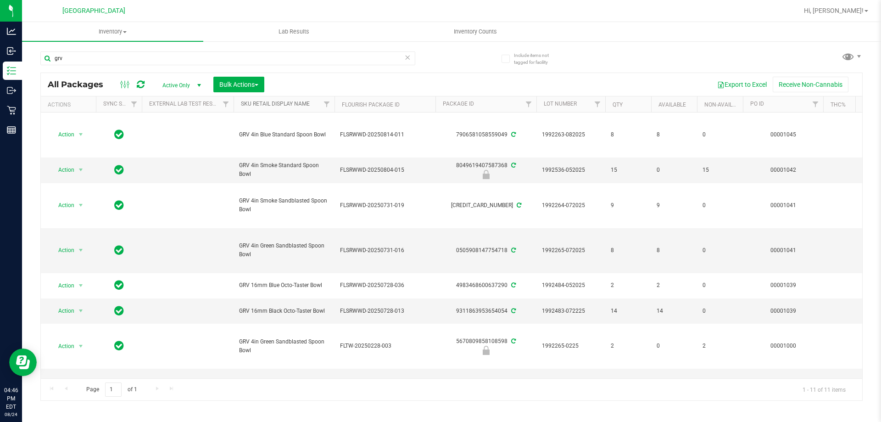
click at [291, 100] on link "Sku Retail Display Name" at bounding box center [275, 103] width 69 height 6
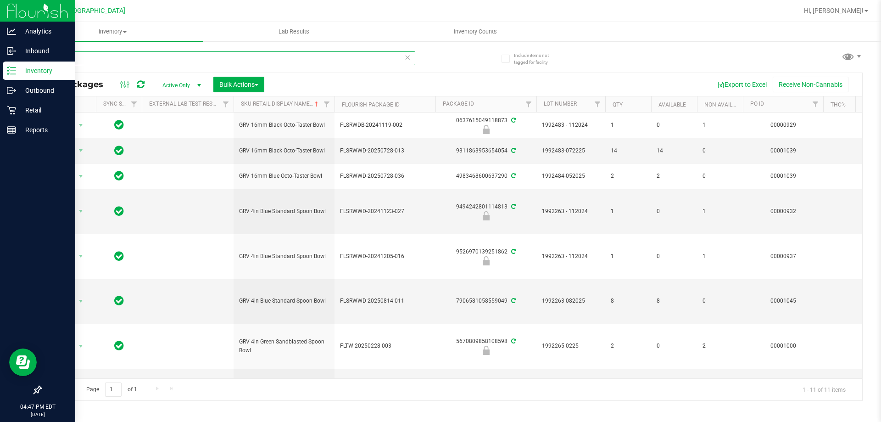
drag, startPoint x: 92, startPoint y: 61, endPoint x: 0, endPoint y: 16, distance: 102.6
click at [0, 34] on div "Analytics Inbound Inventory Outbound Retail Reports 04:47 PM EDT [DATE] 08/24 […" at bounding box center [440, 211] width 881 height 422
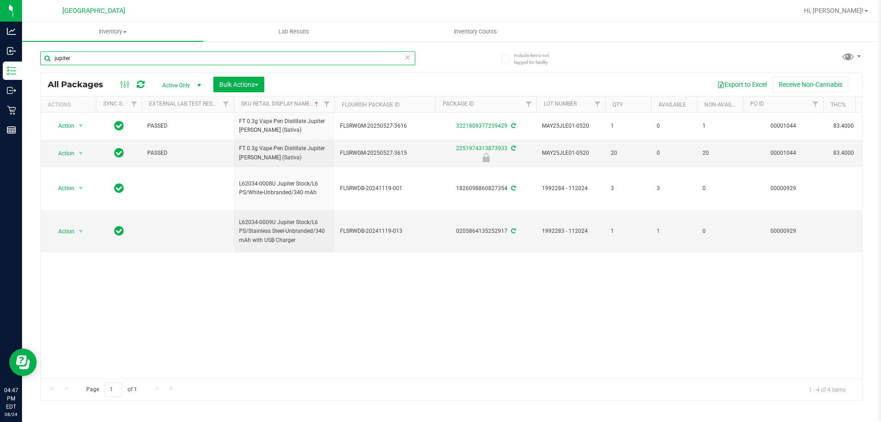
drag, startPoint x: 112, startPoint y: 52, endPoint x: 0, endPoint y: -56, distance: 155.8
click at [0, 0] on html "Analytics Inbound Inventory Outbound Retail Reports 04:47 PM EDT [DATE] 08/24 […" at bounding box center [440, 211] width 881 height 422
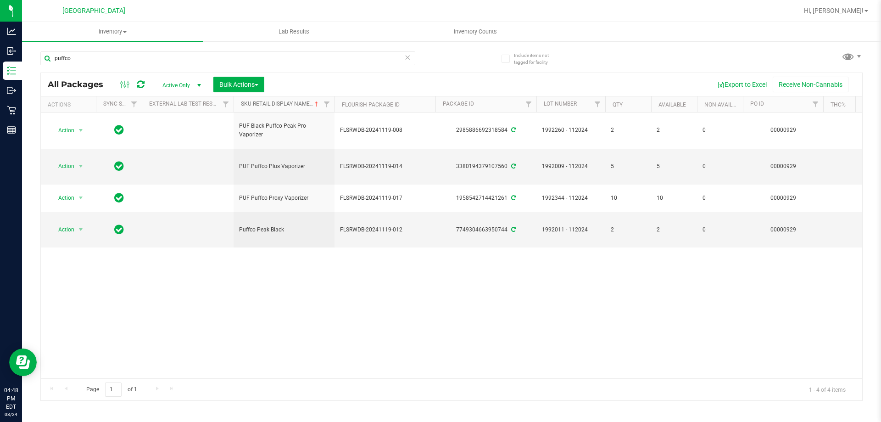
click at [274, 106] on link "Sku Retail Display Name" at bounding box center [280, 103] width 79 height 6
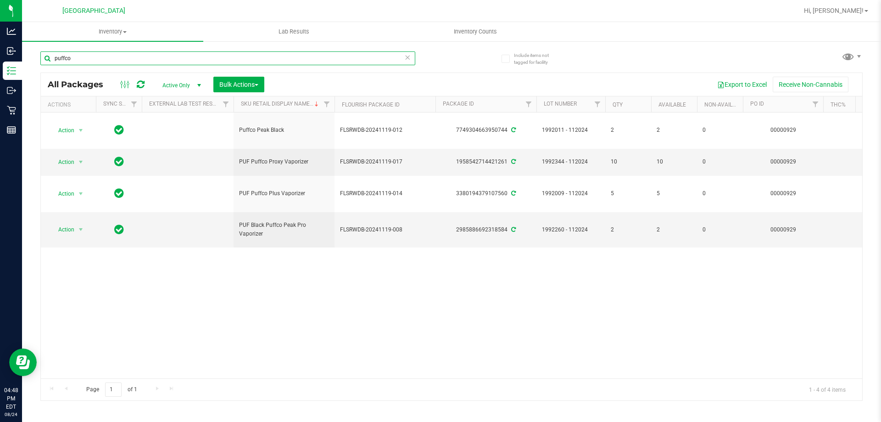
drag, startPoint x: 102, startPoint y: 56, endPoint x: 0, endPoint y: -31, distance: 134.4
click at [0, 0] on html "Analytics Inbound Inventory Outbound Retail Reports 04:48 PM EDT [DATE] 08/24 […" at bounding box center [440, 211] width 881 height 422
type input "raw"
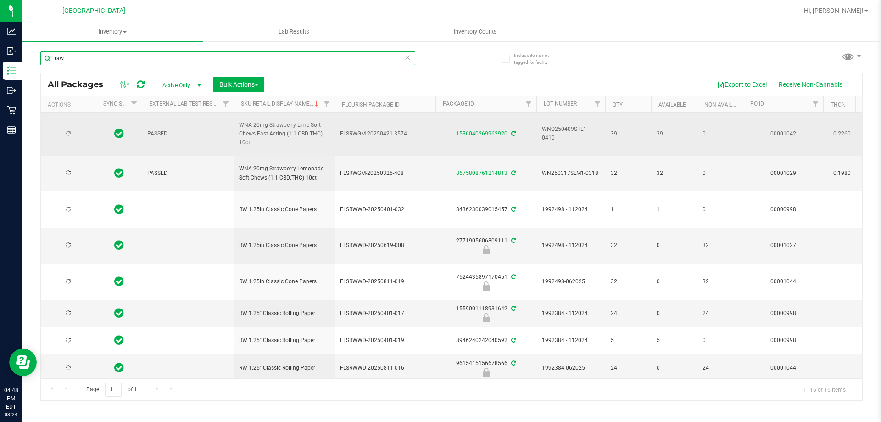
type input "[DATE]"
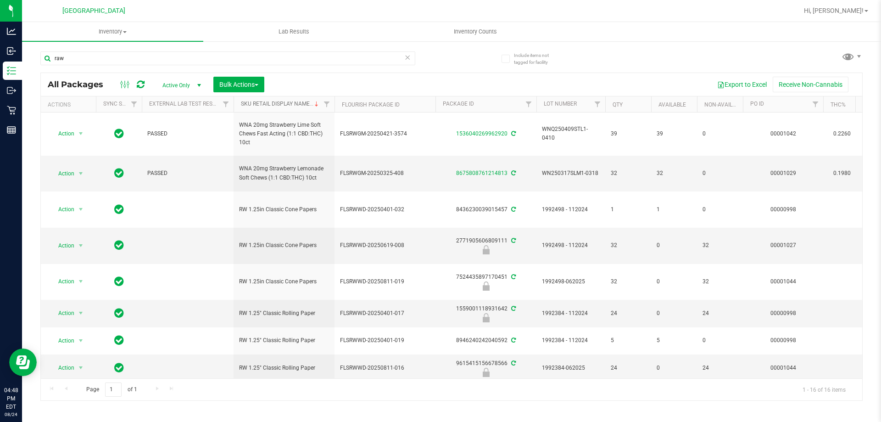
click at [298, 104] on link "Sku Retail Display Name" at bounding box center [280, 103] width 79 height 6
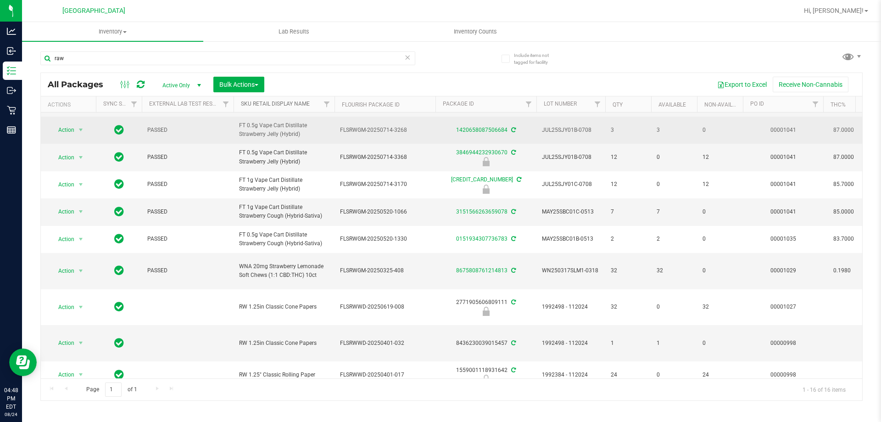
scroll to position [228, 0]
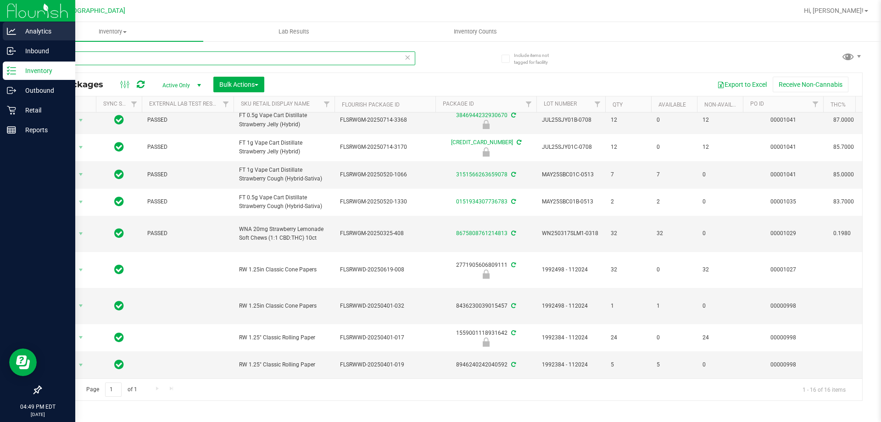
drag, startPoint x: 101, startPoint y: 65, endPoint x: 0, endPoint y: 28, distance: 107.7
click at [0, 31] on div "Analytics Inbound Inventory Outbound Retail Reports 04:49 PM EDT [DATE] 08/24 […" at bounding box center [440, 211] width 881 height 422
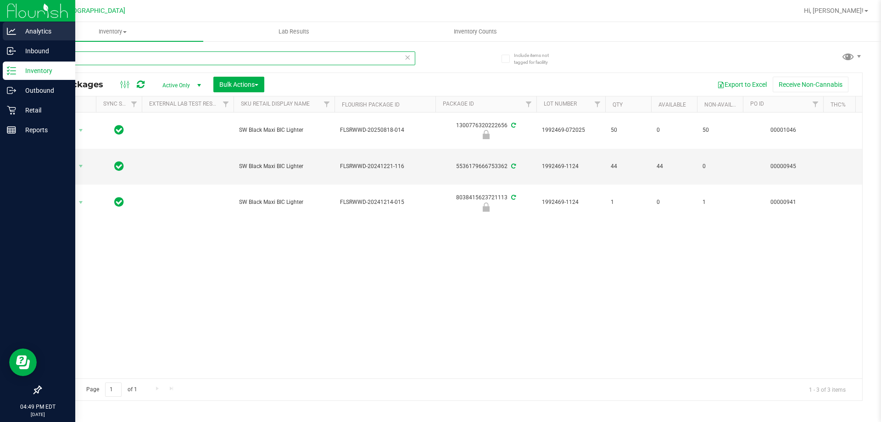
drag, startPoint x: 90, startPoint y: 56, endPoint x: 0, endPoint y: 39, distance: 92.1
click at [0, 39] on div "Analytics Inbound Inventory Outbound Retail Reports 04:49 PM EDT [DATE] 08/24 […" at bounding box center [440, 211] width 881 height 422
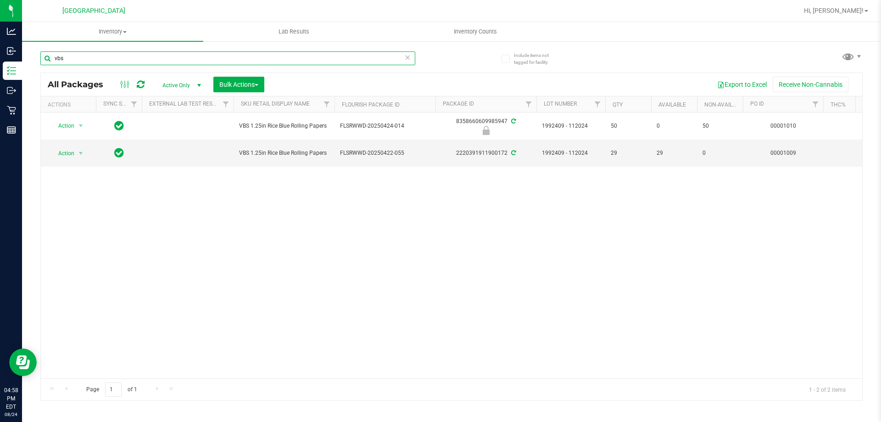
drag, startPoint x: 117, startPoint y: 57, endPoint x: 0, endPoint y: -5, distance: 133.0
click at [0, 0] on html "Analytics Inbound Inventory Outbound Retail Reports 04:58 PM EDT [DATE] 08/24 […" at bounding box center [440, 211] width 881 height 422
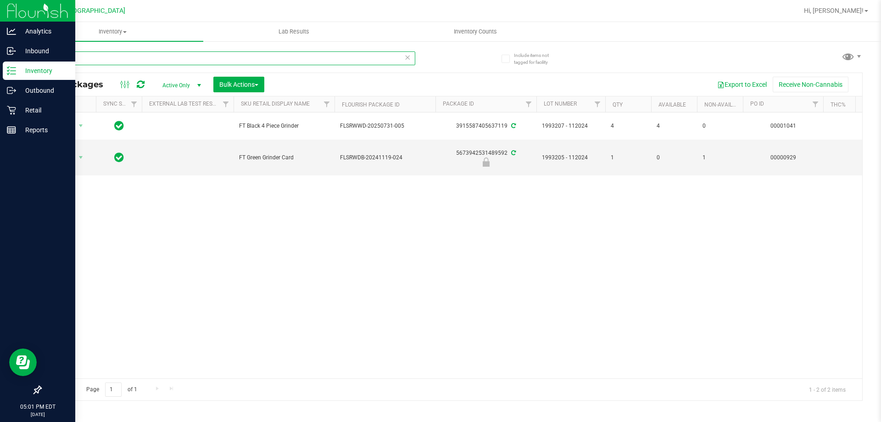
drag, startPoint x: 105, startPoint y: 56, endPoint x: 0, endPoint y: 5, distance: 117.2
click at [0, 20] on div "Analytics Inbound Inventory Outbound Retail Reports 05:01 PM EDT [DATE] 08/24 […" at bounding box center [440, 211] width 881 height 422
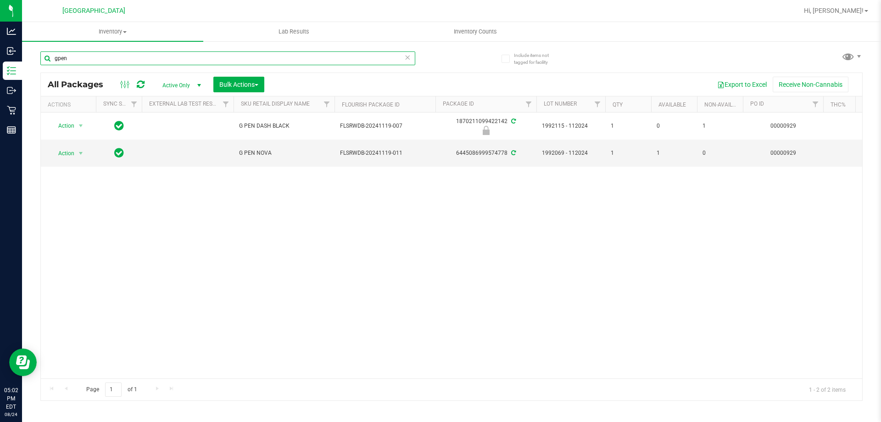
drag, startPoint x: 94, startPoint y: 60, endPoint x: 3, endPoint y: -56, distance: 147.0
click at [3, 0] on html "Analytics Inbound Inventory Outbound Retail Reports 05:02 PM EDT [DATE] 08/24 […" at bounding box center [440, 211] width 881 height 422
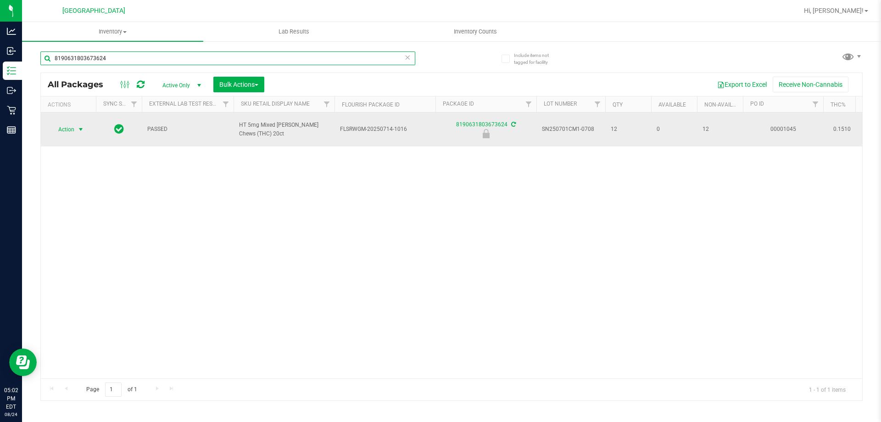
type input "8190631803673624"
click at [69, 129] on span "Action" at bounding box center [62, 129] width 25 height 13
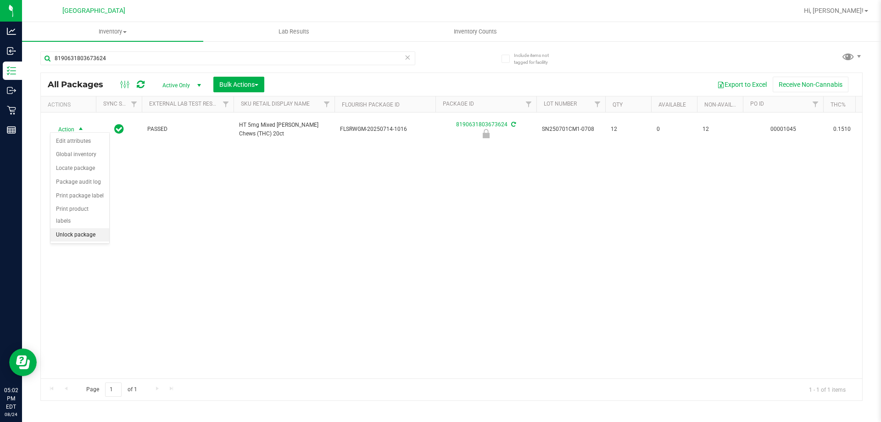
click at [91, 228] on li "Unlock package" at bounding box center [79, 235] width 59 height 14
